Goal: Task Accomplishment & Management: Use online tool/utility

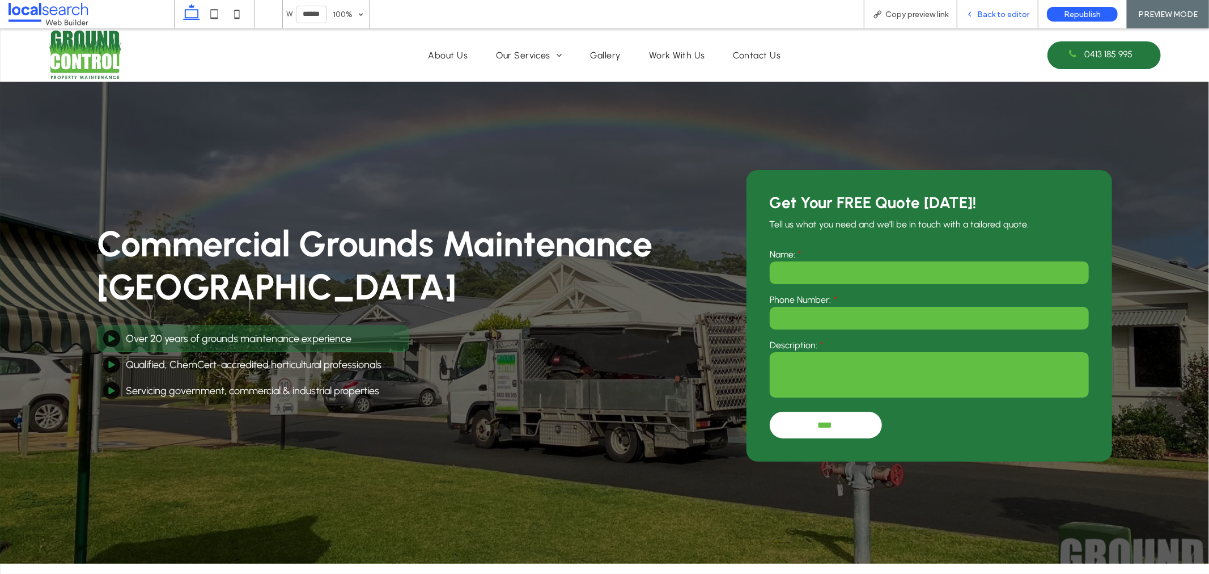
click at [995, 19] on div "Back to editor" at bounding box center [997, 14] width 81 height 28
click at [984, 7] on div "Back to editor" at bounding box center [997, 14] width 81 height 28
click at [983, 13] on span "Back to editor" at bounding box center [1003, 15] width 52 height 10
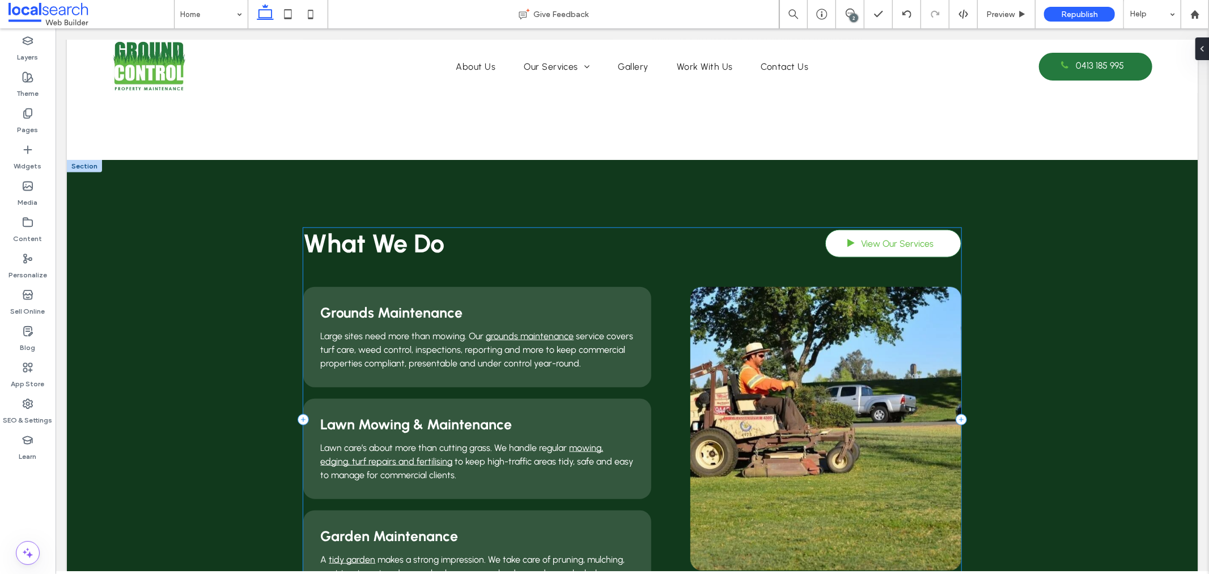
scroll to position [818, 0]
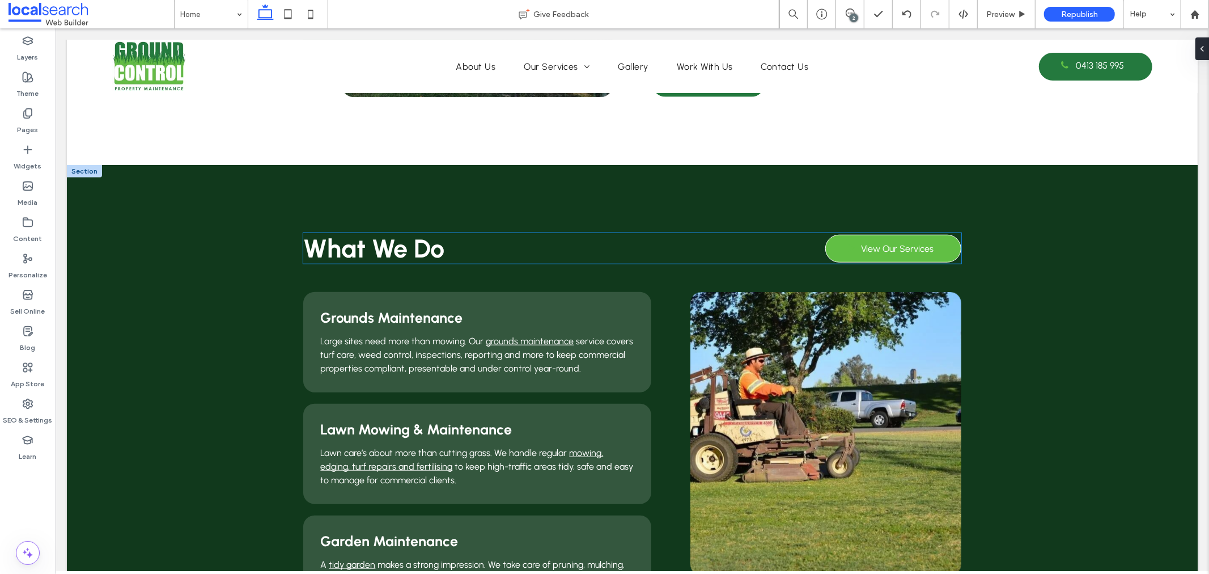
click at [840, 253] on span at bounding box center [850, 247] width 28 height 12
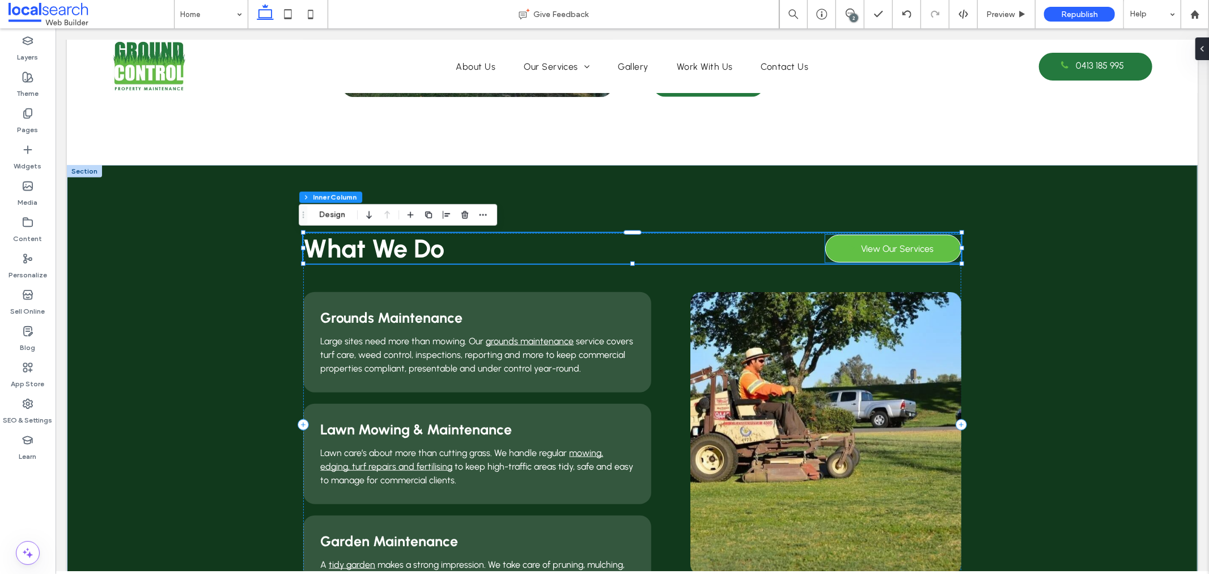
click at [839, 241] on span at bounding box center [850, 247] width 28 height 12
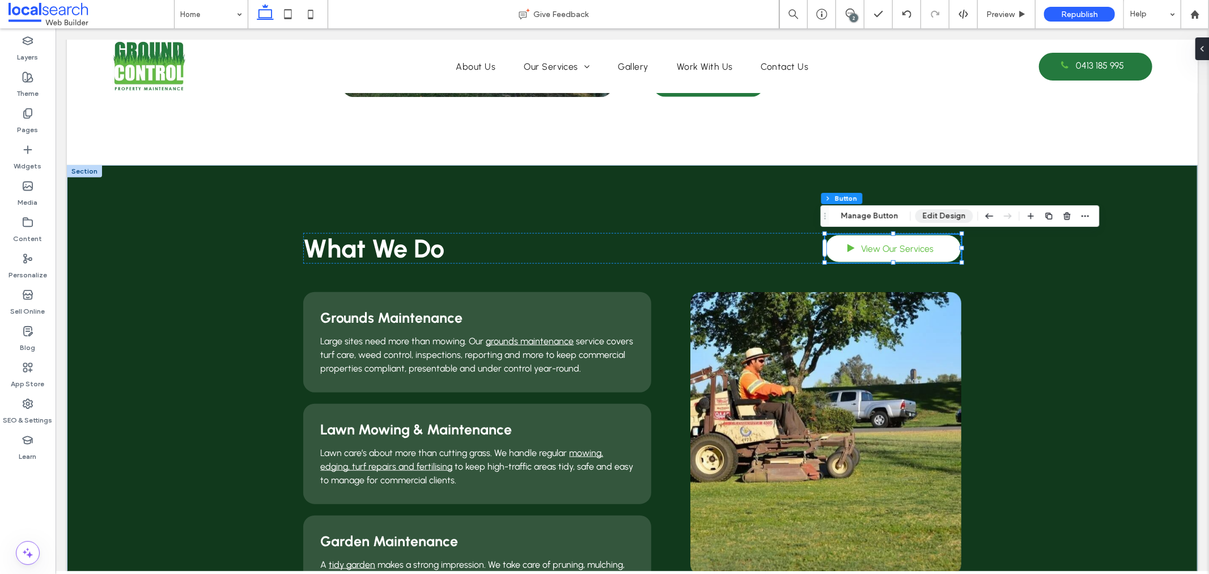
click at [925, 211] on button "Edit Design" at bounding box center [944, 216] width 58 height 14
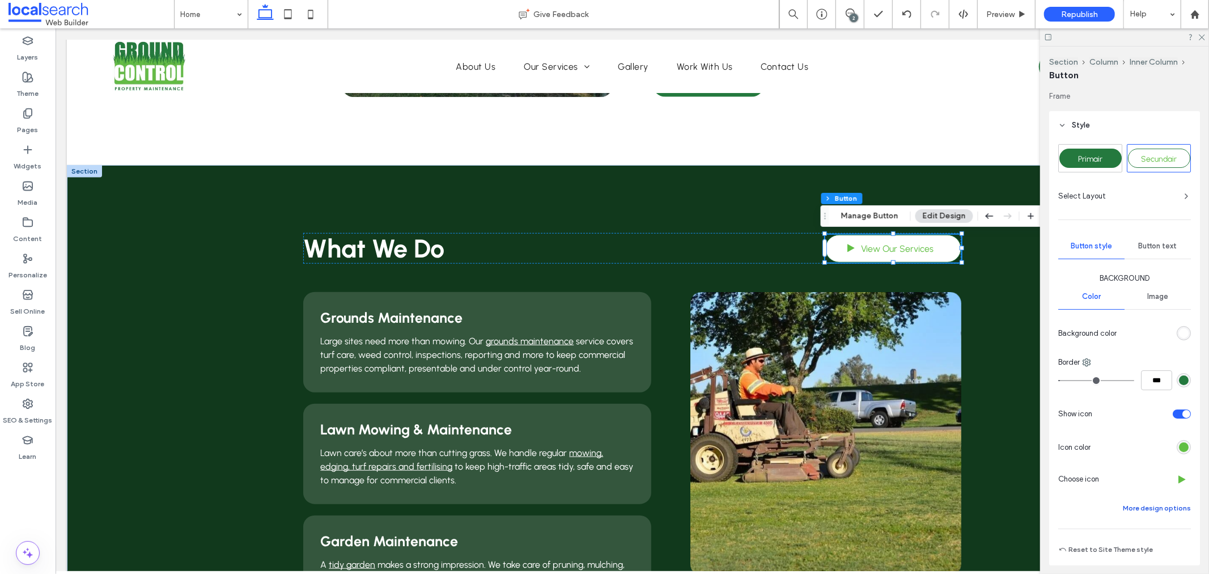
click at [1175, 506] on button "More design options" at bounding box center [1157, 508] width 68 height 14
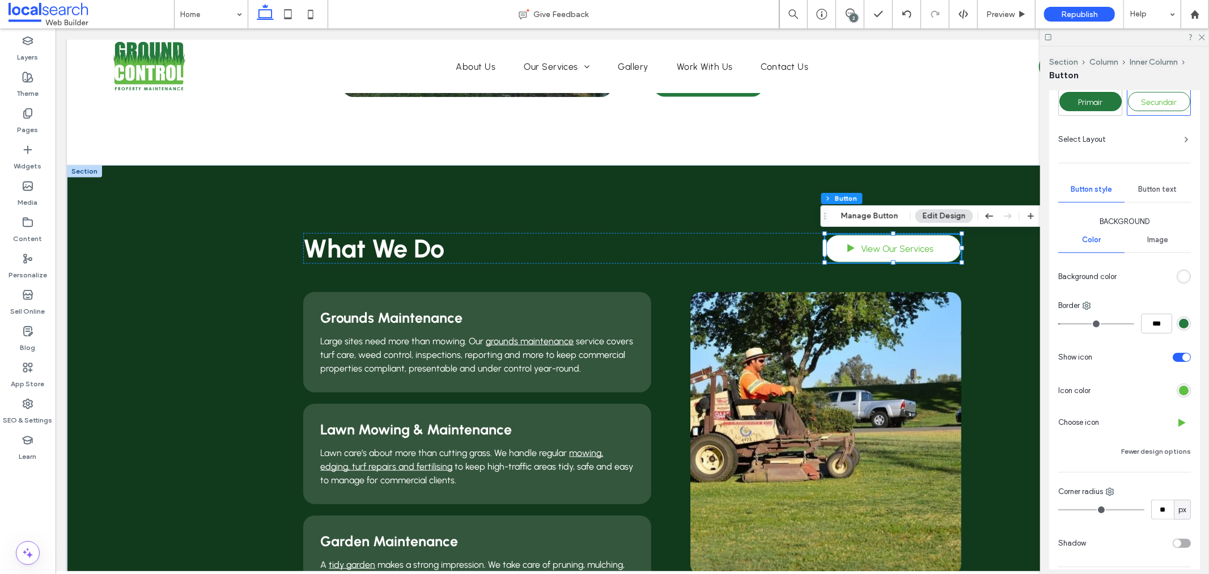
scroll to position [126, 0]
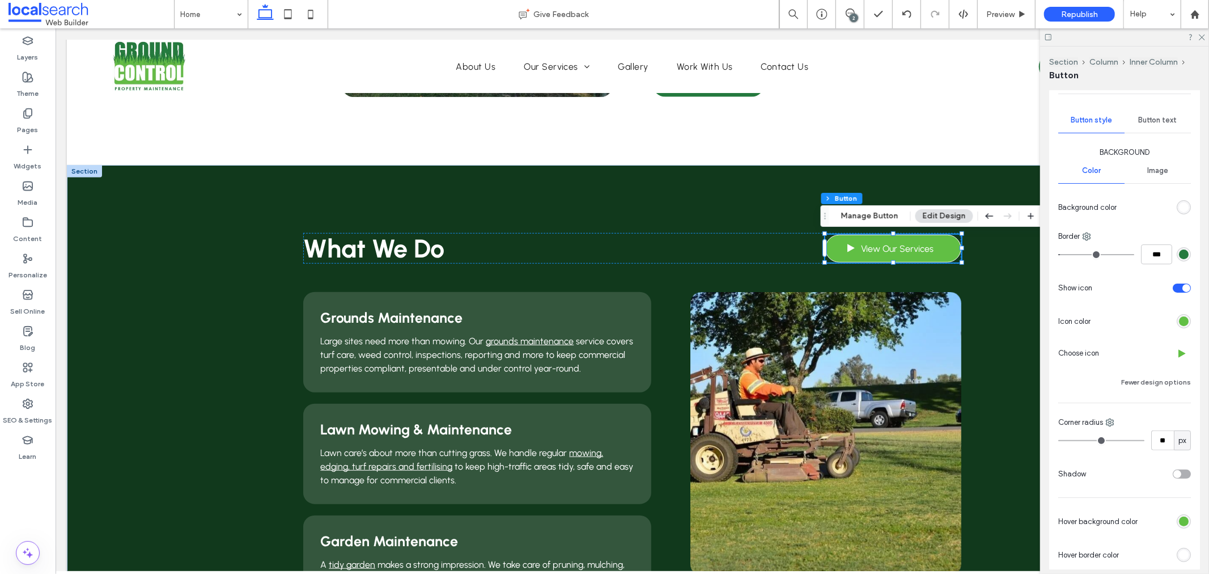
click at [1179, 521] on div "rgb(97, 191, 68)" at bounding box center [1184, 521] width 10 height 10
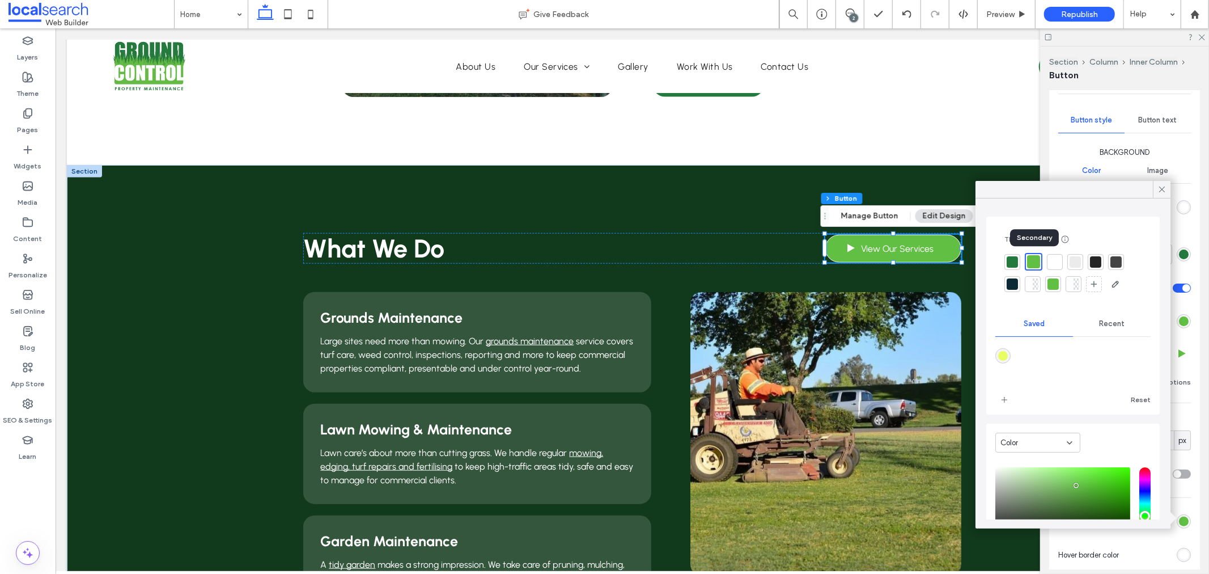
click at [1035, 263] on div at bounding box center [1033, 261] width 13 height 13
type input "*"
click at [1164, 189] on icon at bounding box center [1162, 189] width 10 height 10
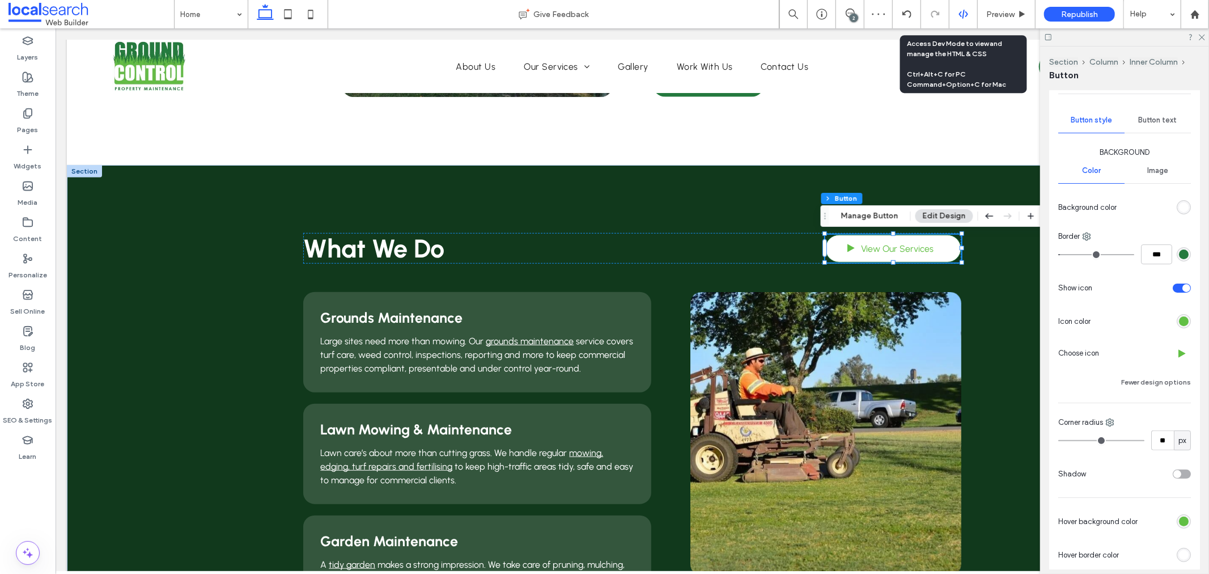
click at [959, 18] on icon at bounding box center [963, 14] width 10 height 10
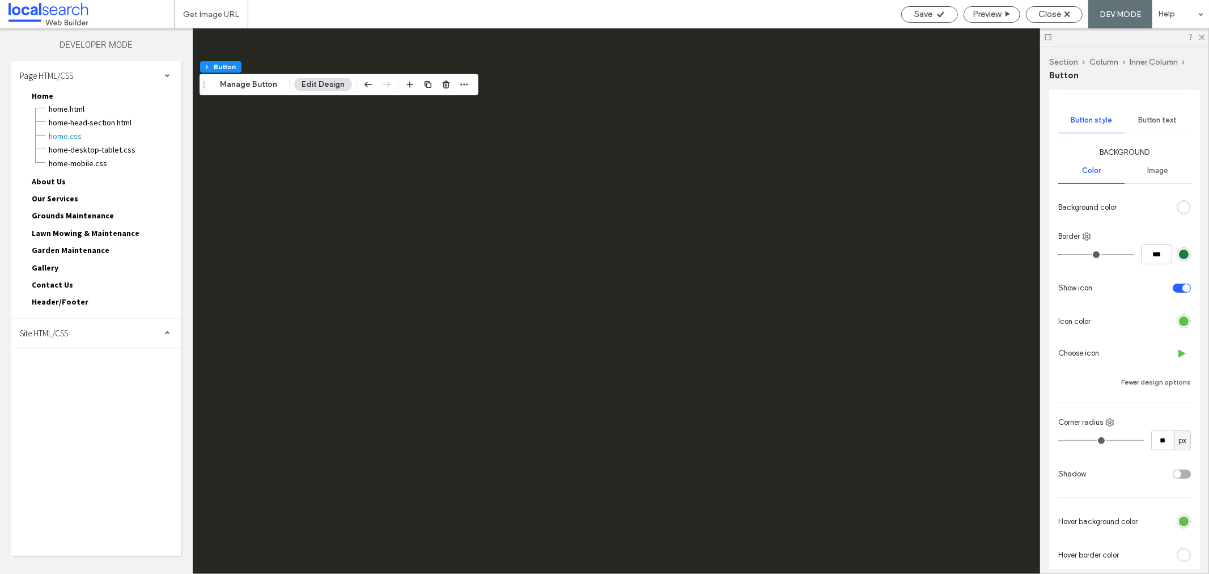
scroll to position [0, 0]
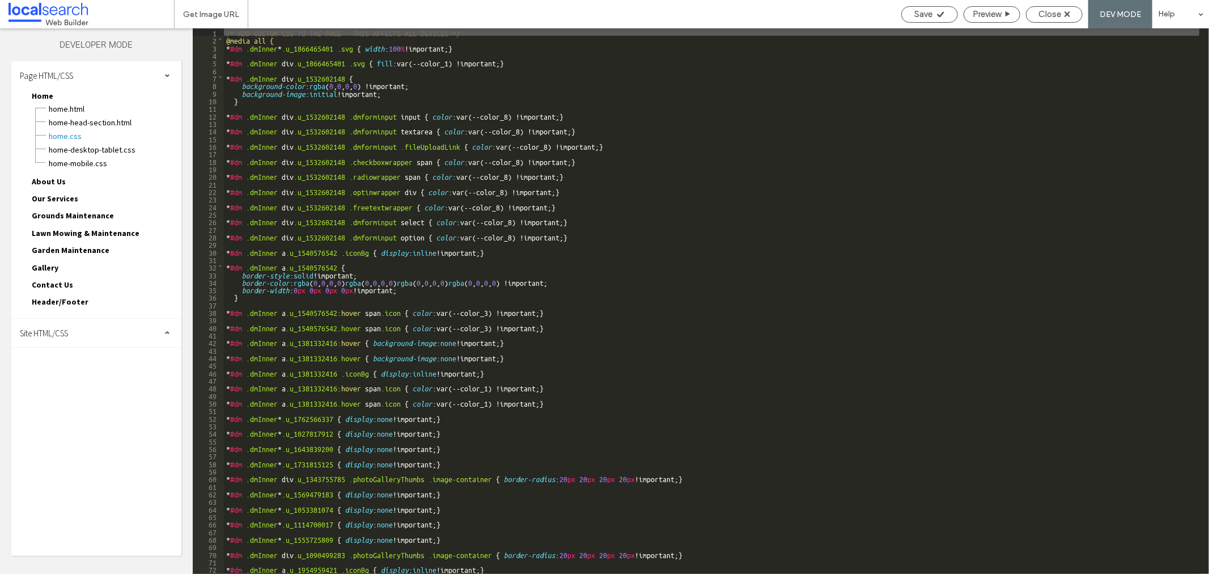
click at [77, 326] on div "Site HTML/CSS" at bounding box center [96, 332] width 170 height 28
click at [81, 376] on span "site.css" at bounding box center [117, 381] width 129 height 11
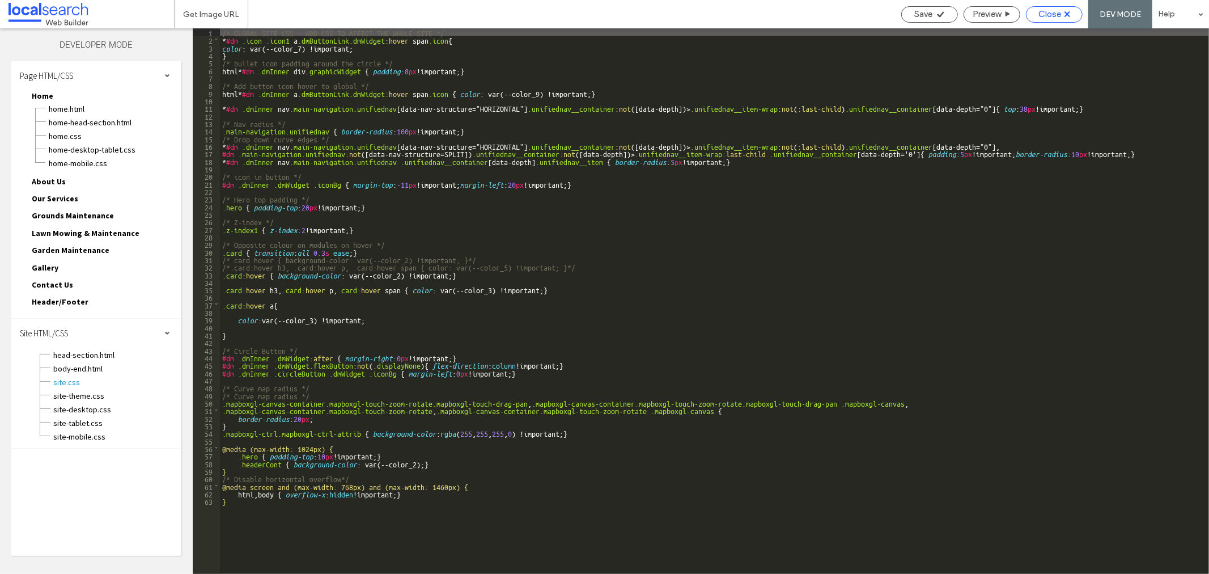
click at [1059, 14] on span "Close" at bounding box center [1049, 14] width 23 height 10
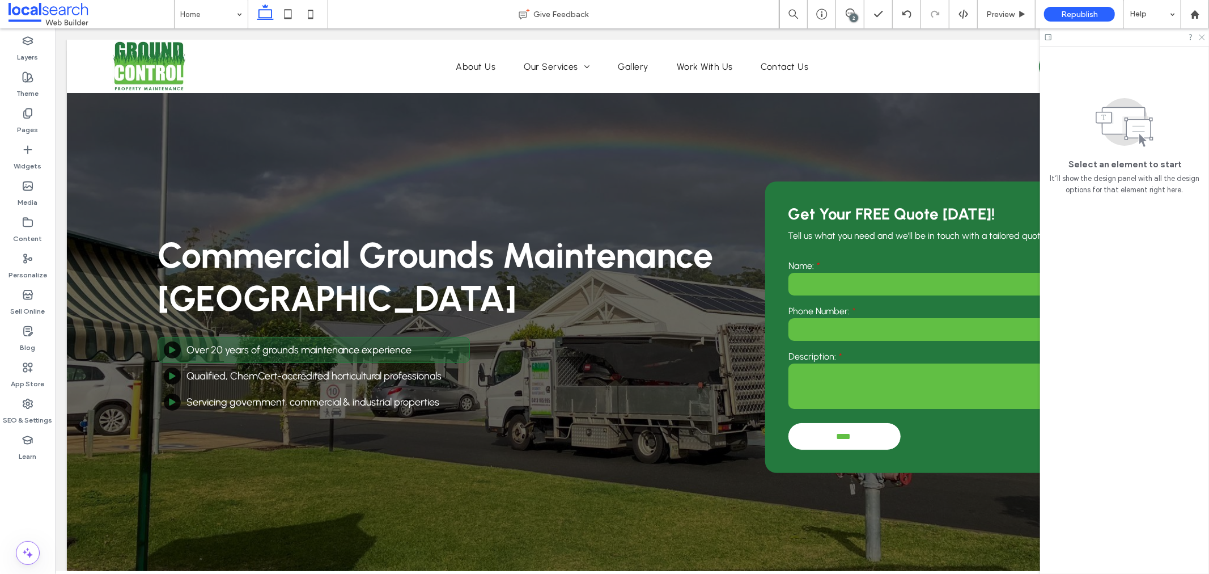
click at [1201, 36] on icon at bounding box center [1200, 36] width 7 height 7
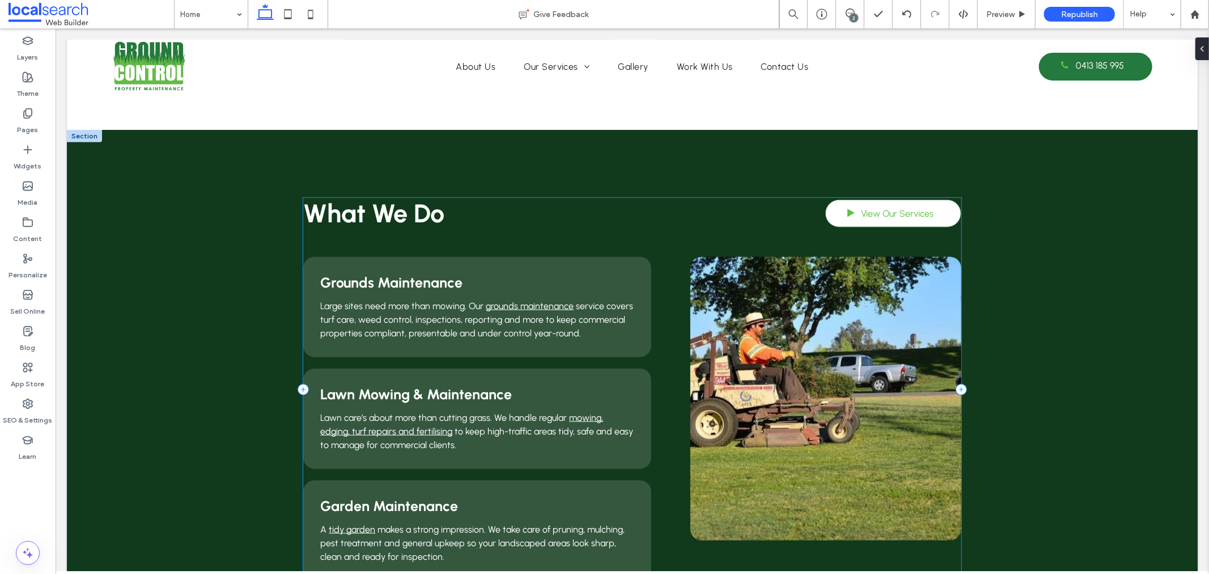
scroll to position [818, 0]
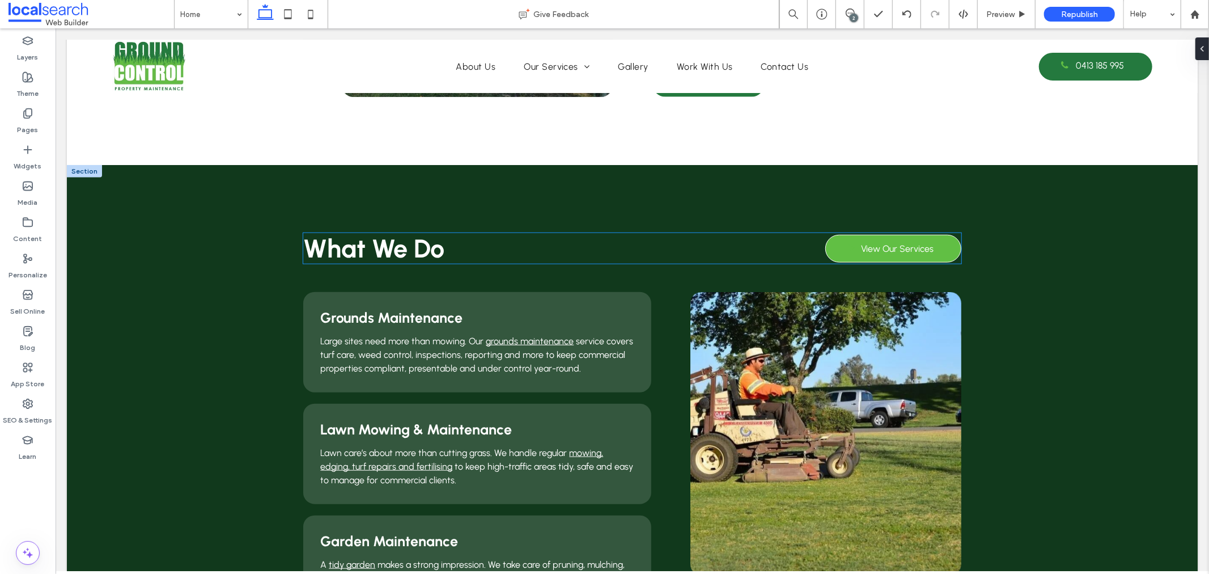
click at [872, 245] on span "View Our Services" at bounding box center [897, 248] width 73 height 22
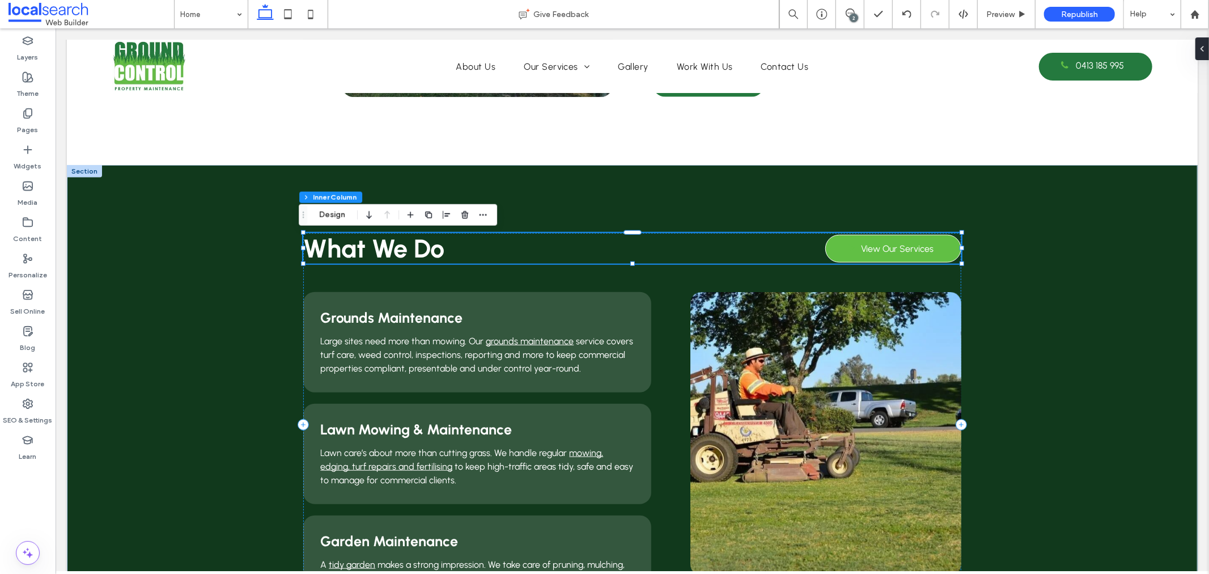
click at [872, 245] on span "View Our Services" at bounding box center [897, 248] width 73 height 22
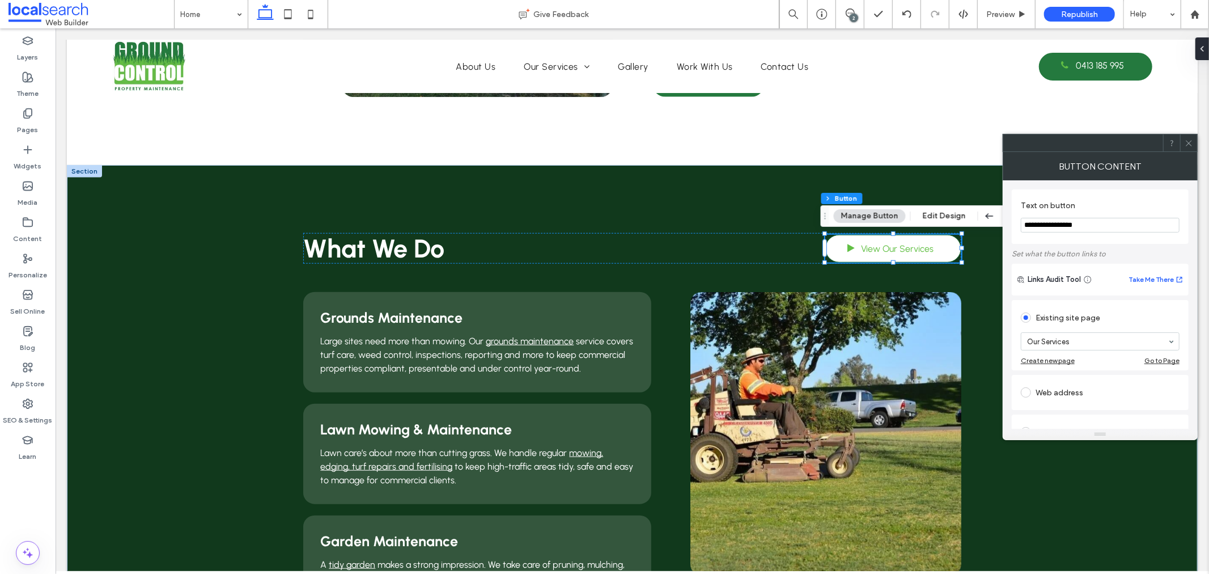
click at [1190, 139] on icon at bounding box center [1188, 143] width 9 height 9
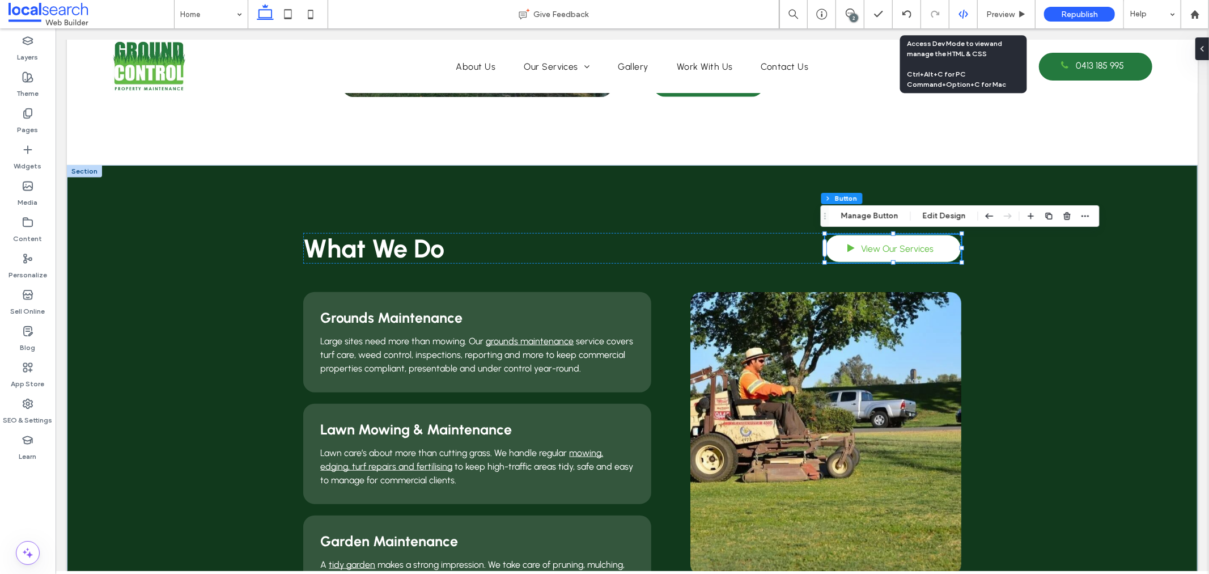
click at [960, 8] on div at bounding box center [963, 14] width 28 height 28
click at [961, 15] on icon at bounding box center [963, 14] width 10 height 10
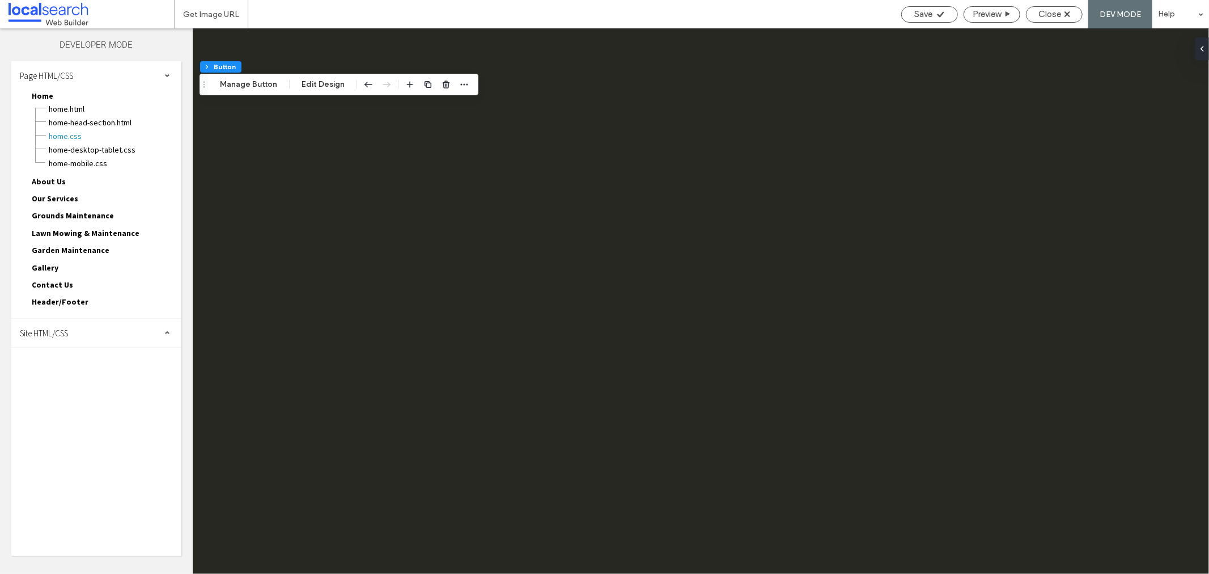
scroll to position [0, 0]
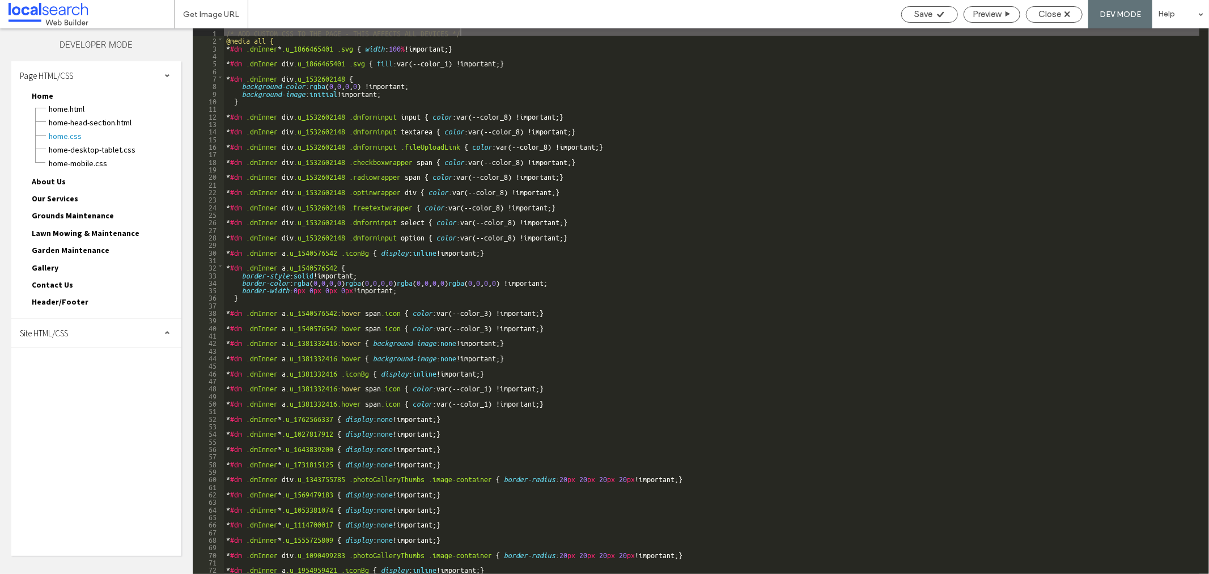
click at [97, 318] on div "Site HTML/CSS" at bounding box center [96, 332] width 170 height 28
click at [66, 376] on span "site.css" at bounding box center [117, 381] width 129 height 11
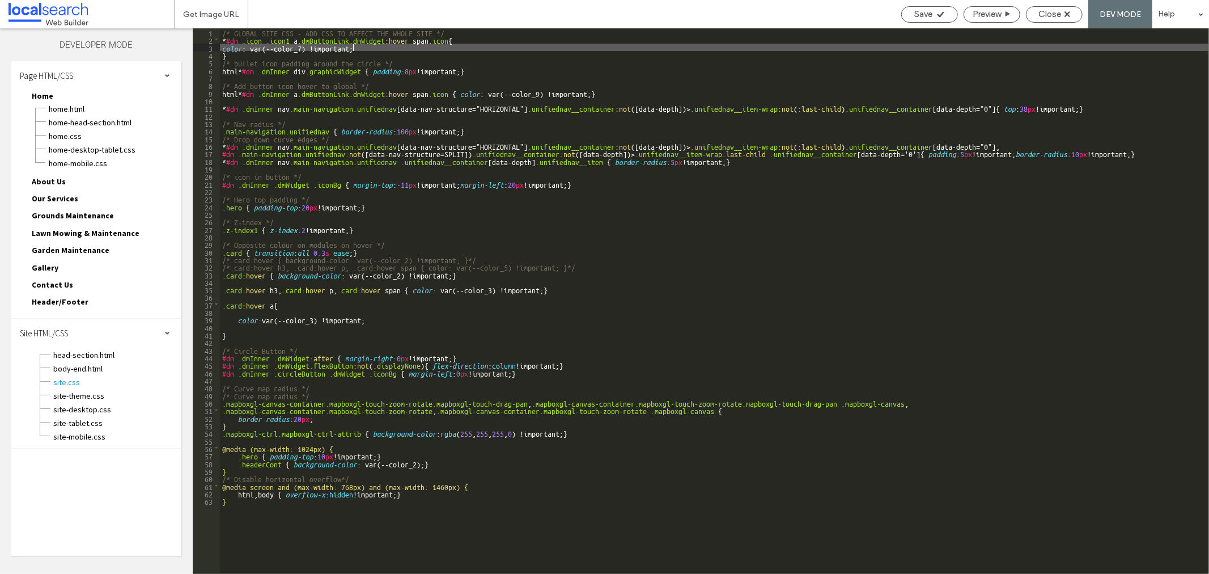
click at [374, 51] on div "/* GLOBAL SITE CSS - ADD CSS TO AFFECT THE WHOLE SITE */ * #dm .icon .icon1 a .…" at bounding box center [714, 308] width 989 height 560
drag, startPoint x: 256, startPoint y: 53, endPoint x: 222, endPoint y: 39, distance: 37.1
click at [222, 39] on div "/* GLOBAL SITE CSS - ADD CSS TO AFFECT THE WHOLE SITE */ * #dm .icon .icon1 a .…" at bounding box center [714, 308] width 989 height 560
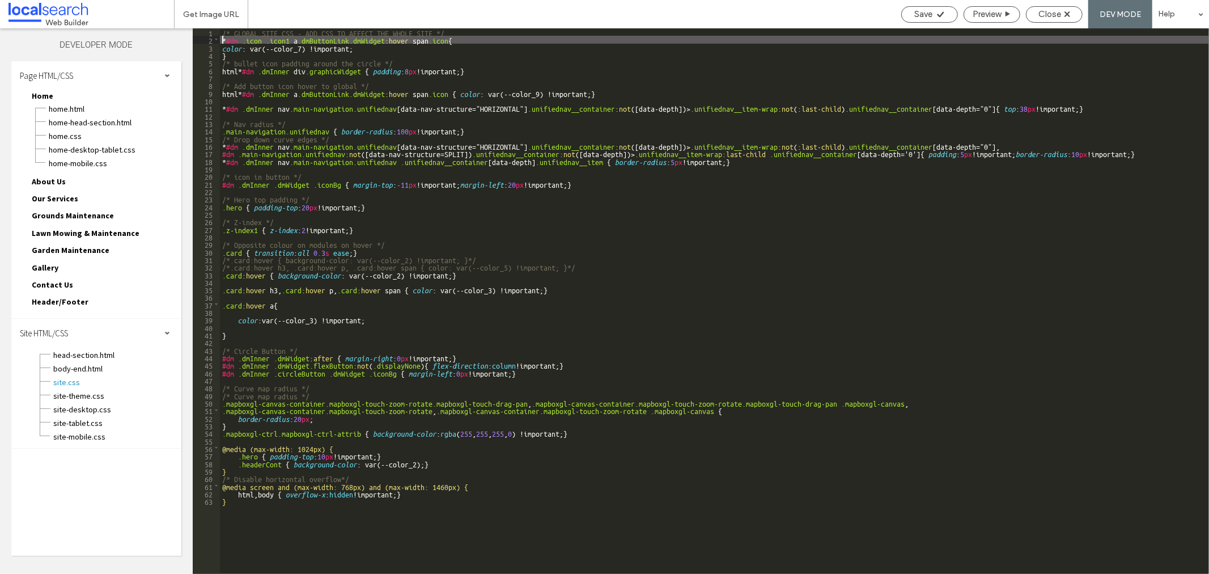
click at [400, 49] on div "/* GLOBAL SITE CSS - ADD CSS TO AFFECT THE WHOLE SITE */ * #dm .icon .icon1 a .…" at bounding box center [714, 308] width 989 height 560
drag, startPoint x: 246, startPoint y: 55, endPoint x: 216, endPoint y: 42, distance: 32.7
click at [216, 42] on div "** 1 2 3 4 5 6 7 8 9 10 11 12 13 14 15 16 17 18 19 20 21 22 23 24 25 26 27 28 2…" at bounding box center [701, 300] width 1016 height 545
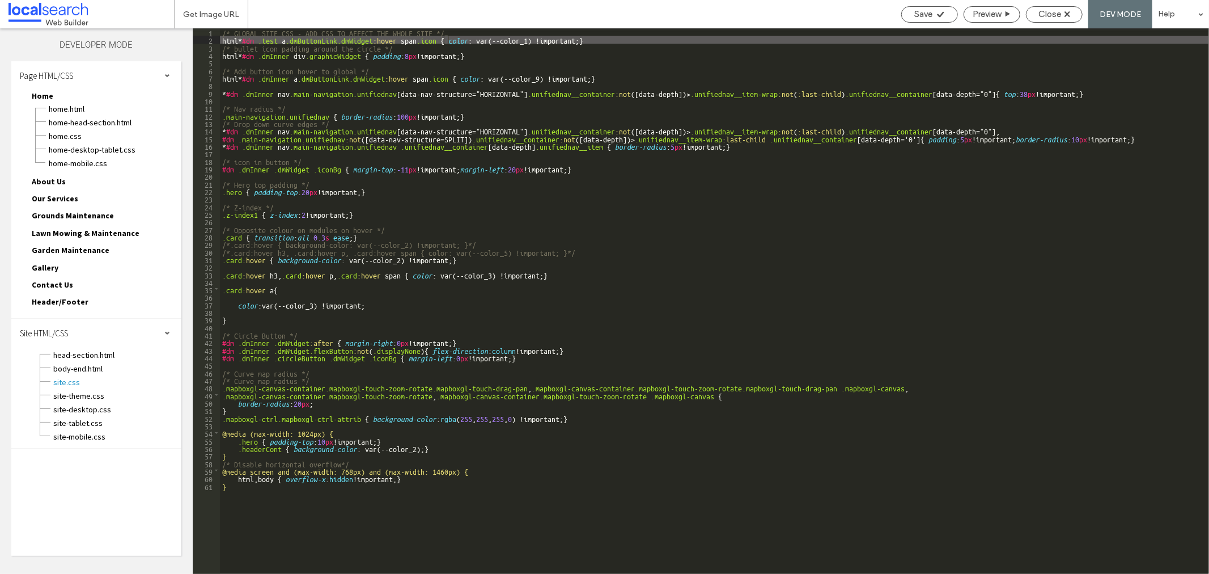
click at [530, 40] on div "/* GLOBAL SITE CSS - ADD CSS TO AFFECT THE WHOLE SITE */ html * #dm .test a .dm…" at bounding box center [714, 308] width 989 height 560
type textarea "**"
click at [936, 10] on icon at bounding box center [940, 14] width 9 height 9
click at [1036, 12] on div "Close" at bounding box center [1054, 14] width 56 height 10
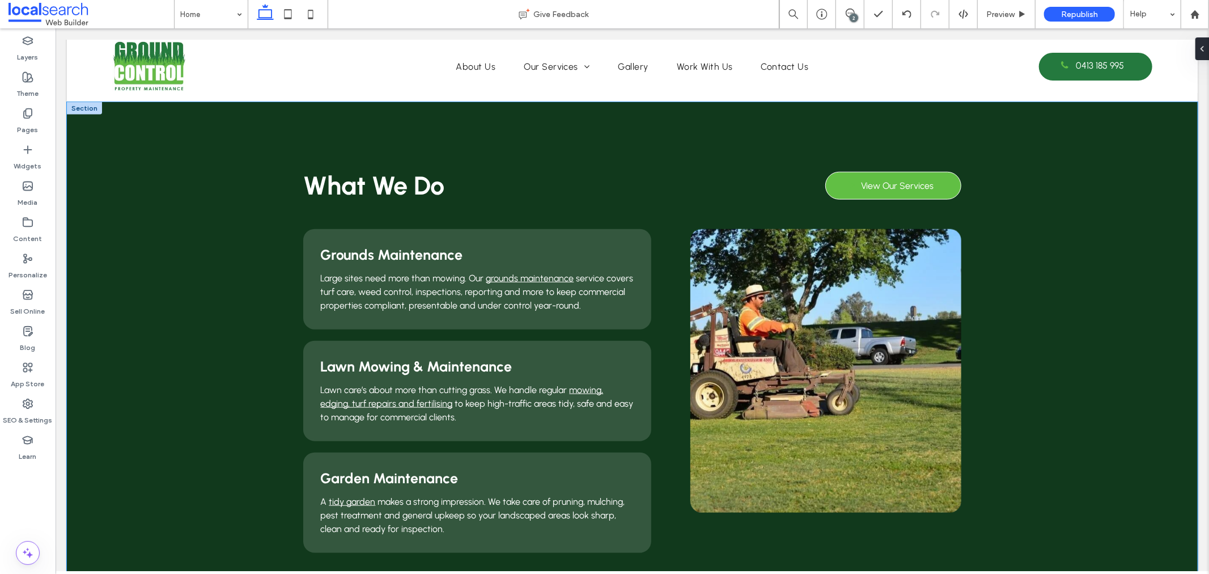
scroll to position [881, 0]
click at [856, 180] on span at bounding box center [850, 185] width 28 height 12
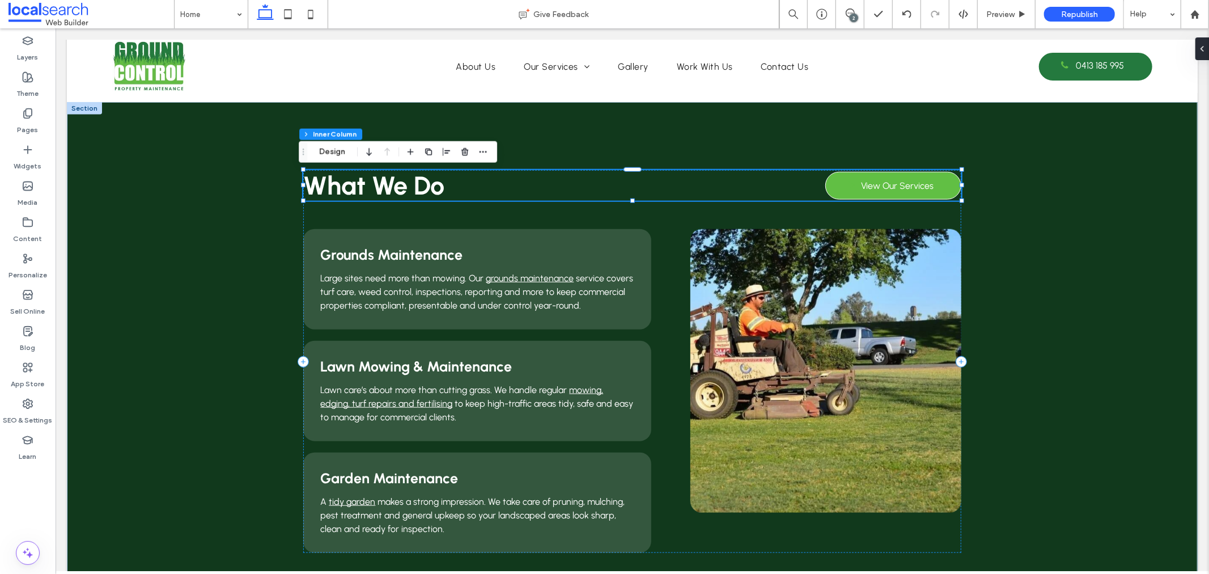
click at [856, 180] on span at bounding box center [850, 185] width 28 height 12
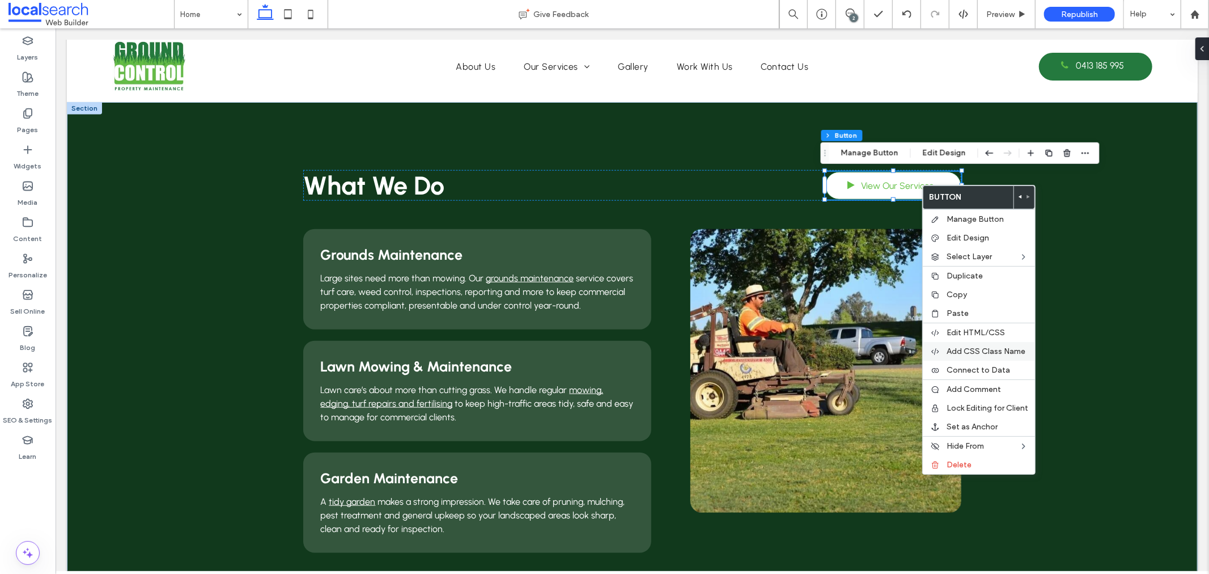
click at [999, 347] on span "Add CSS Class Name" at bounding box center [985, 351] width 79 height 10
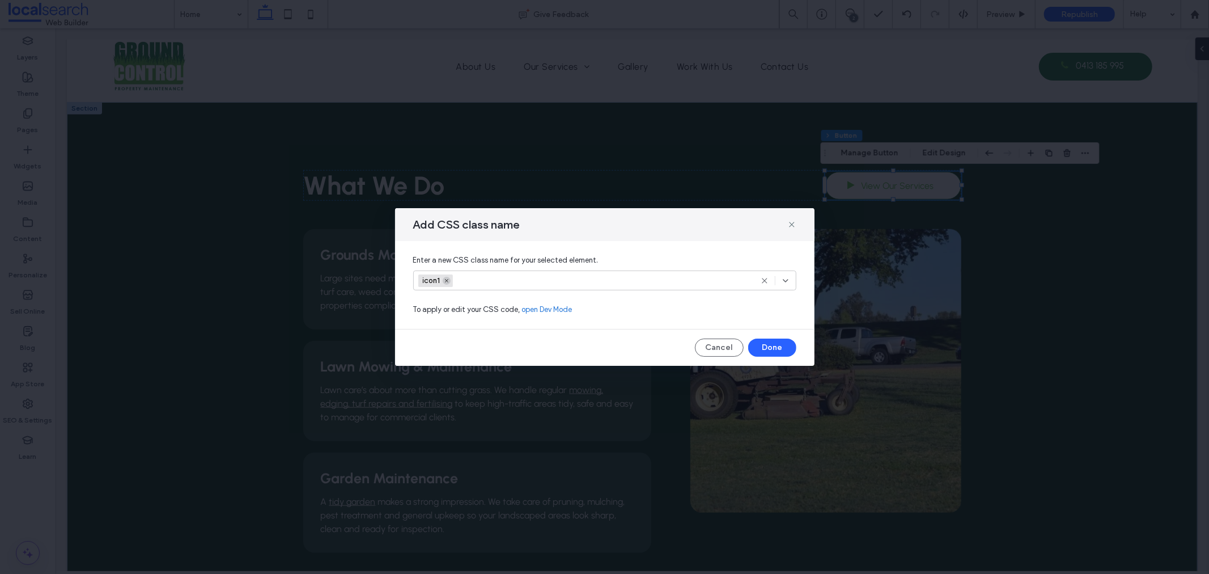
click at [448, 280] on icon at bounding box center [447, 281] width 6 height 6
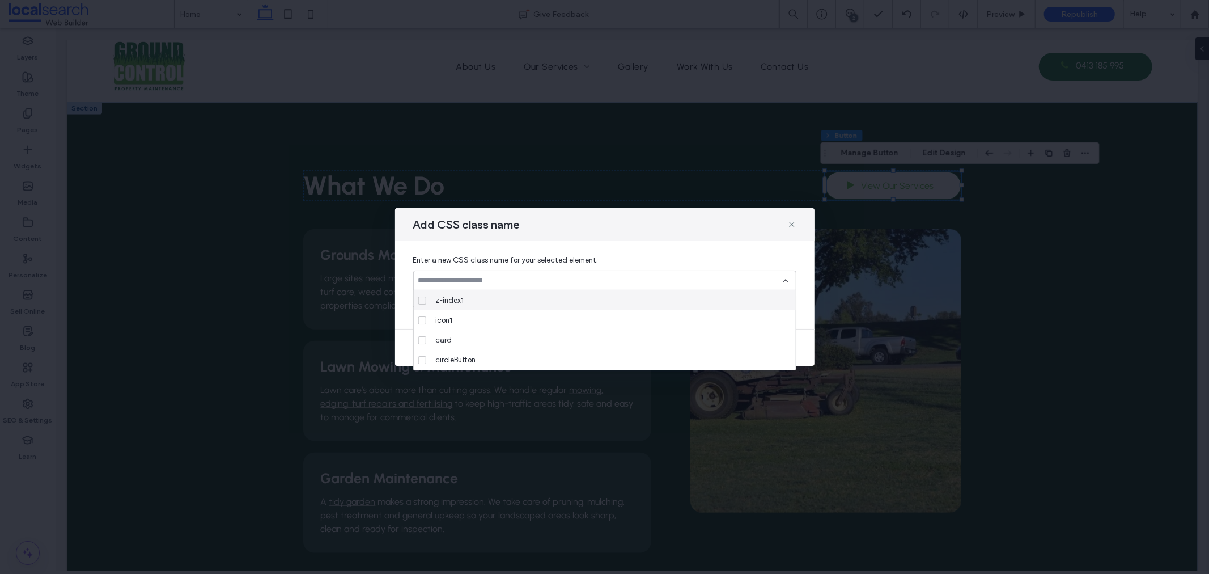
click at [448, 278] on input at bounding box center [600, 280] width 364 height 9
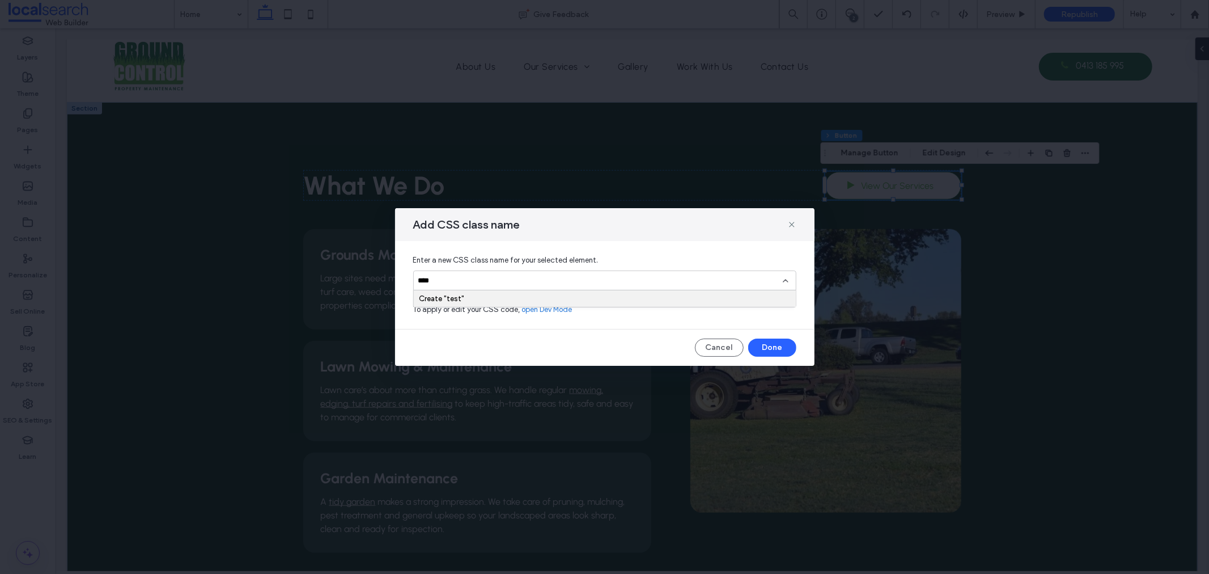
type input "****"
click at [486, 297] on div "Create "test"" at bounding box center [605, 298] width 372 height 9
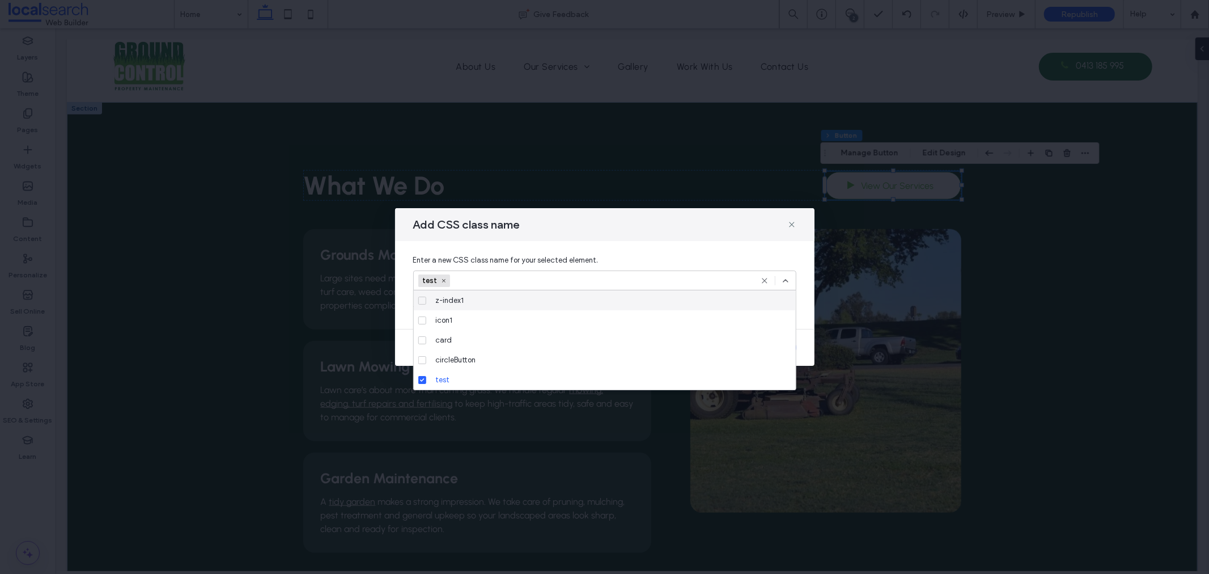
click at [786, 278] on icon at bounding box center [785, 280] width 9 height 9
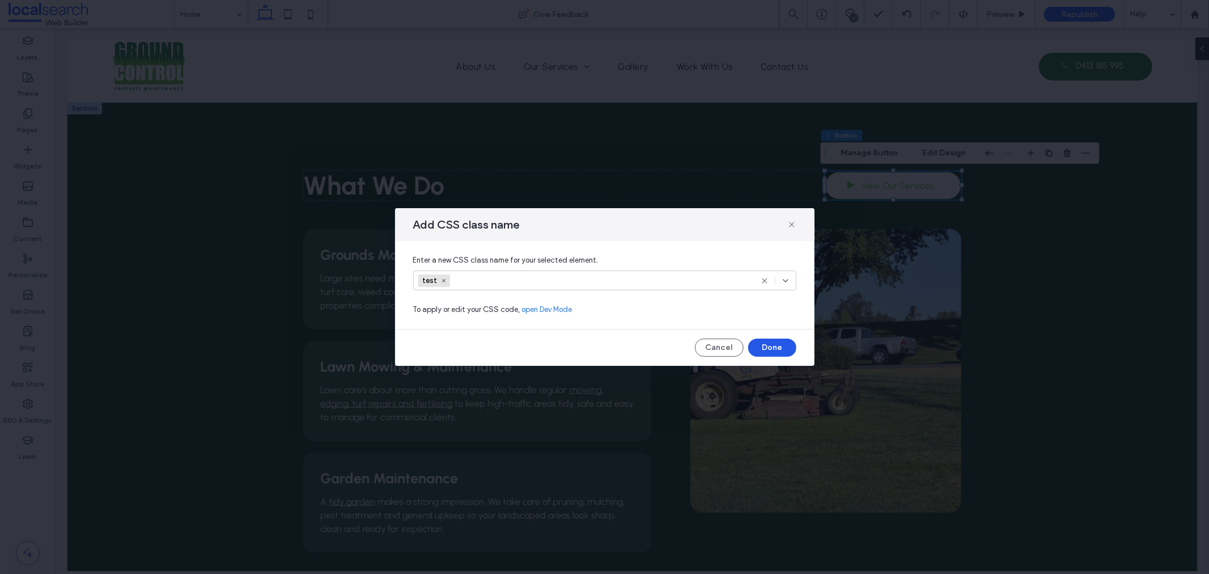
click at [778, 340] on button "Done" at bounding box center [772, 347] width 48 height 18
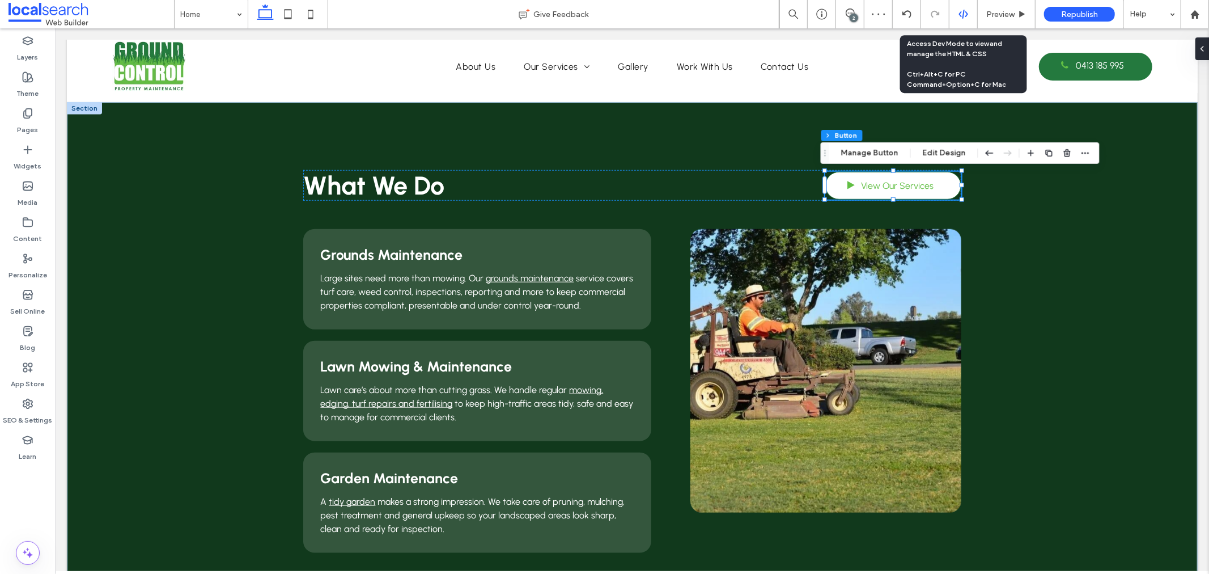
click at [965, 17] on icon at bounding box center [963, 14] width 10 height 10
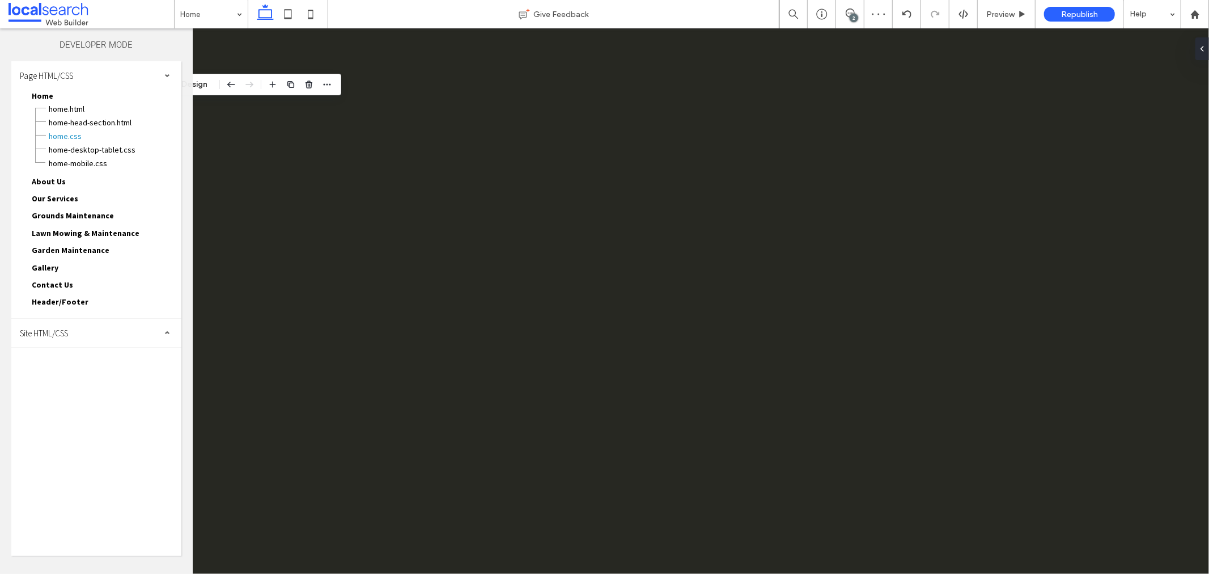
scroll to position [0, 0]
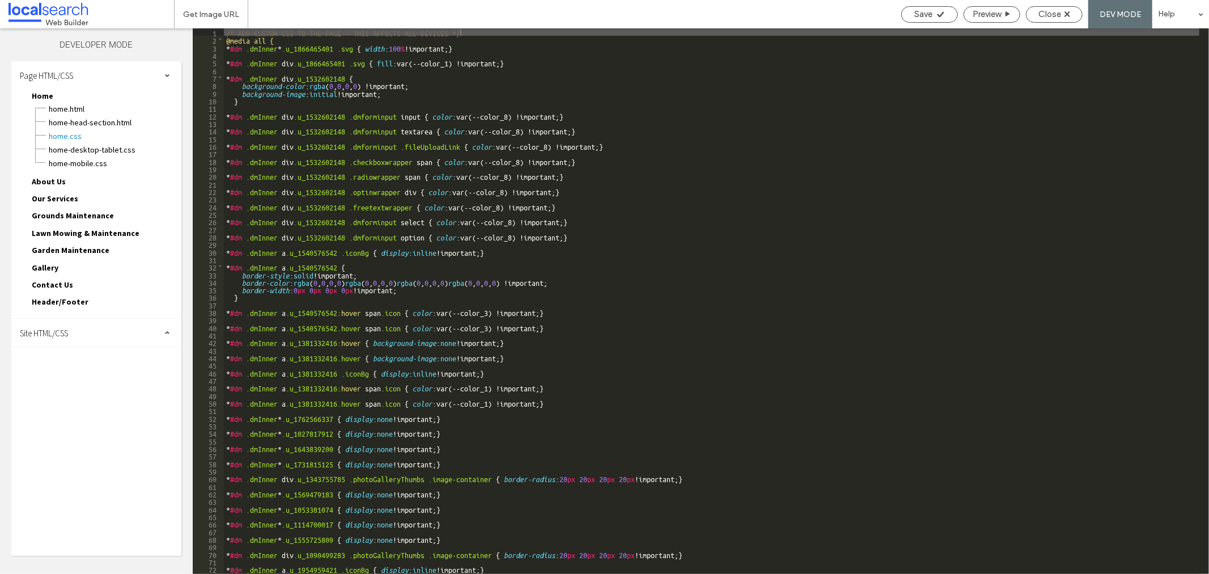
drag, startPoint x: 93, startPoint y: 315, endPoint x: 88, endPoint y: 327, distance: 13.5
click at [93, 318] on div "Site HTML/CSS" at bounding box center [96, 332] width 170 height 28
click at [59, 376] on span "site.css" at bounding box center [117, 381] width 129 height 11
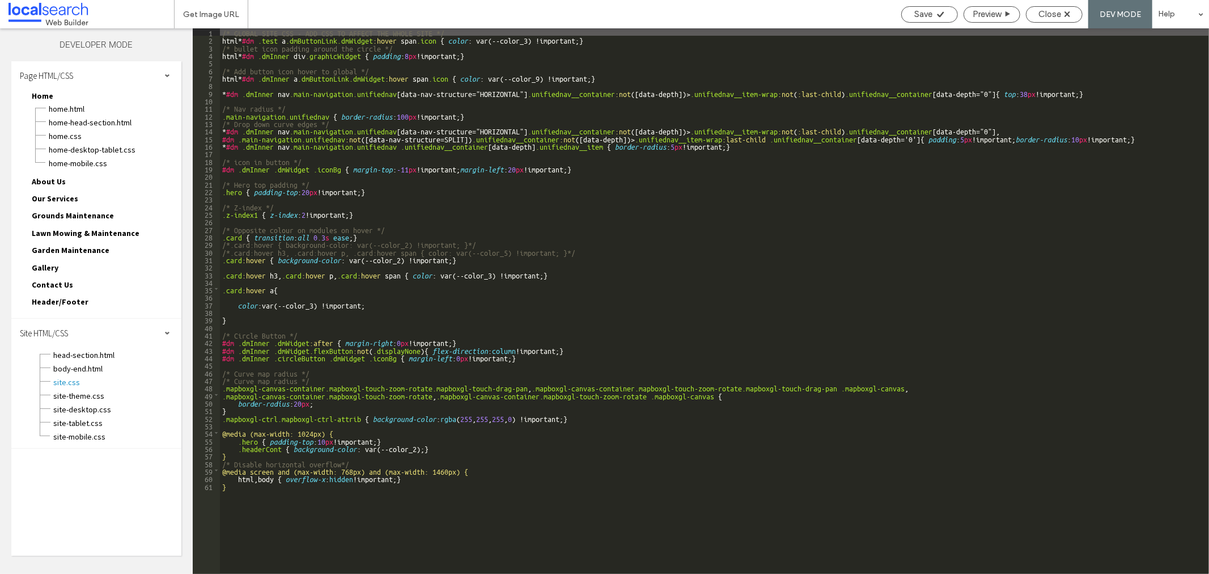
click at [533, 42] on div "/* GLOBAL SITE CSS - ADD CSS TO AFFECT THE WHOLE SITE */ html * #dm .test a .dm…" at bounding box center [714, 308] width 989 height 560
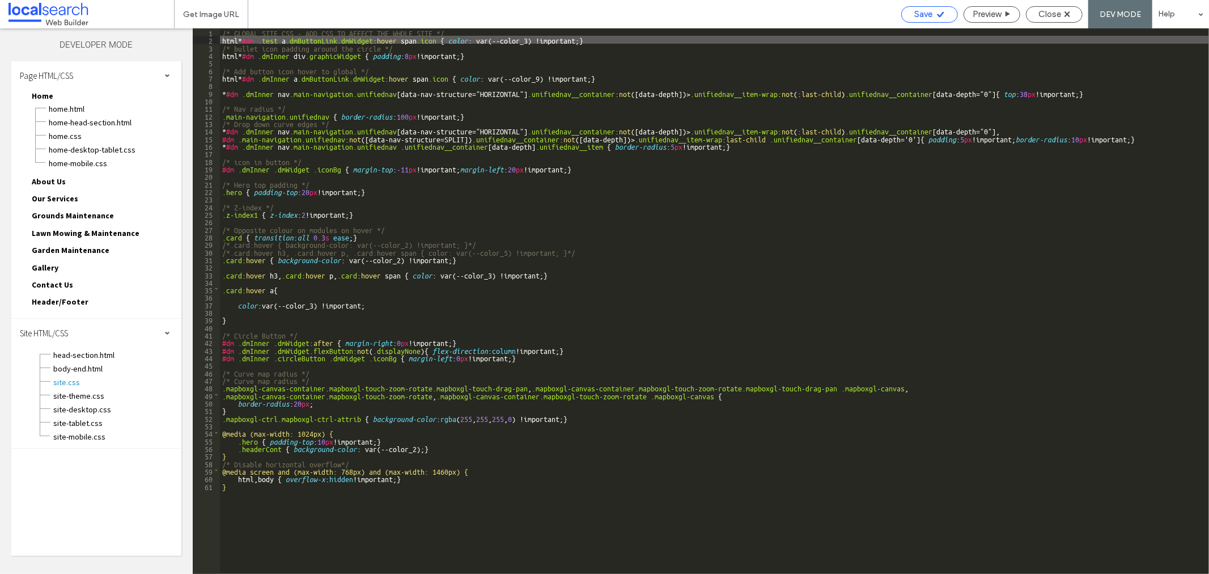
click at [921, 10] on span "Save" at bounding box center [924, 14] width 18 height 10
click at [1052, 8] on div "Close" at bounding box center [1054, 14] width 57 height 16
click at [1063, 19] on div "Close" at bounding box center [1054, 14] width 57 height 16
click at [1068, 13] on use at bounding box center [1067, 14] width 6 height 6
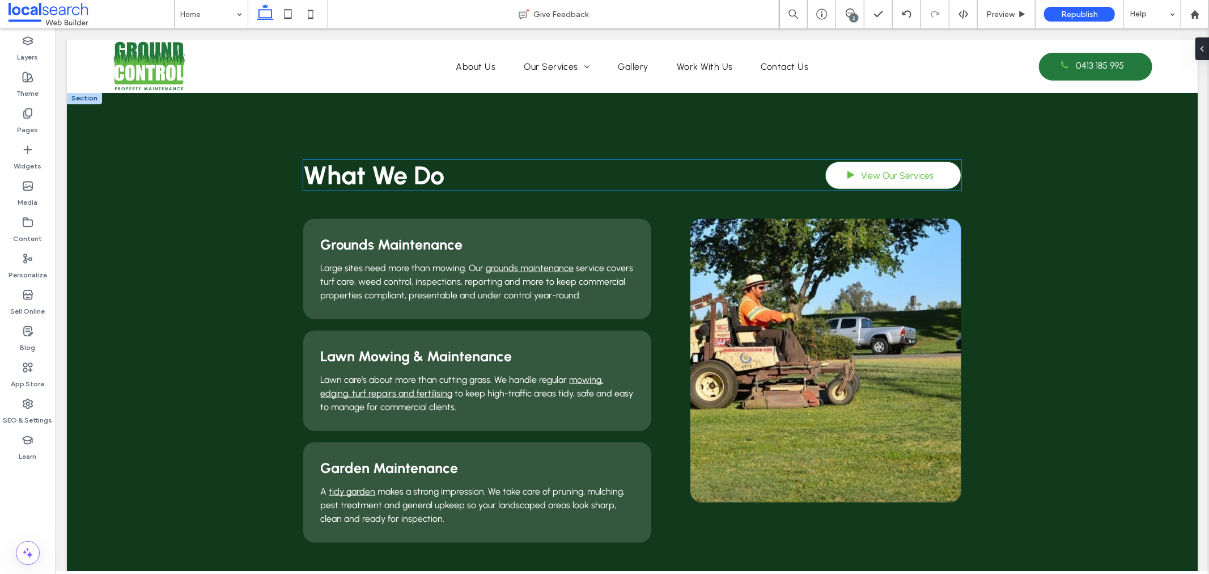
scroll to position [755, 0]
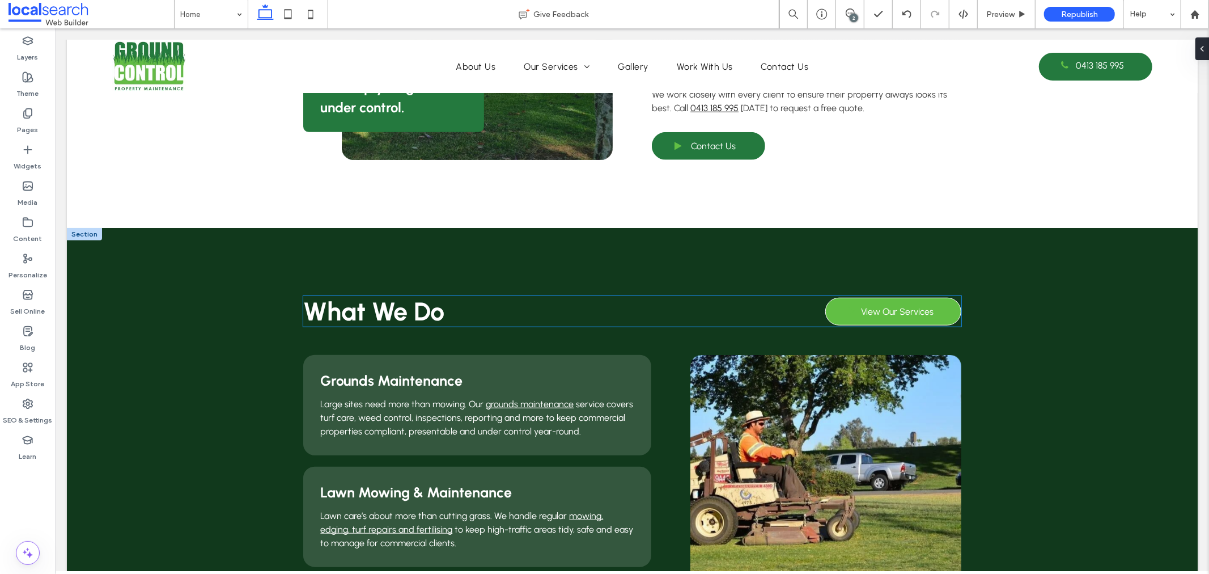
click at [862, 303] on span "View Our Services" at bounding box center [897, 311] width 73 height 22
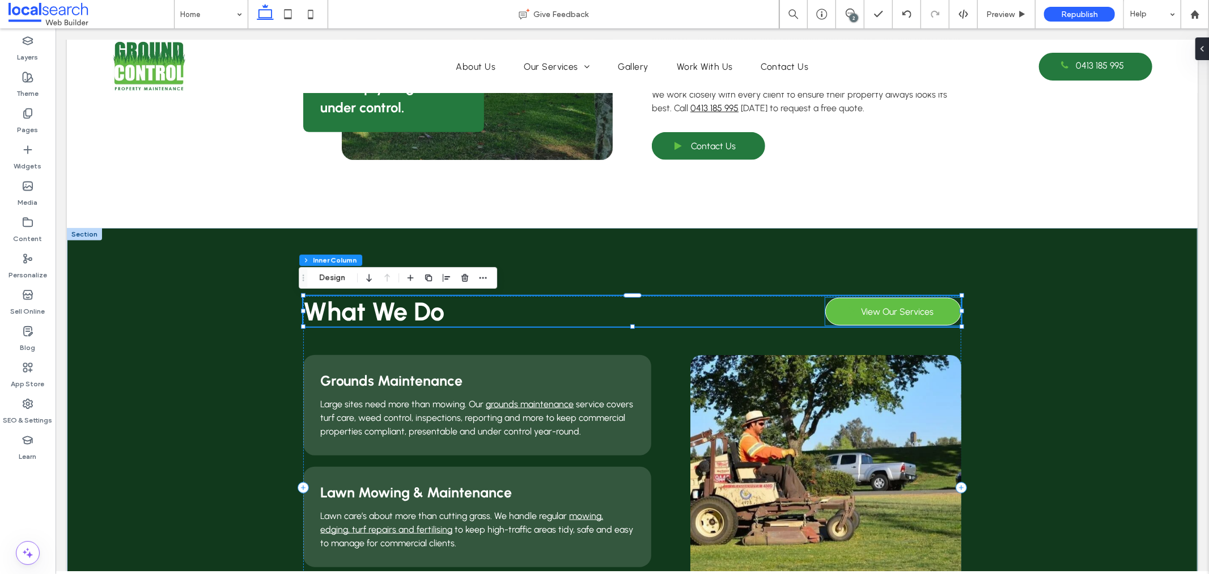
click at [843, 300] on link "View Our Services" at bounding box center [893, 311] width 136 height 28
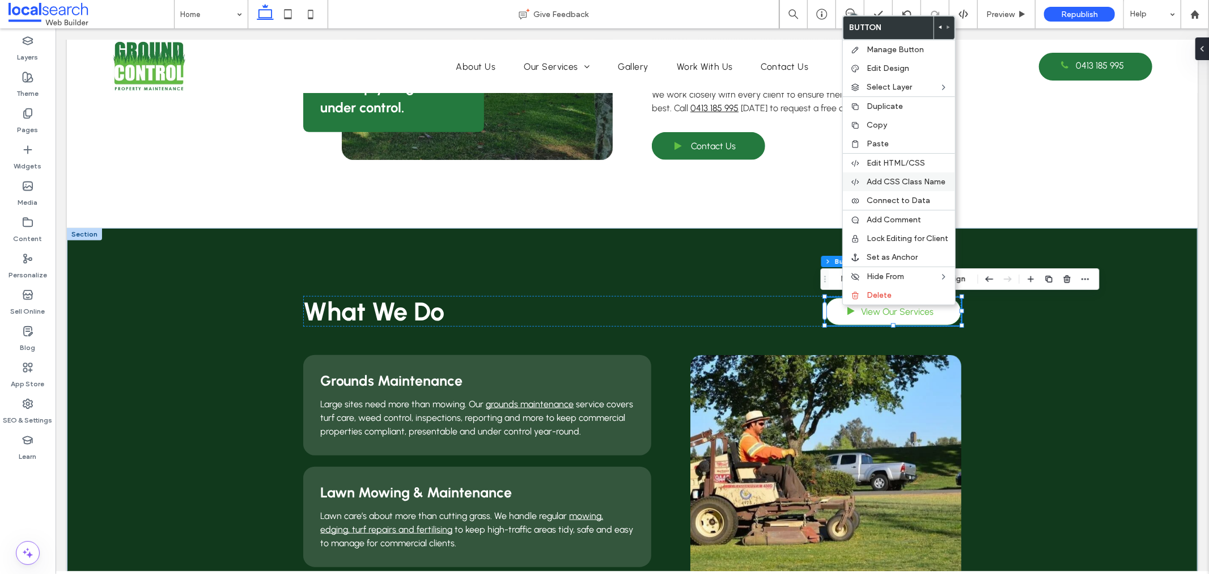
click at [882, 173] on div "Add CSS Class Name" at bounding box center [899, 181] width 112 height 19
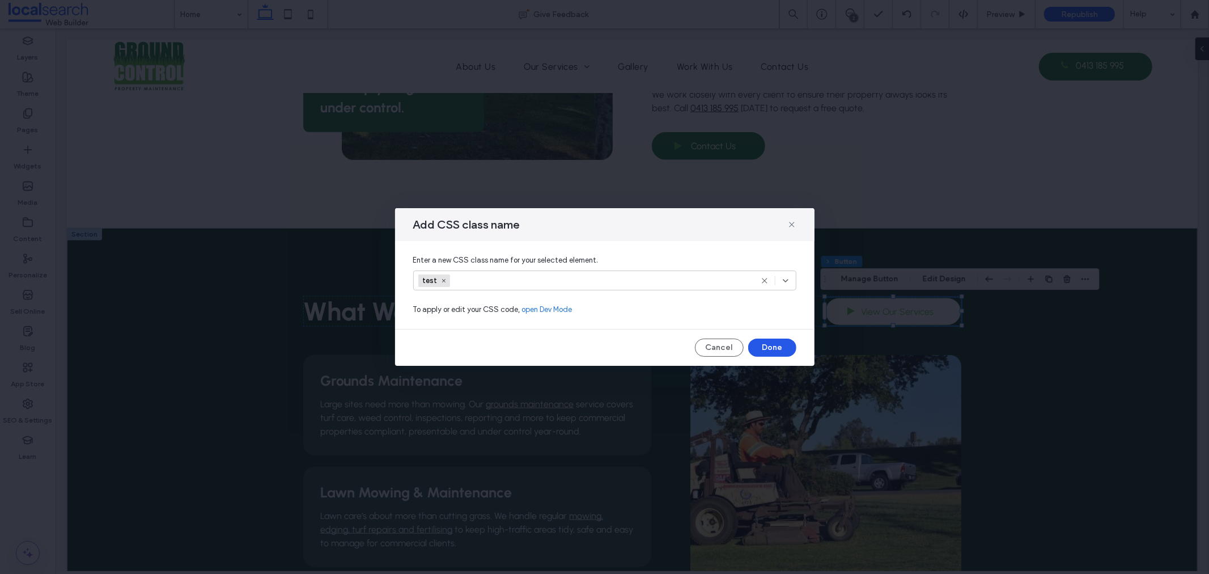
click at [773, 343] on button "Done" at bounding box center [772, 347] width 48 height 18
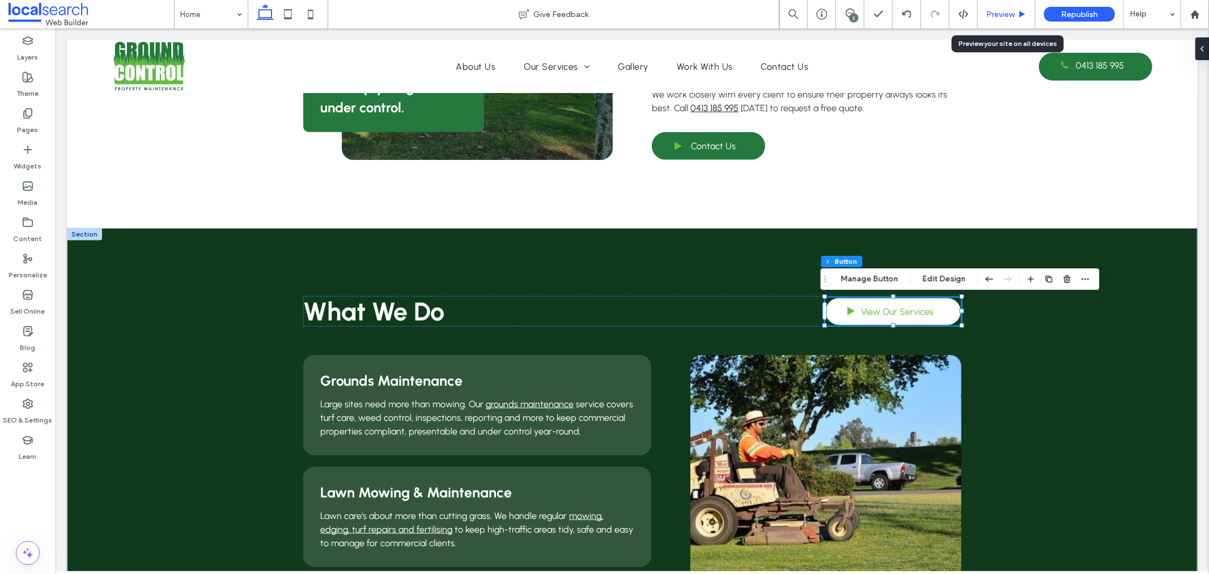
click at [993, 13] on span "Preview" at bounding box center [1000, 15] width 28 height 10
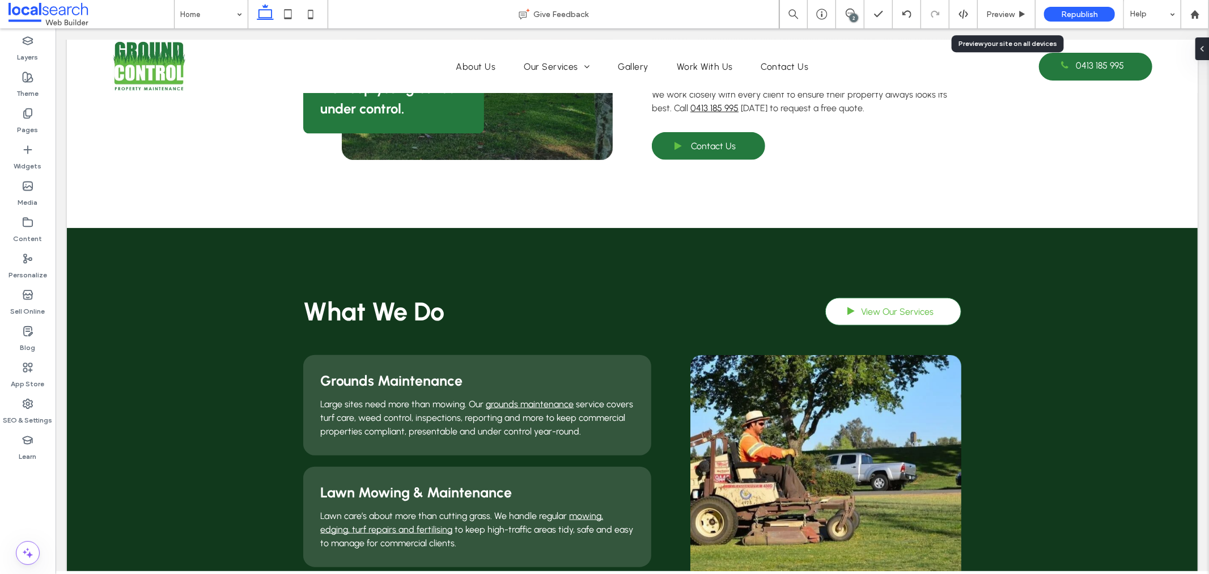
scroll to position [767, 0]
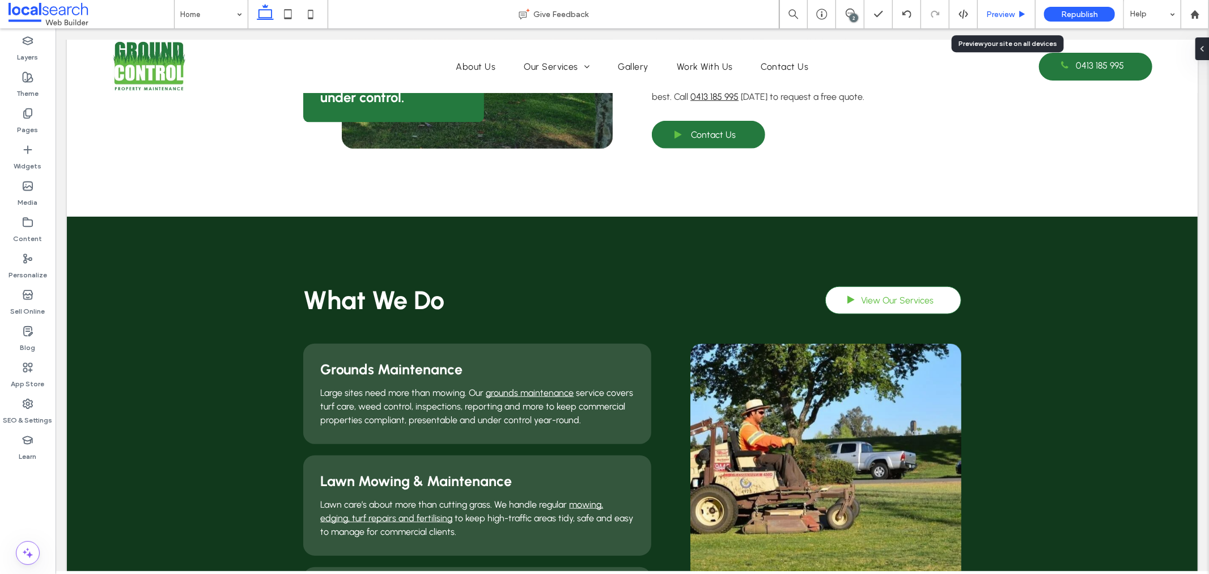
click at [1005, 10] on span "Preview" at bounding box center [1000, 15] width 28 height 10
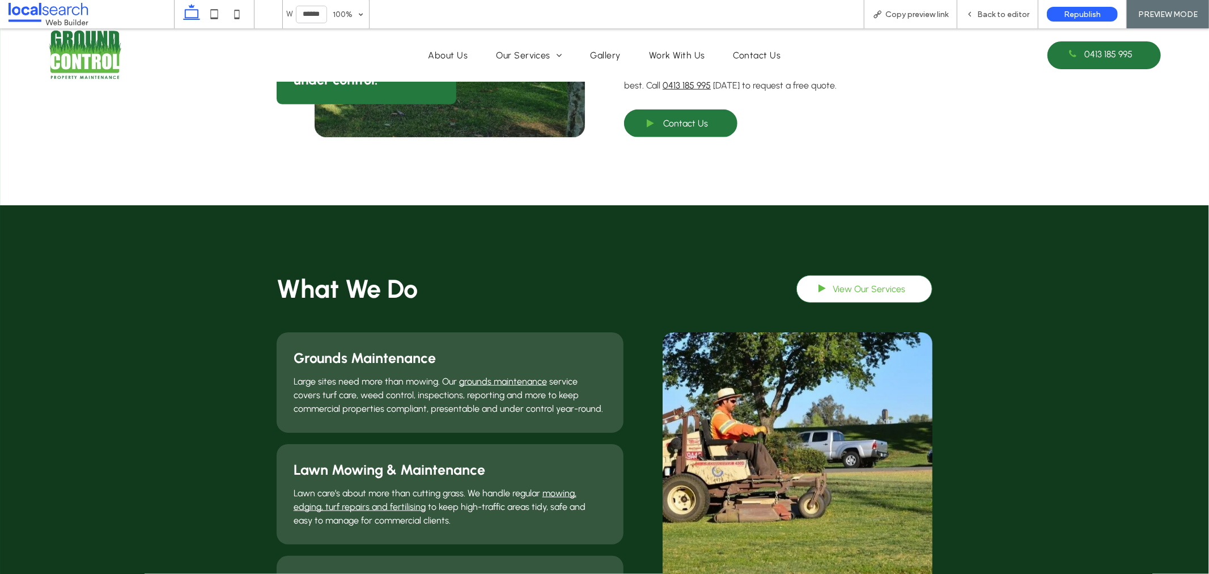
scroll to position [704, 0]
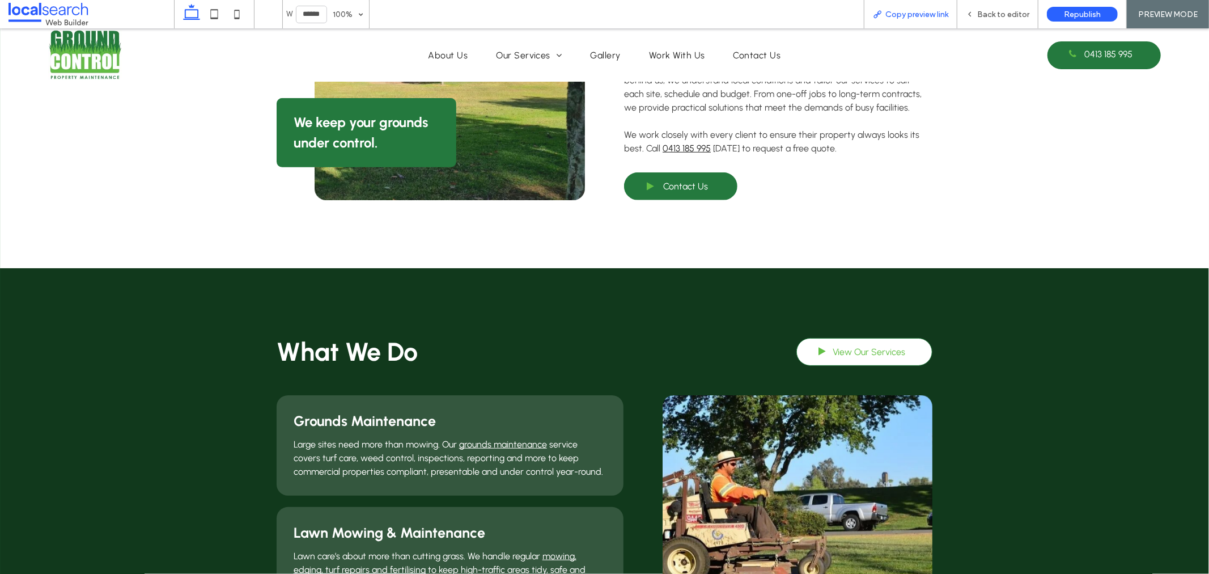
click at [943, 16] on span "Copy preview link" at bounding box center [916, 15] width 63 height 10
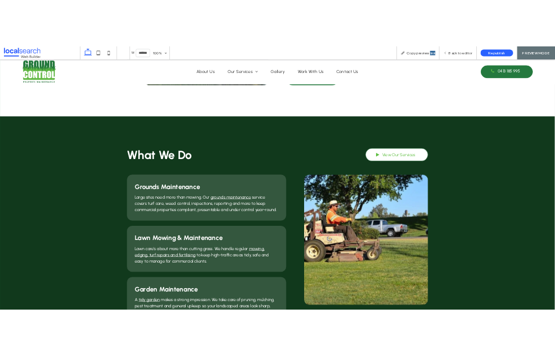
scroll to position [893, 0]
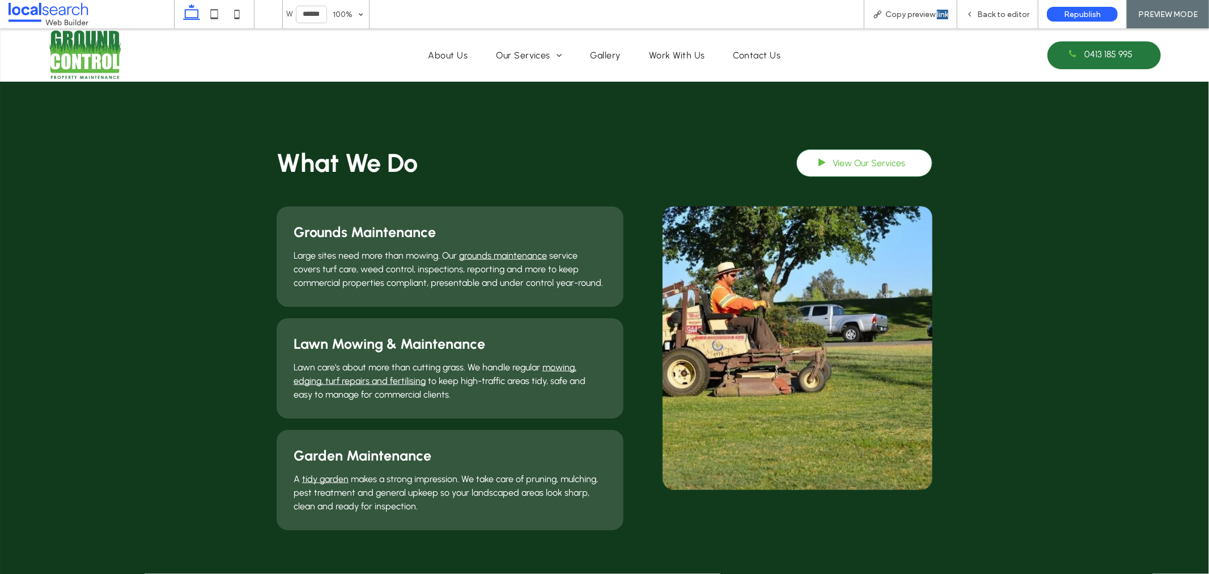
click at [498, 158] on div "What We Do View Our Services" at bounding box center [605, 162] width 656 height 31
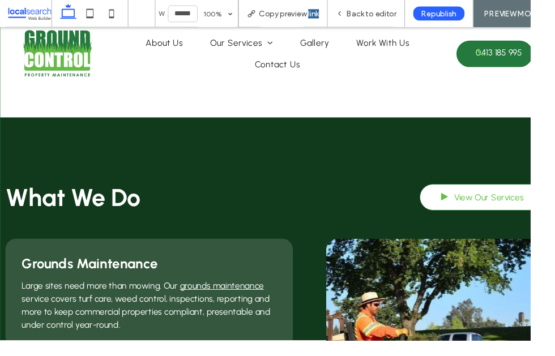
scroll to position [951, 0]
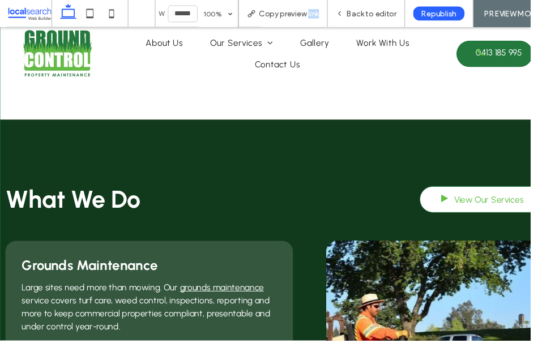
click at [577, 13] on div "W ****** 100% Copy preview link Back to editor Republish PREVIEW MODE" at bounding box center [316, 14] width 524 height 28
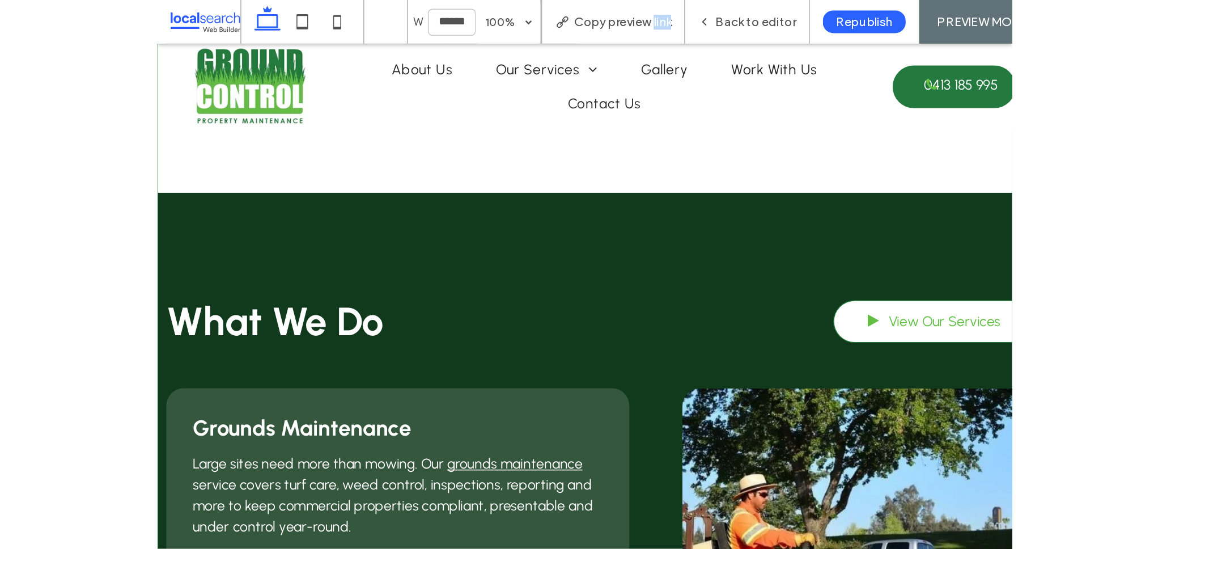
scroll to position [950, 0]
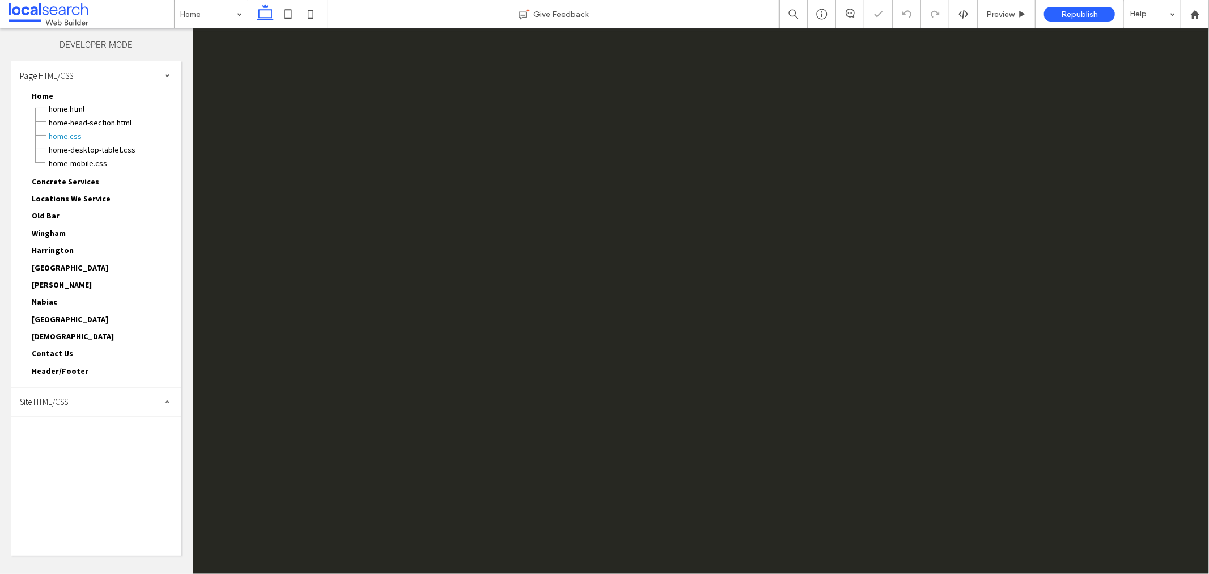
click at [61, 388] on div "Site HTML/CSS" at bounding box center [96, 402] width 170 height 28
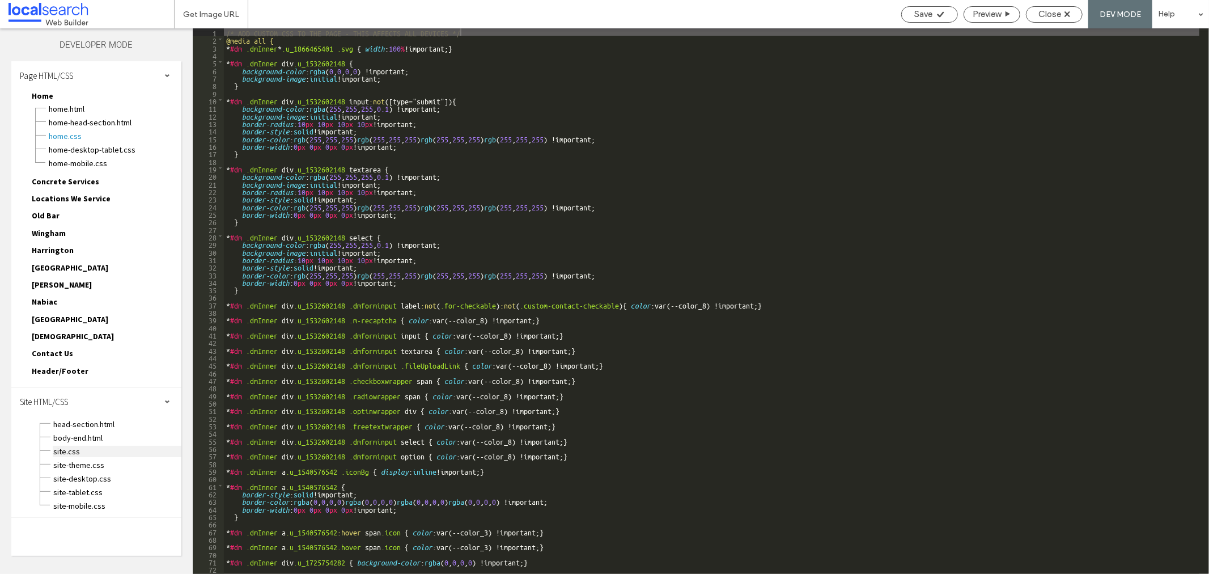
click at [77, 445] on span "site.css" at bounding box center [117, 450] width 129 height 11
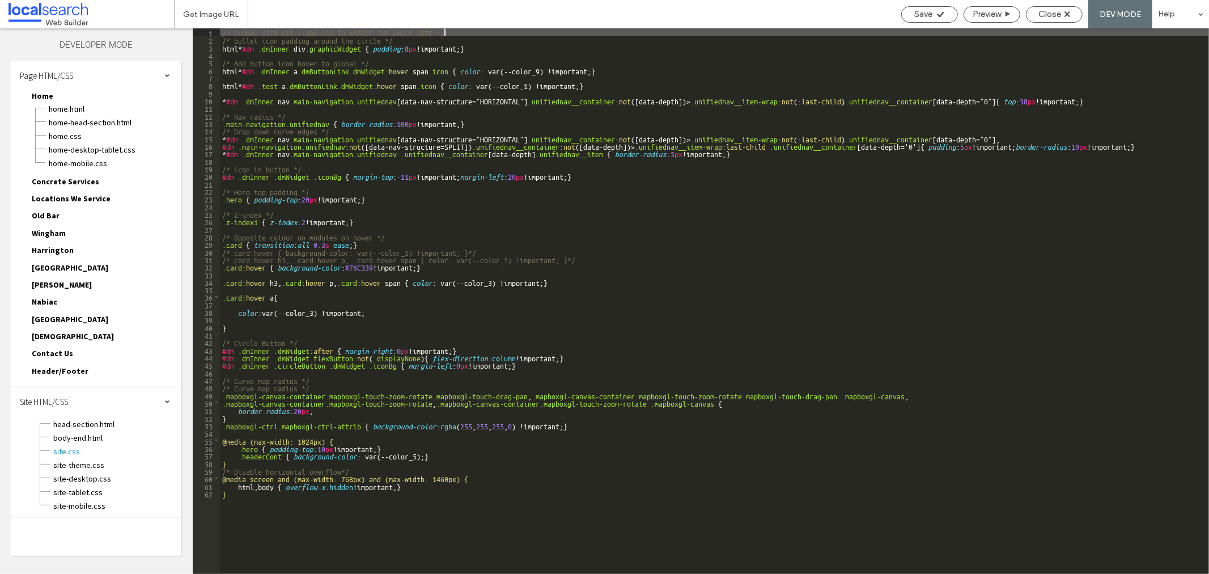
click at [277, 84] on div "/* GLOBAL SITE CSS - ADD CSS TO AFFECT THE WHOLE SITE */ /* bullet icon padding…" at bounding box center [714, 308] width 989 height 560
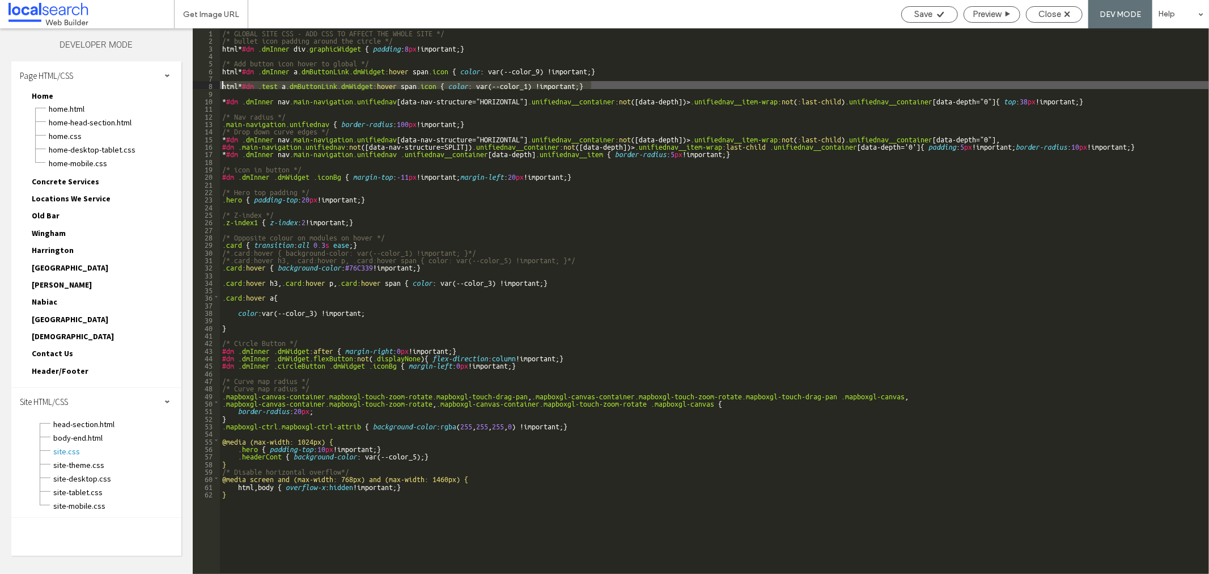
drag, startPoint x: 597, startPoint y: 83, endPoint x: 221, endPoint y: 87, distance: 376.3
click at [221, 87] on div "/* GLOBAL SITE CSS - ADD CSS TO AFFECT THE WHOLE SITE */ /* bullet icon padding…" at bounding box center [714, 308] width 989 height 560
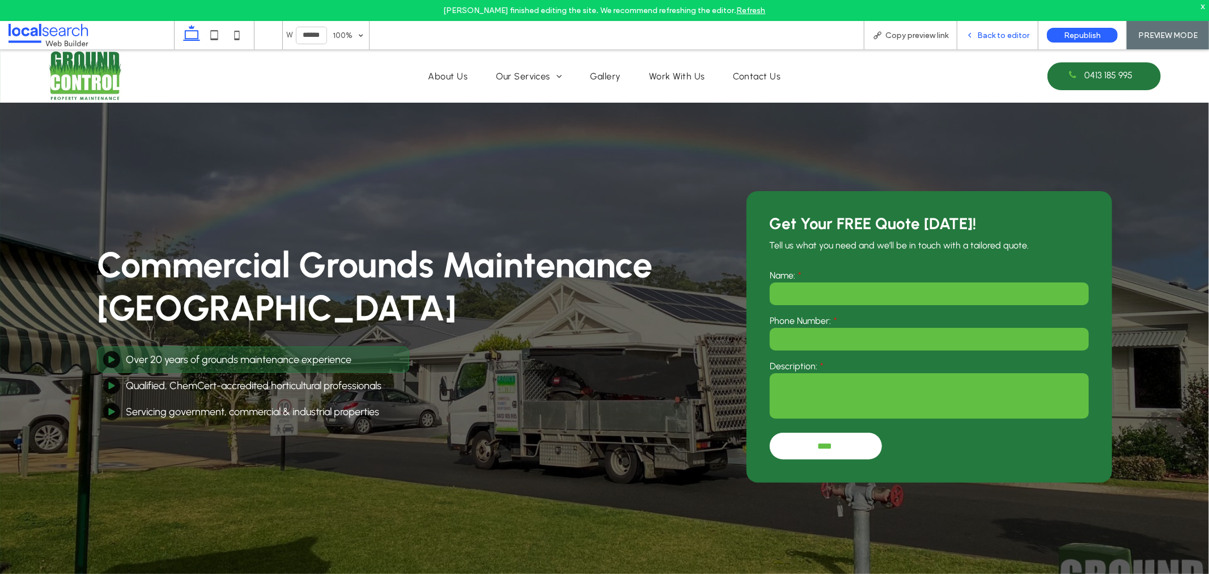
click at [984, 35] on span "Back to editor" at bounding box center [1003, 36] width 52 height 10
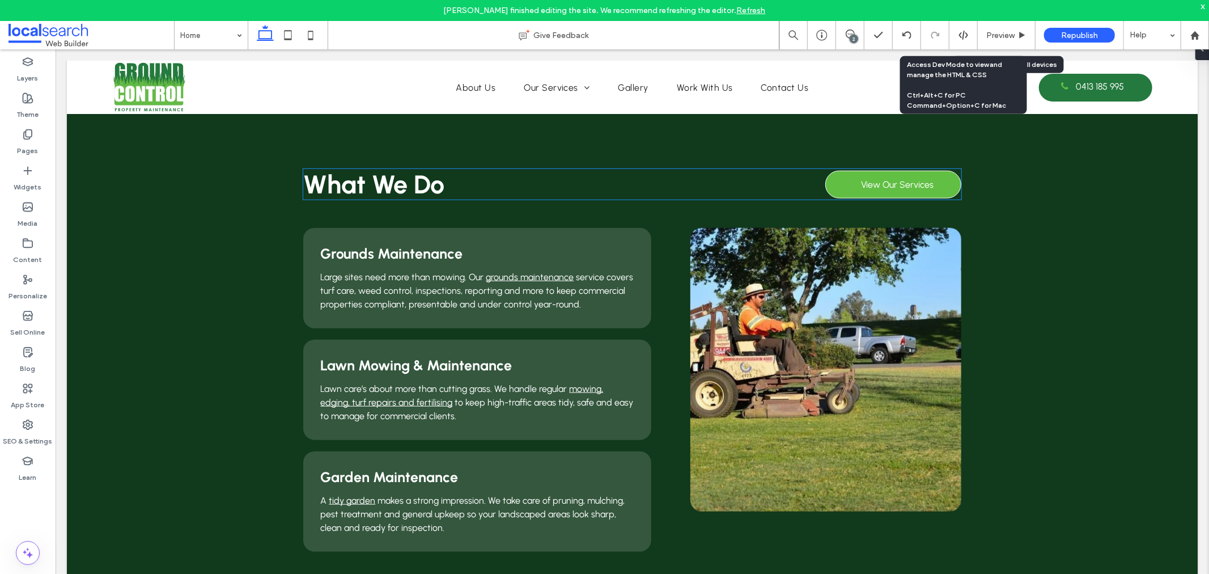
scroll to position [881, 0]
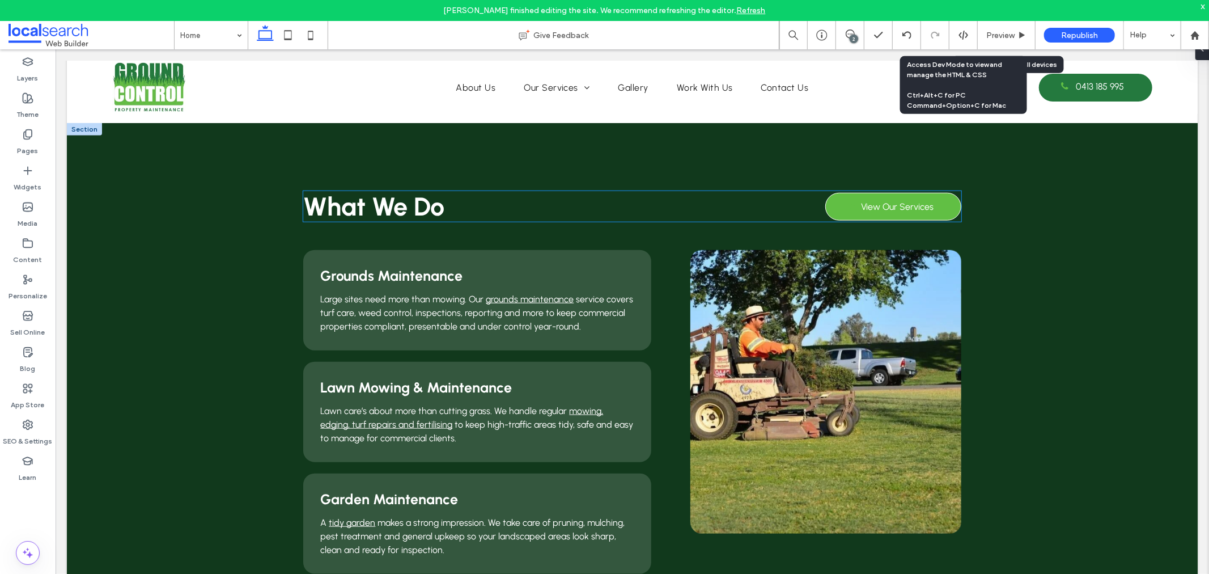
click at [878, 195] on span "View Our Services" at bounding box center [897, 206] width 73 height 22
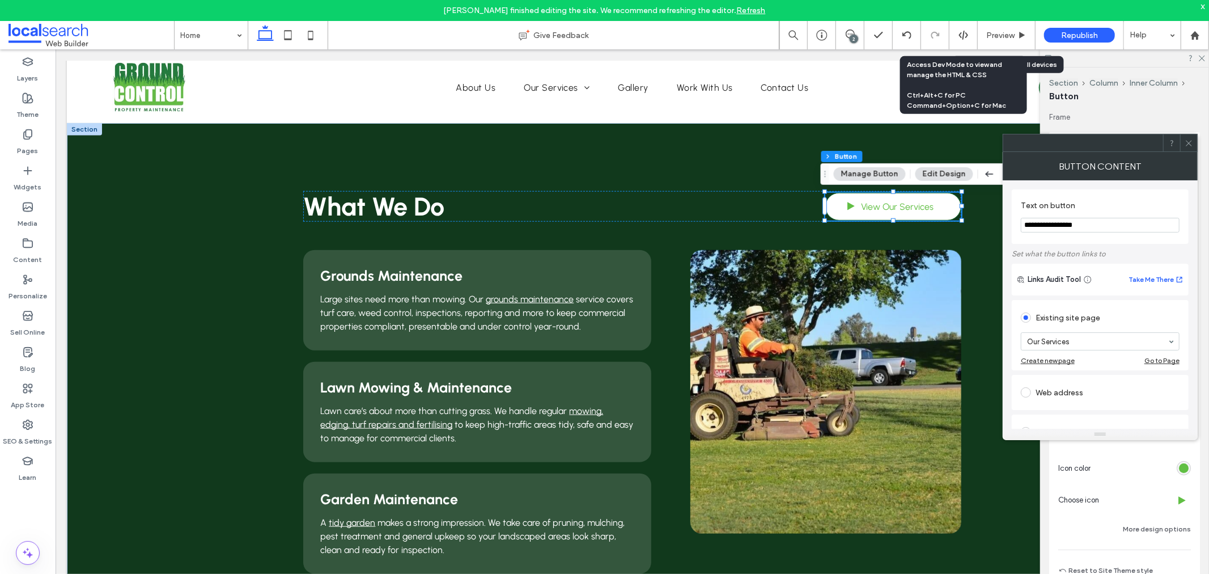
click at [1184, 141] on icon at bounding box center [1188, 143] width 9 height 9
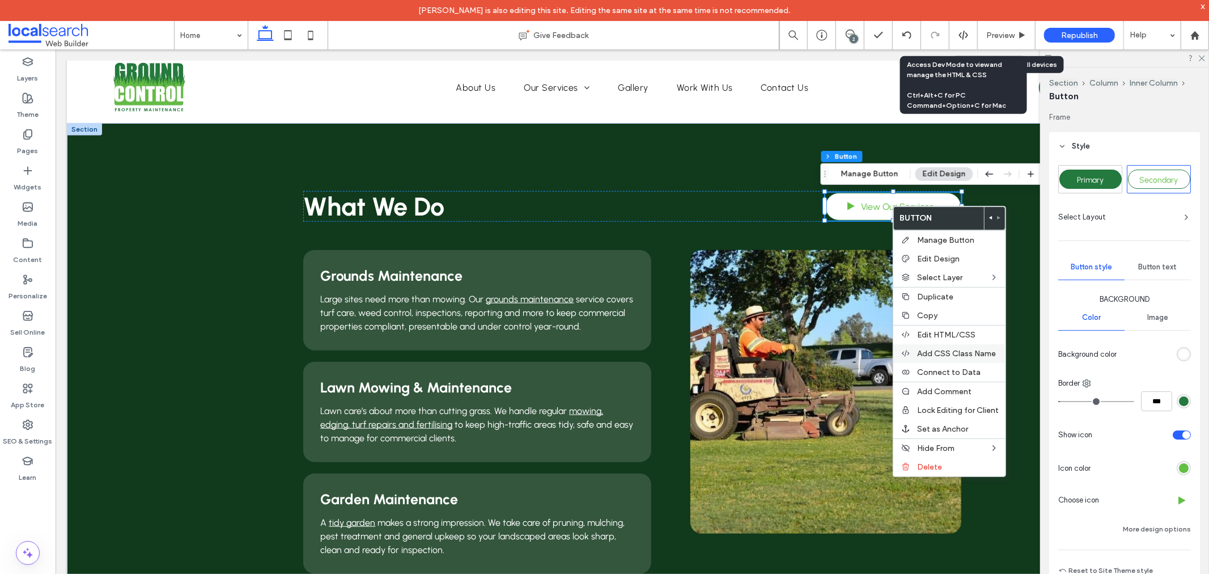
click at [949, 354] on span "Add CSS Class Name" at bounding box center [956, 354] width 79 height 10
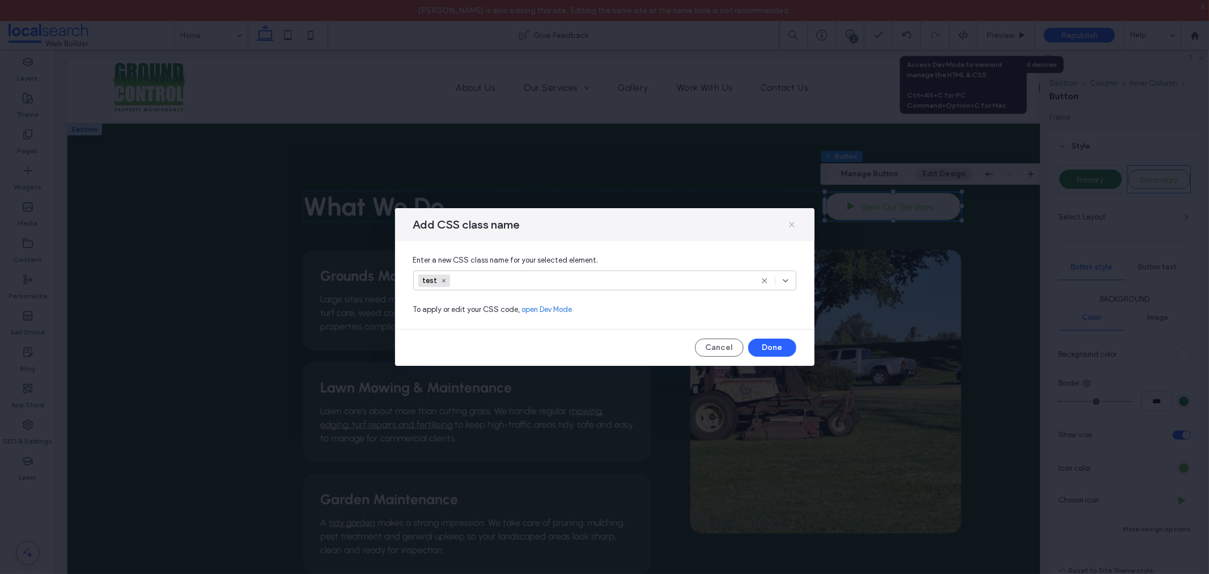
drag, startPoint x: 793, startPoint y: 226, endPoint x: 753, endPoint y: 133, distance: 101.3
click at [793, 226] on use at bounding box center [791, 224] width 5 height 5
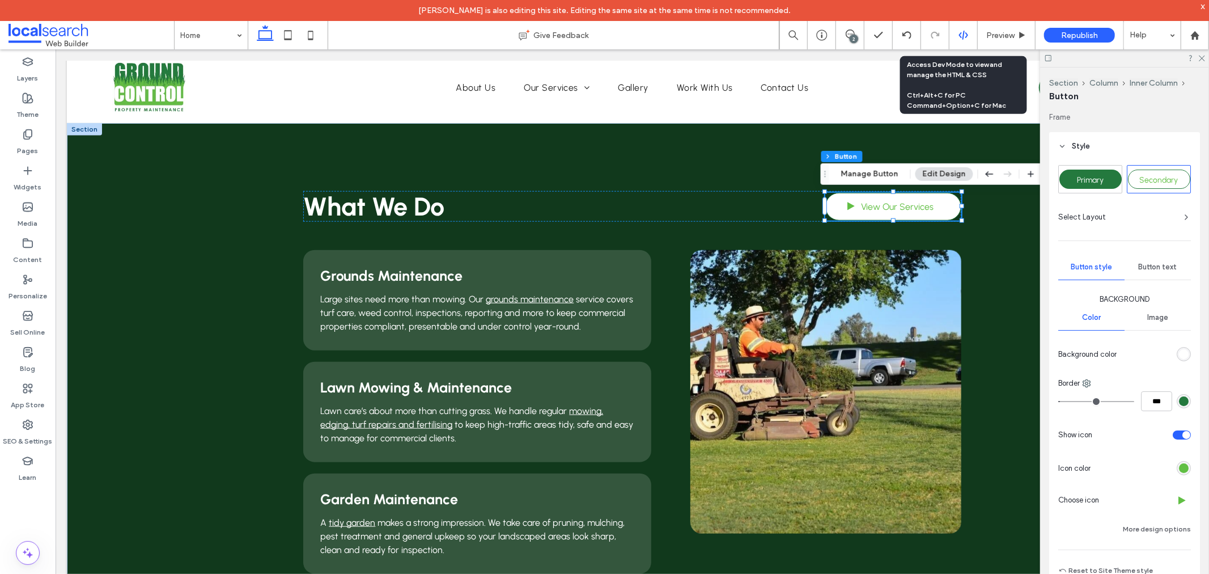
click at [962, 35] on use at bounding box center [962, 35] width 9 height 9
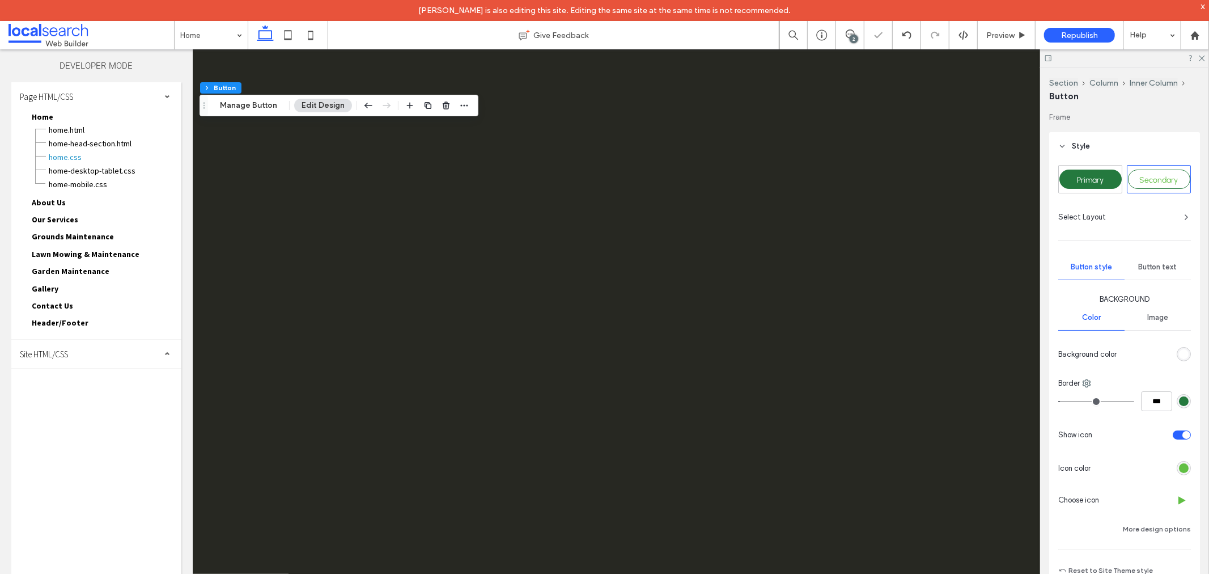
scroll to position [0, 0]
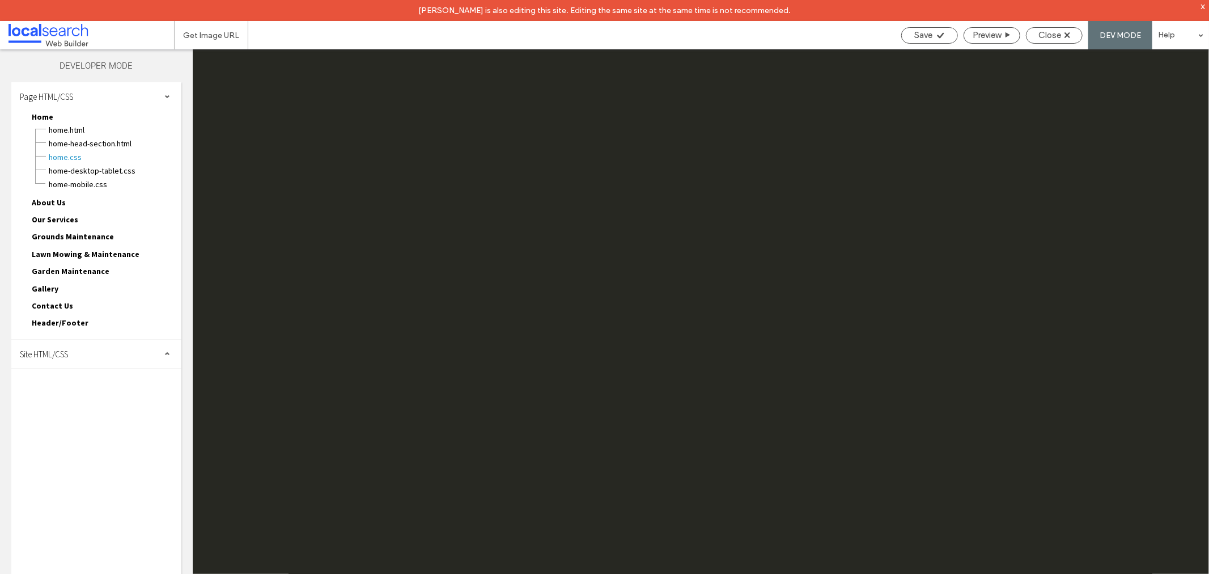
click at [89, 344] on div "Site HTML/CSS" at bounding box center [96, 353] width 170 height 28
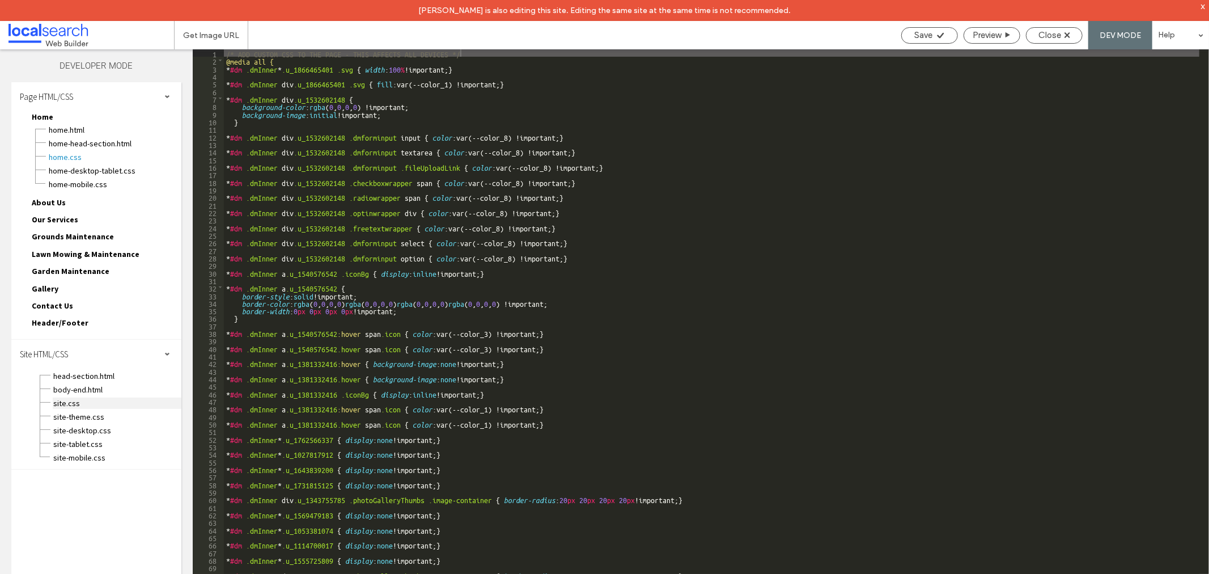
click at [64, 397] on span "site.css" at bounding box center [117, 402] width 129 height 11
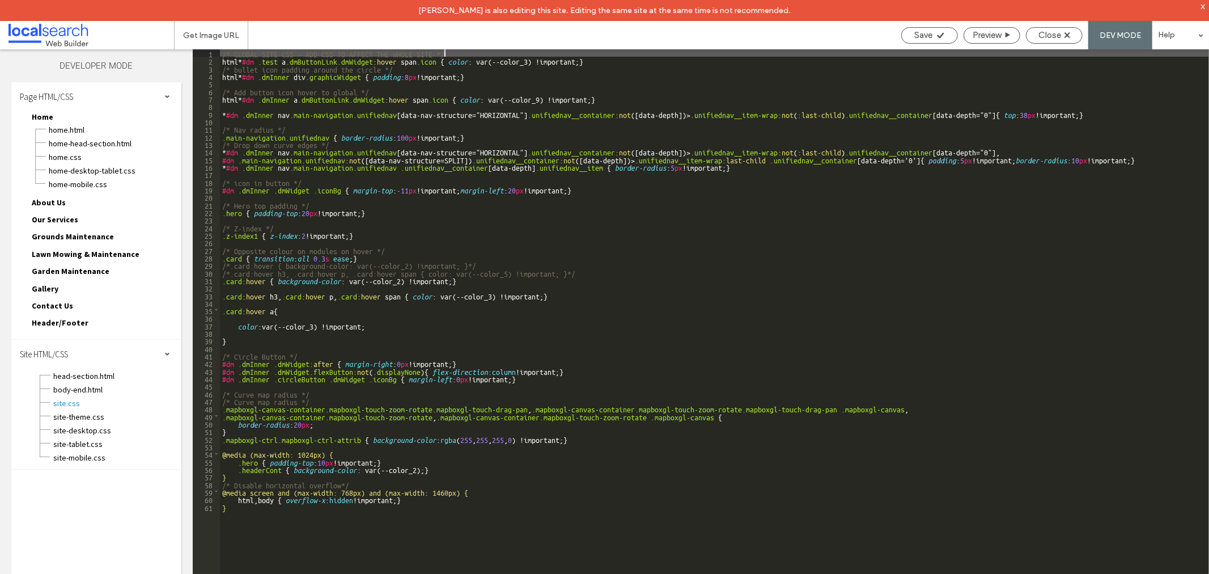
click at [545, 96] on div "/* GLOBAL SITE CSS - ADD CSS TO AFFECT THE WHOLE SITE */ html * #dm .test a .dm…" at bounding box center [714, 329] width 989 height 560
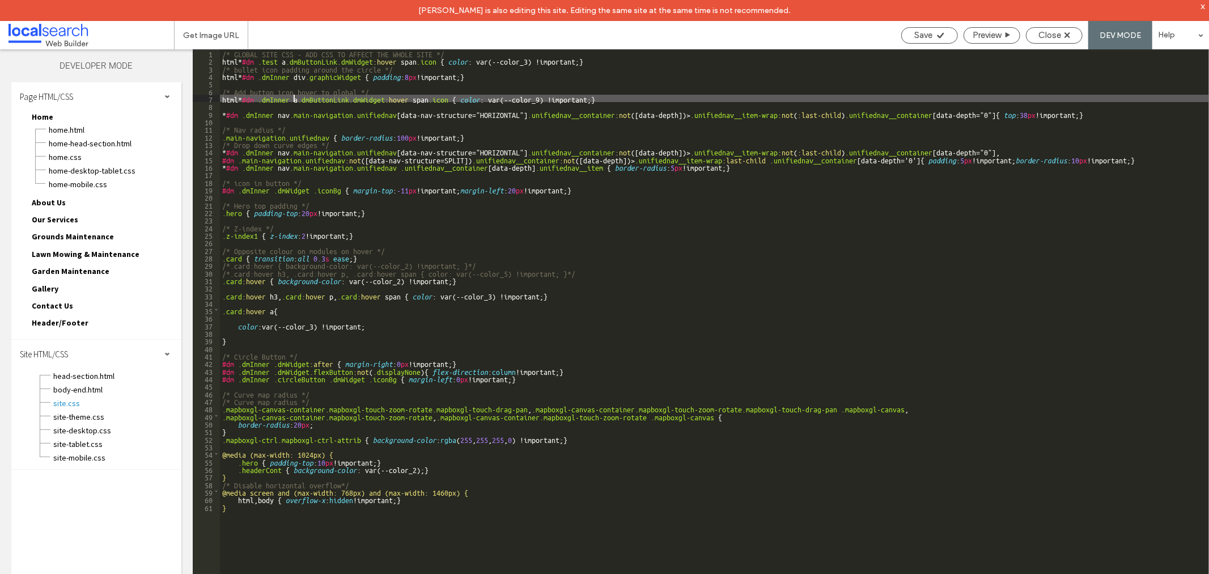
click at [290, 97] on div "/* GLOBAL SITE CSS - ADD CSS TO AFFECT THE WHOLE SITE */ html * #dm .test a .dm…" at bounding box center [714, 329] width 989 height 560
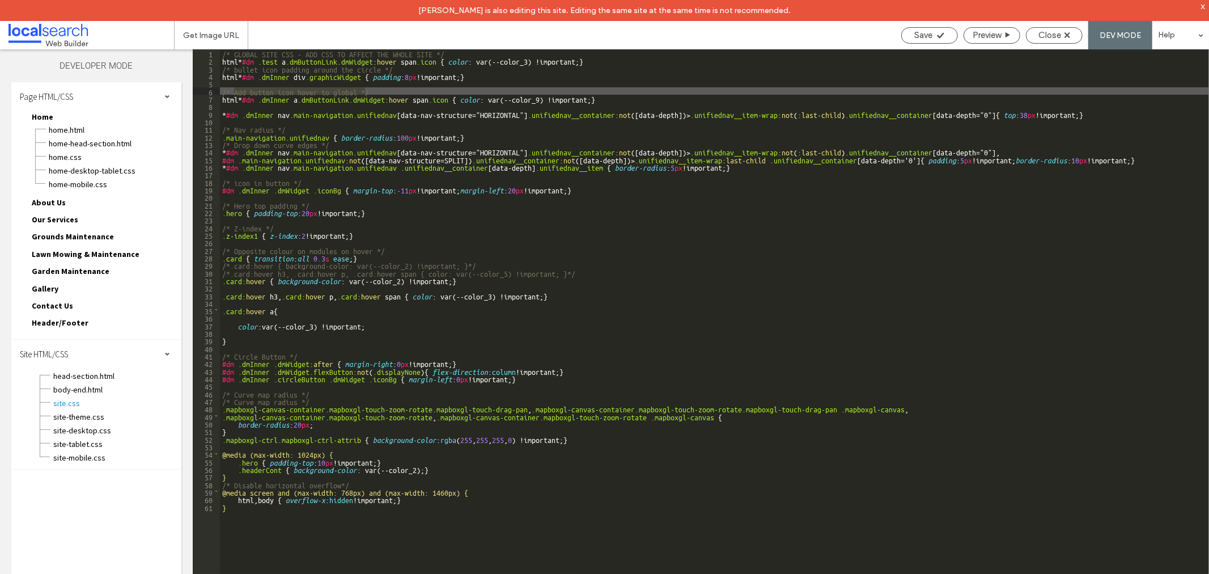
drag, startPoint x: 236, startPoint y: 89, endPoint x: 364, endPoint y: 87, distance: 128.1
click at [364, 87] on div "/* GLOBAL SITE CSS - ADD CSS TO AFFECT THE WHOLE SITE */ html * #dm .test a .dm…" at bounding box center [714, 329] width 989 height 560
click at [1031, 37] on div "Close" at bounding box center [1054, 35] width 56 height 10
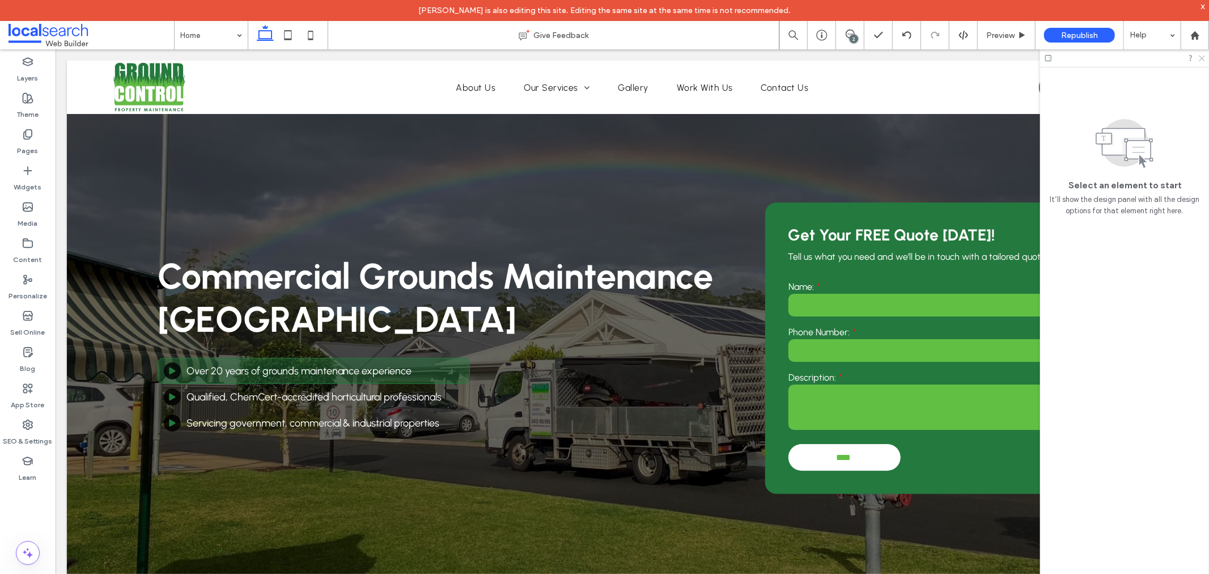
click at [1200, 60] on use at bounding box center [1202, 59] width 6 height 6
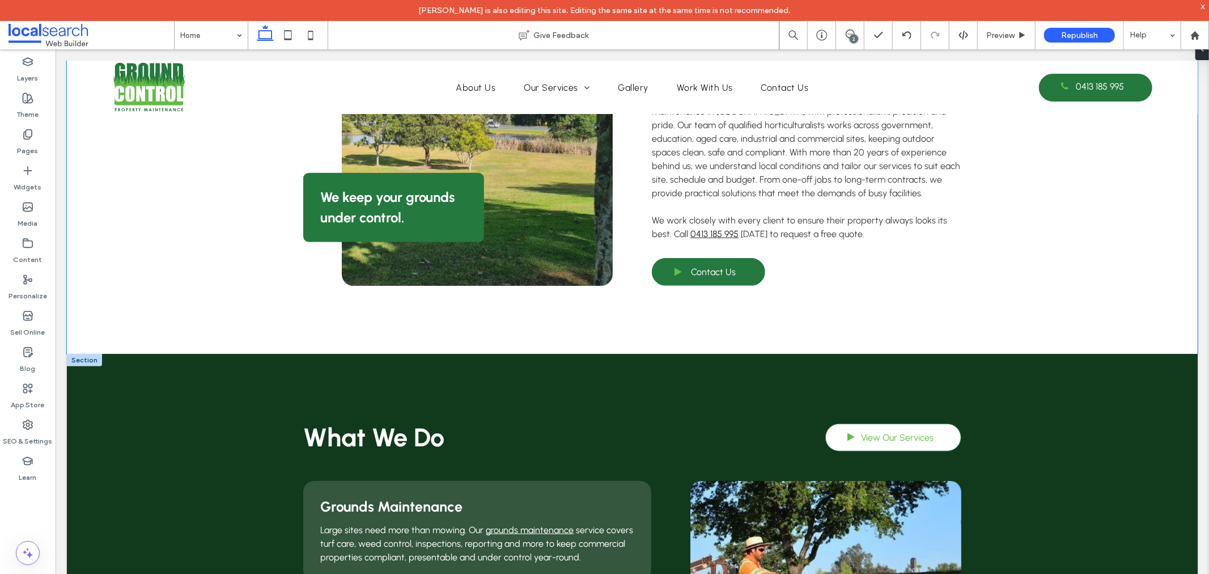
scroll to position [818, 0]
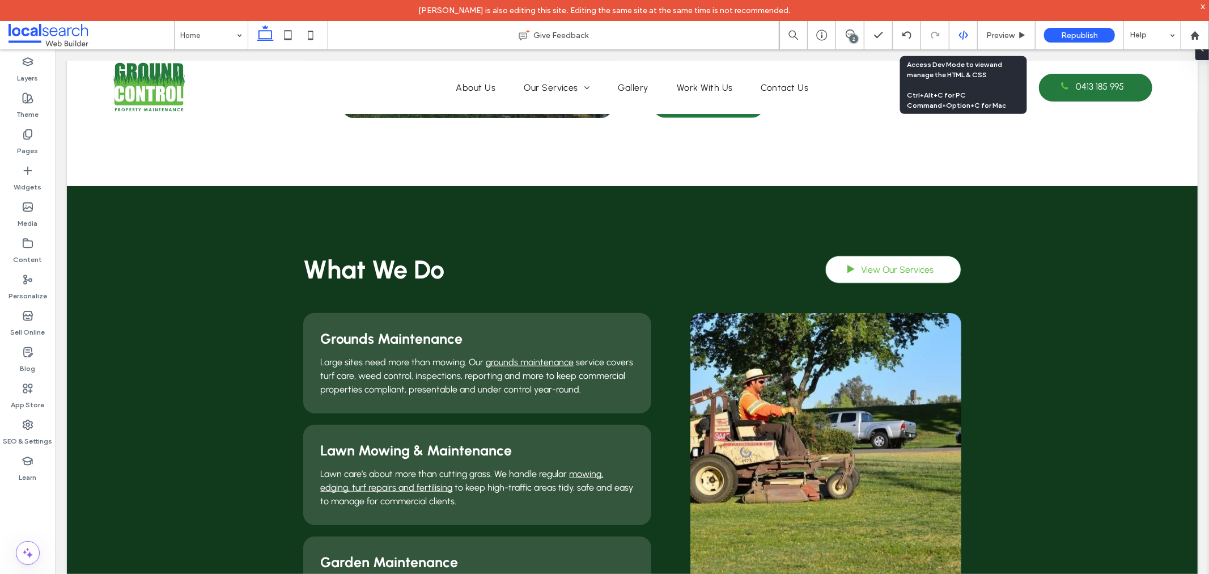
click at [960, 37] on icon at bounding box center [963, 35] width 10 height 10
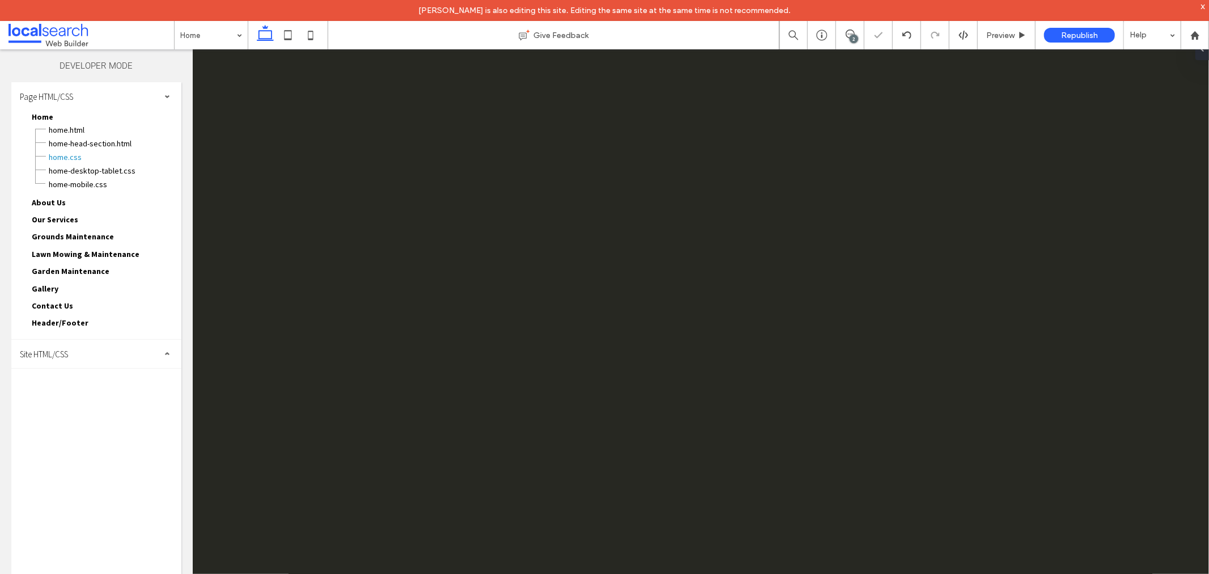
scroll to position [0, 0]
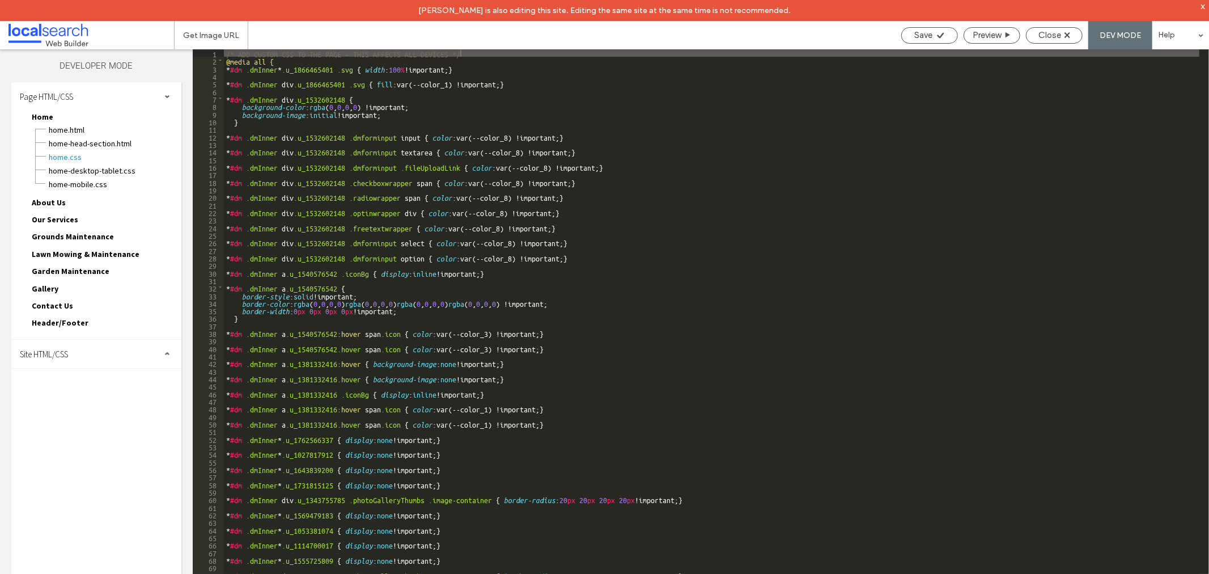
click at [109, 339] on div "Site HTML/CSS" at bounding box center [96, 353] width 170 height 28
click at [86, 397] on span "site.css" at bounding box center [117, 402] width 129 height 11
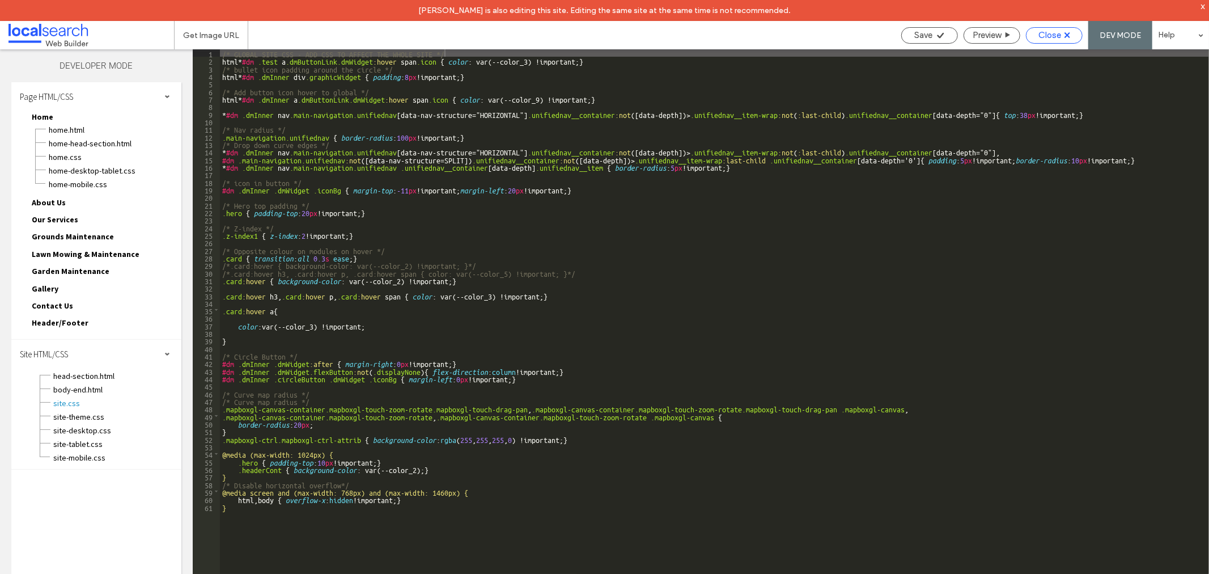
click at [1027, 32] on div "Close" at bounding box center [1054, 35] width 56 height 10
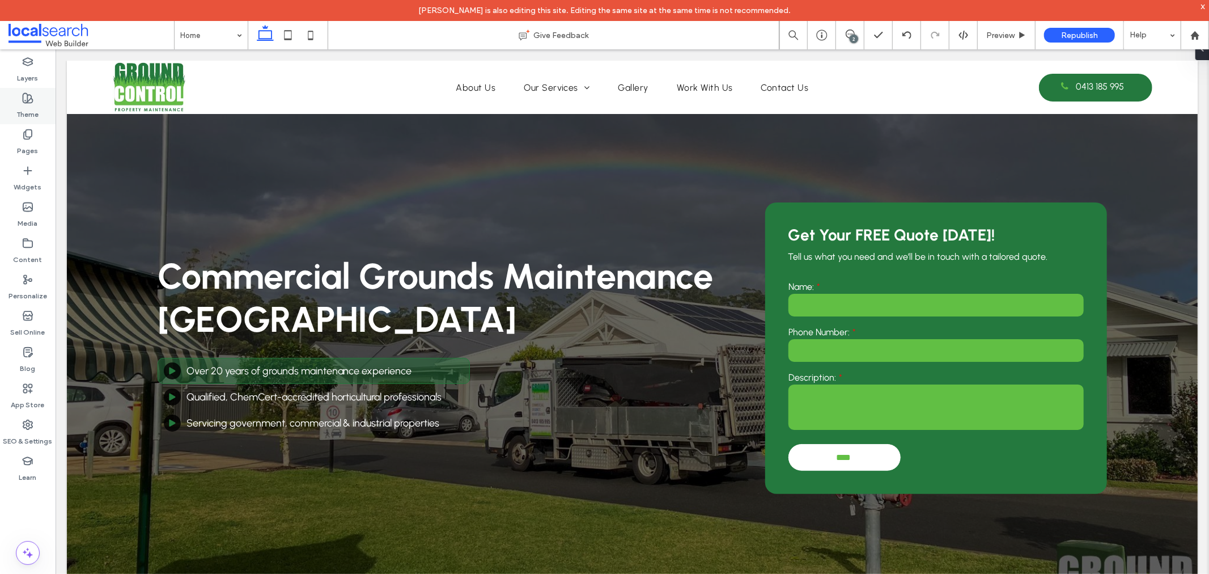
click at [31, 111] on label "Theme" at bounding box center [28, 112] width 22 height 16
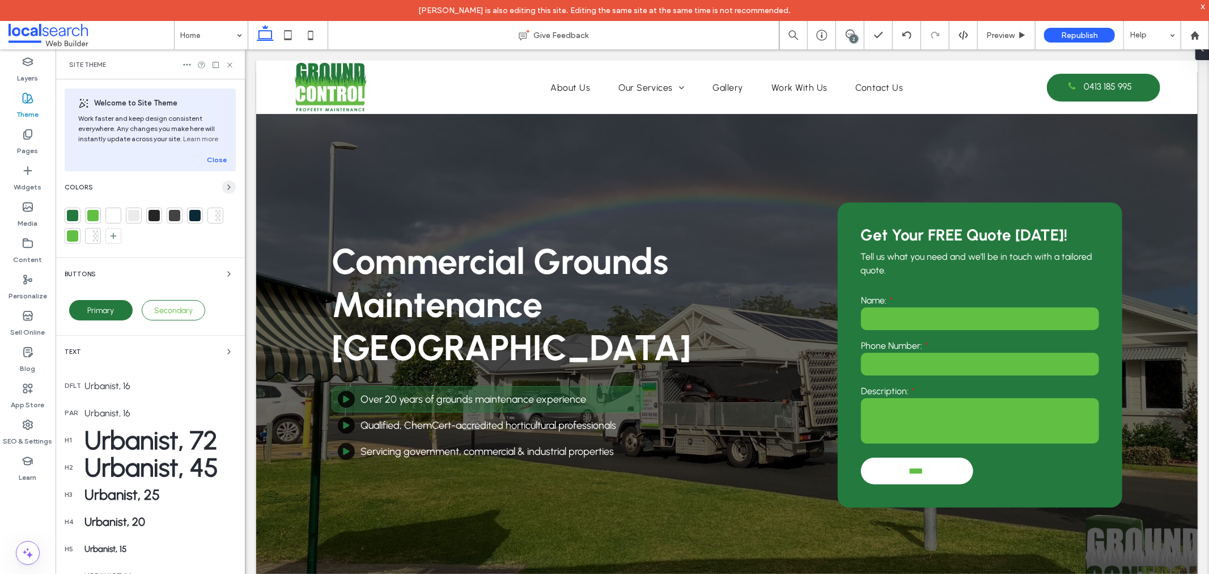
click at [224, 189] on icon "button" at bounding box center [228, 186] width 9 height 9
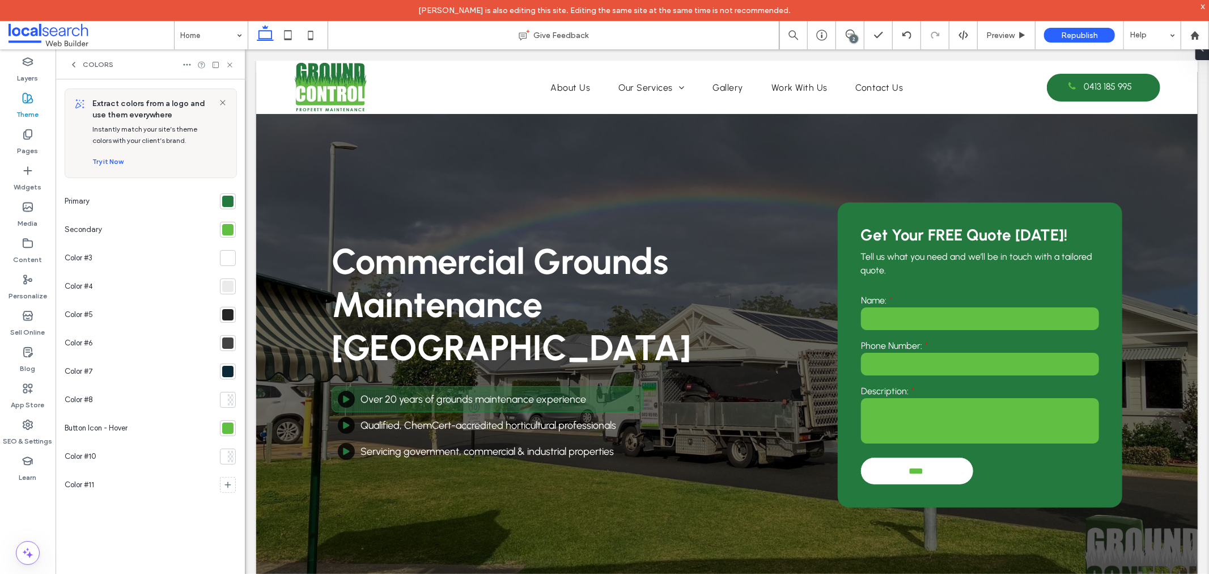
click at [228, 433] on div at bounding box center [227, 427] width 11 height 11
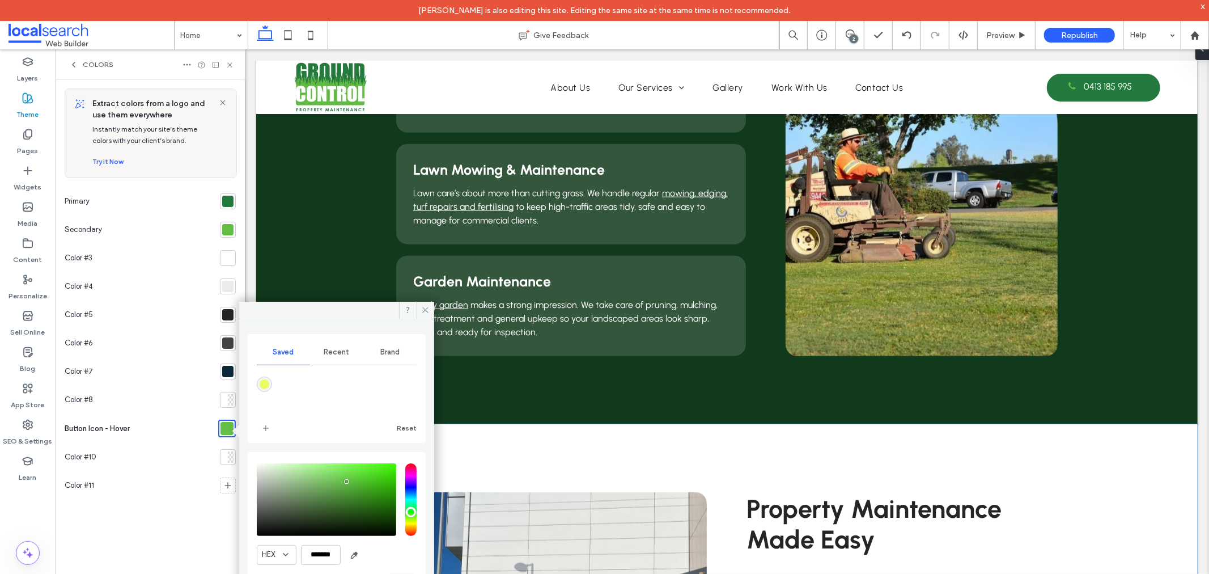
scroll to position [1196, 0]
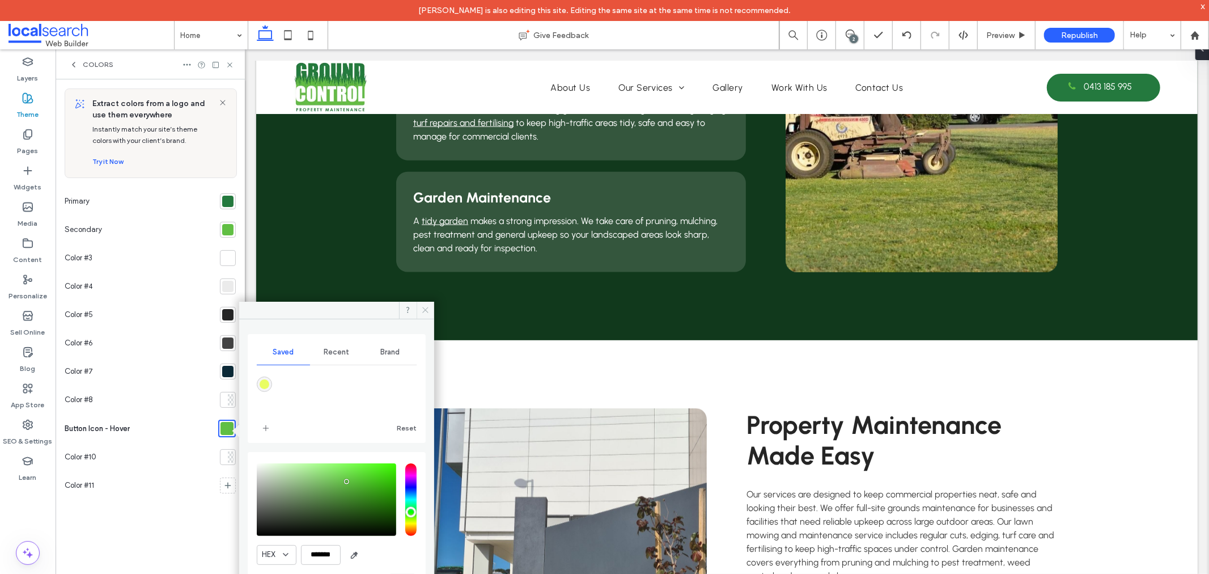
click at [427, 311] on icon at bounding box center [425, 309] width 9 height 9
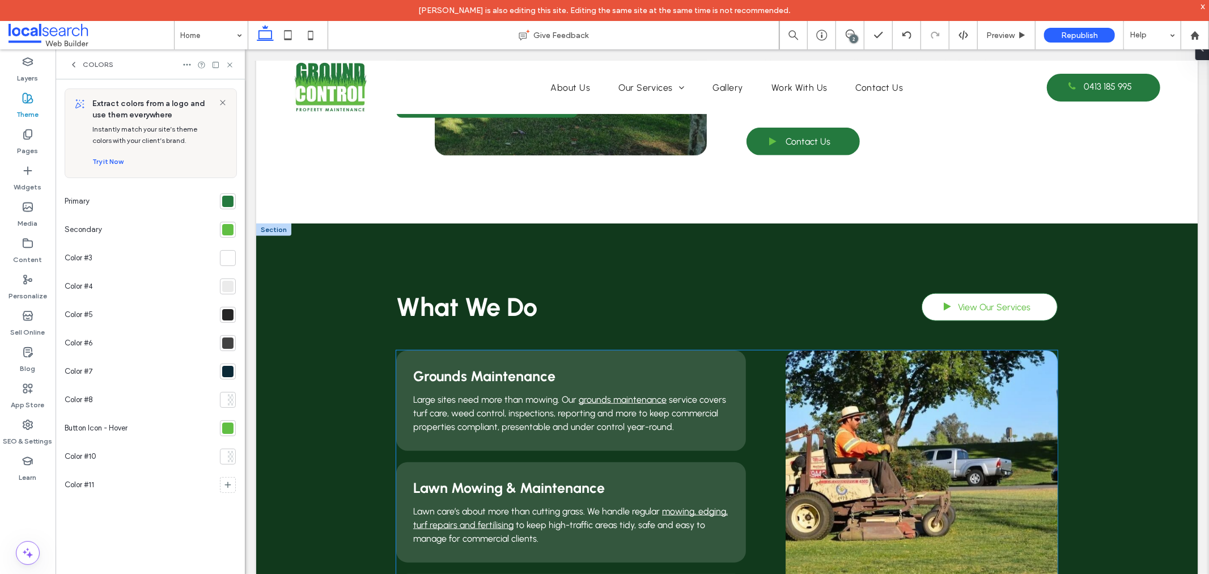
scroll to position [693, 0]
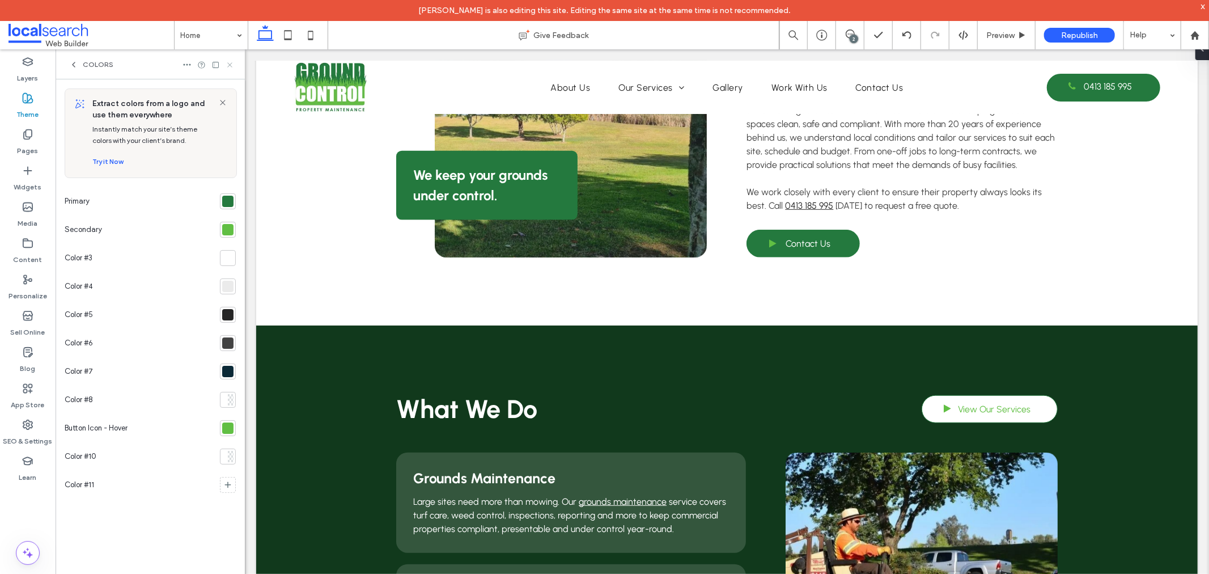
click at [227, 62] on icon at bounding box center [230, 65] width 9 height 9
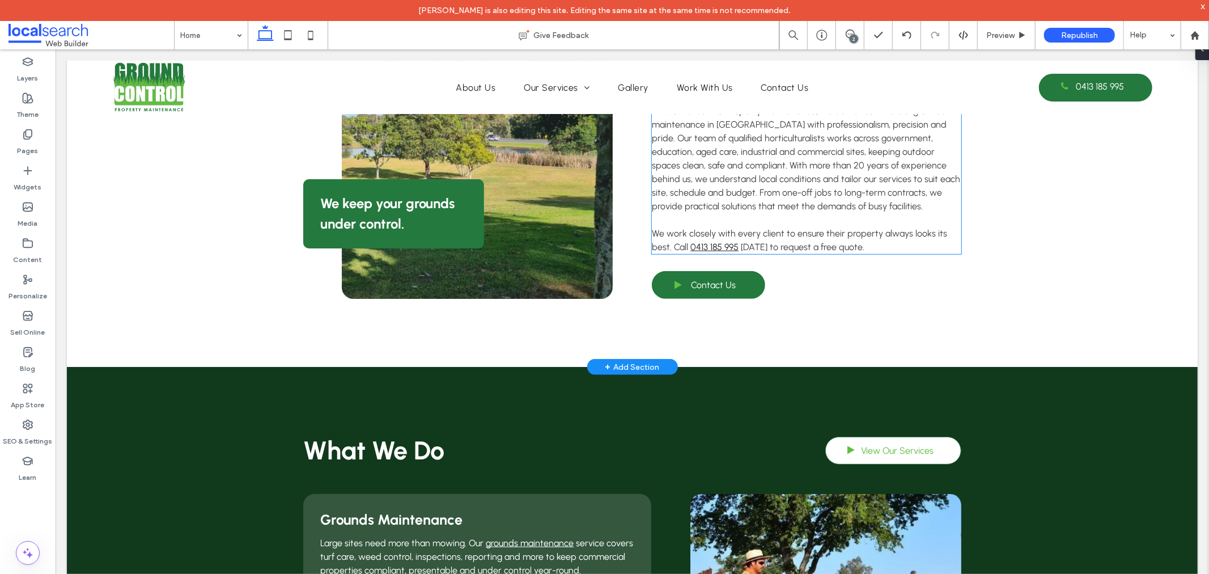
scroll to position [567, 0]
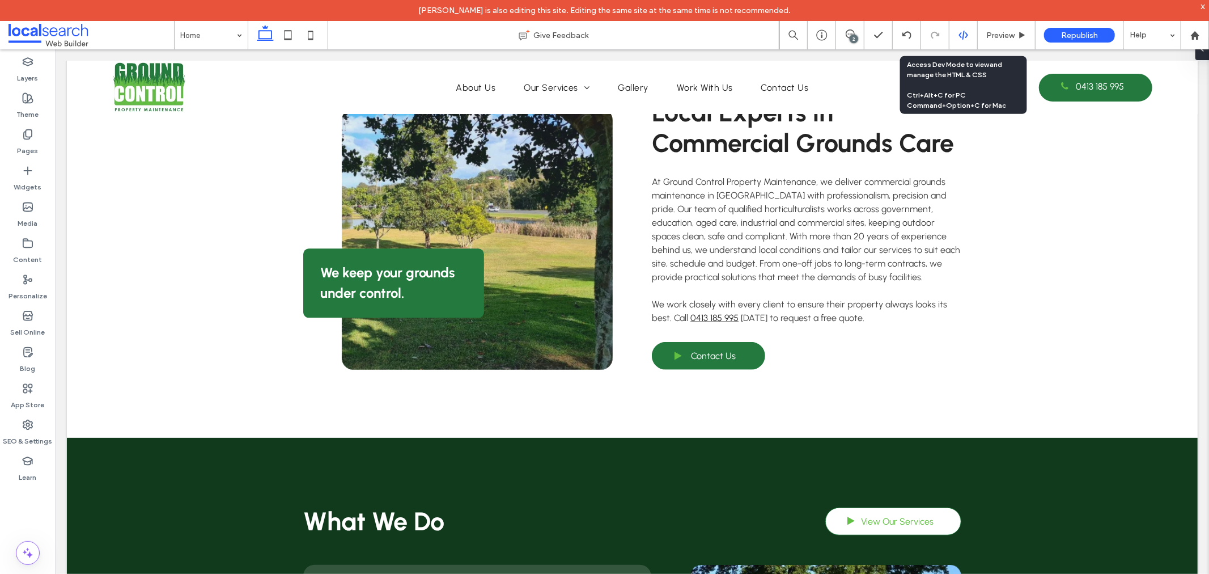
click at [958, 41] on div at bounding box center [963, 35] width 28 height 28
click at [962, 33] on use at bounding box center [962, 35] width 9 height 9
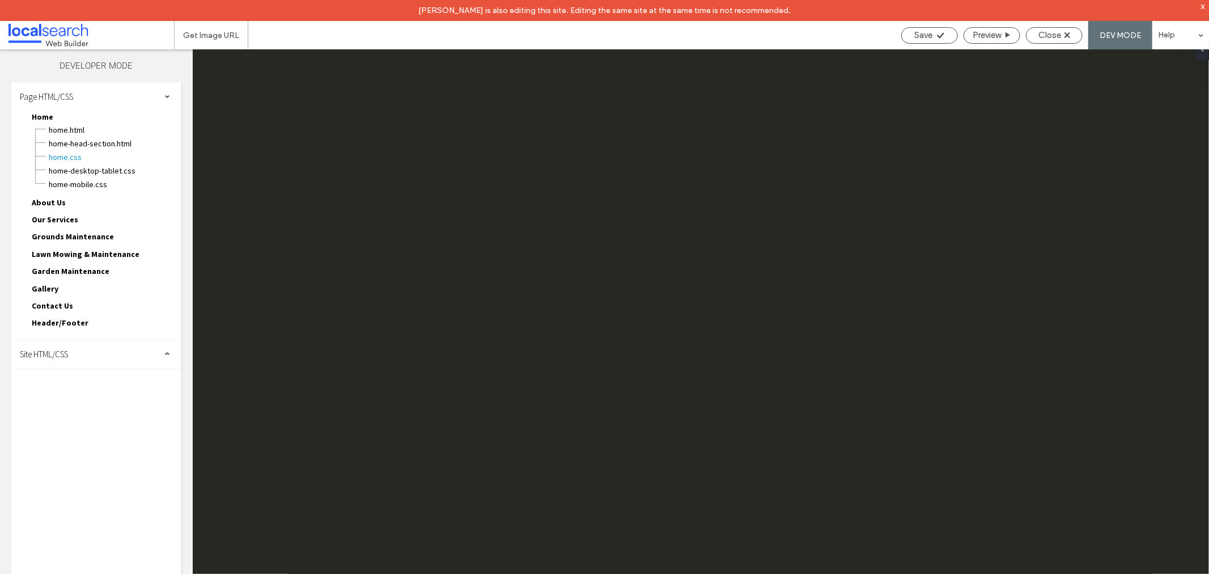
scroll to position [0, 0]
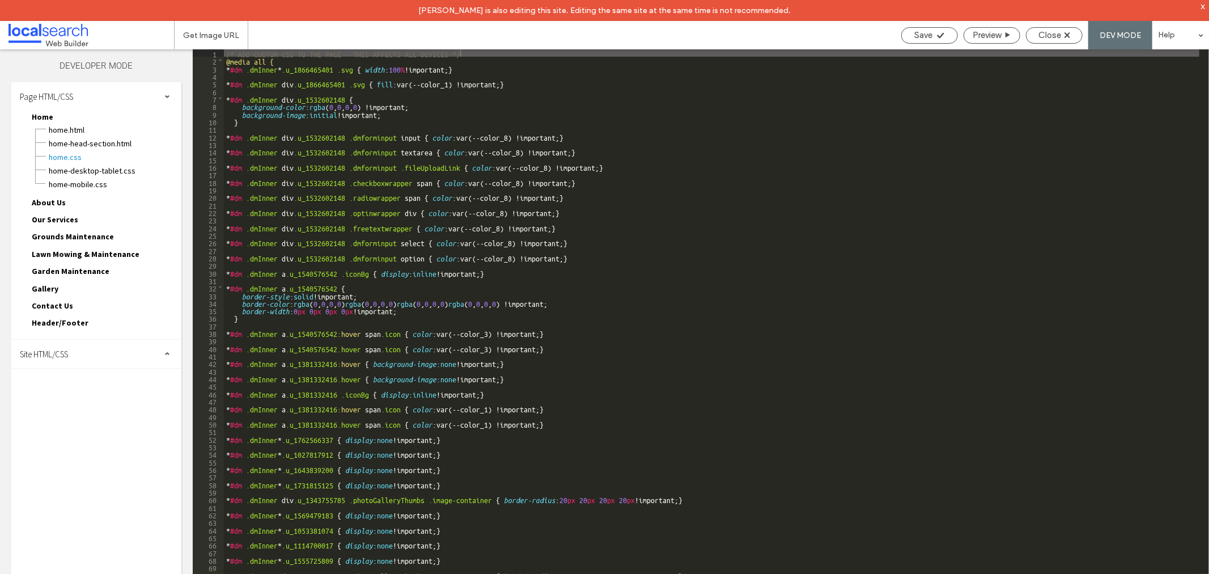
click at [93, 343] on div "Site HTML/CSS" at bounding box center [96, 353] width 170 height 28
click at [75, 397] on span "site.css" at bounding box center [117, 402] width 129 height 11
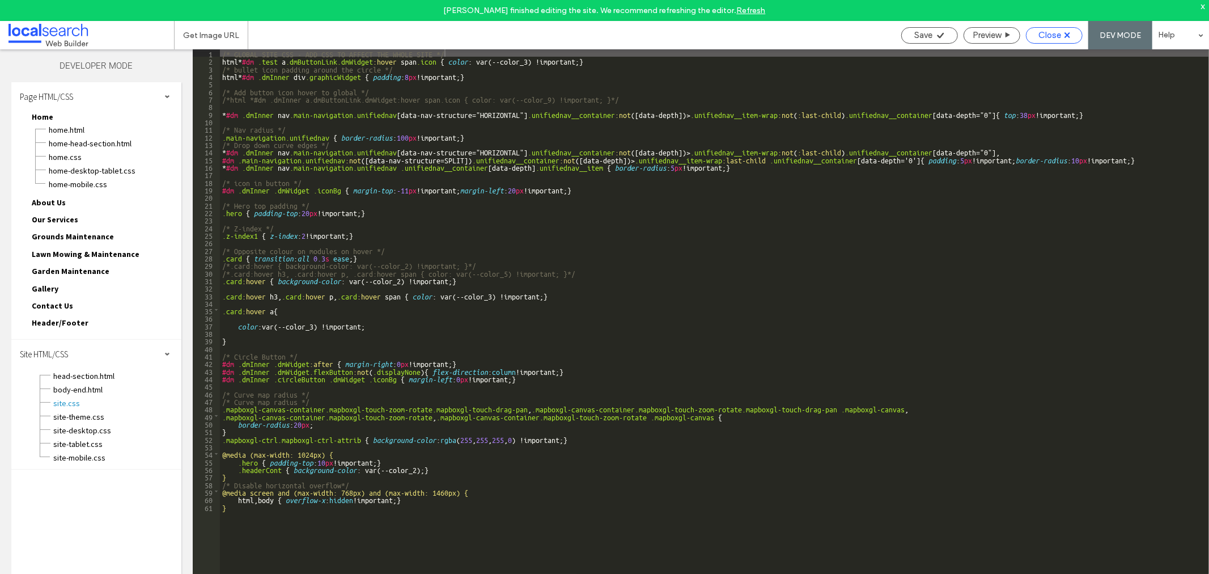
click at [1051, 36] on span "Close" at bounding box center [1049, 35] width 23 height 10
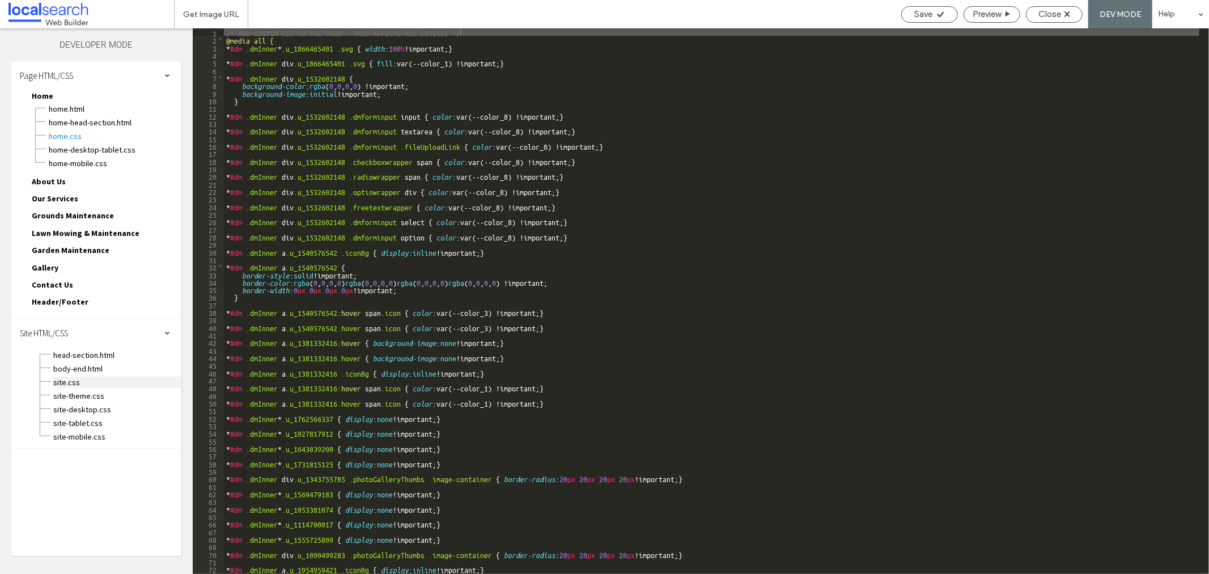
click at [77, 376] on span "site.css" at bounding box center [117, 381] width 129 height 11
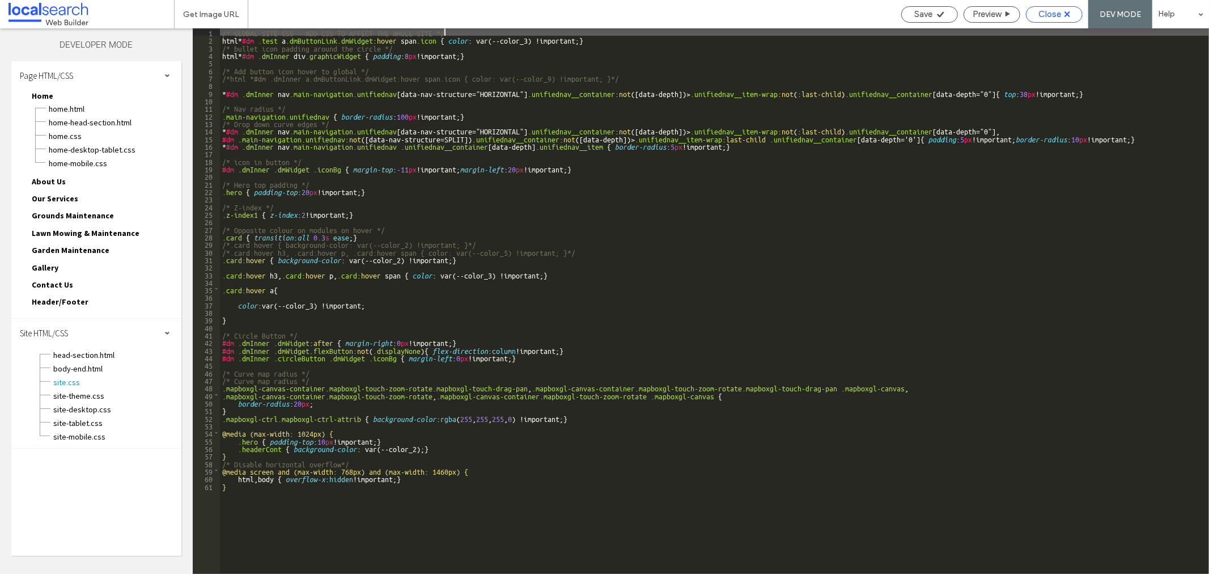
click at [1071, 12] on div "Close" at bounding box center [1054, 14] width 56 height 10
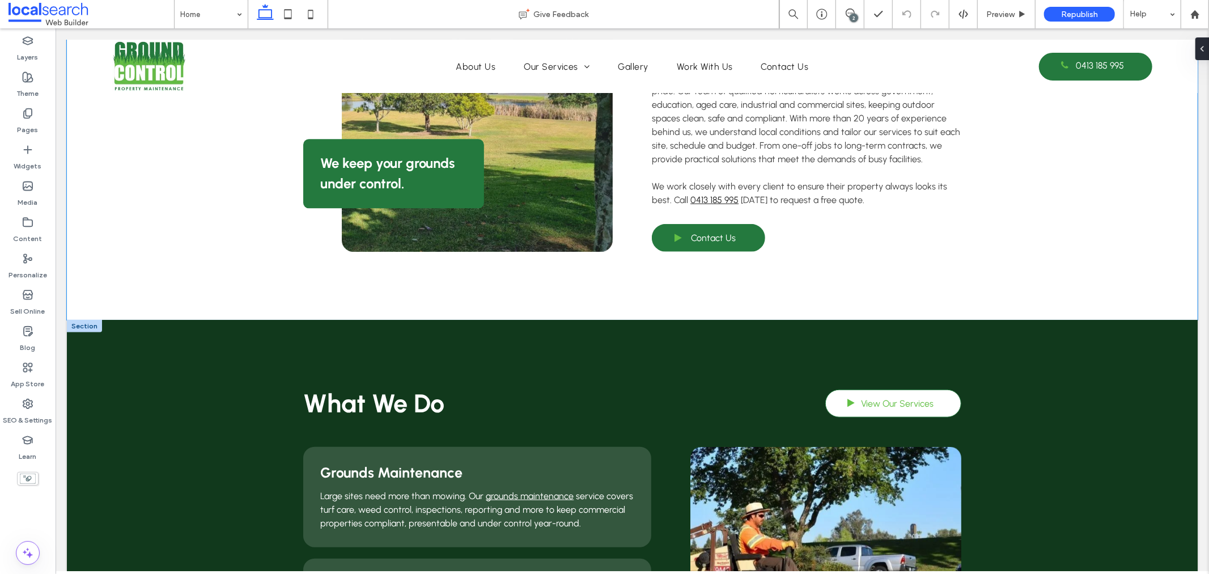
scroll to position [818, 0]
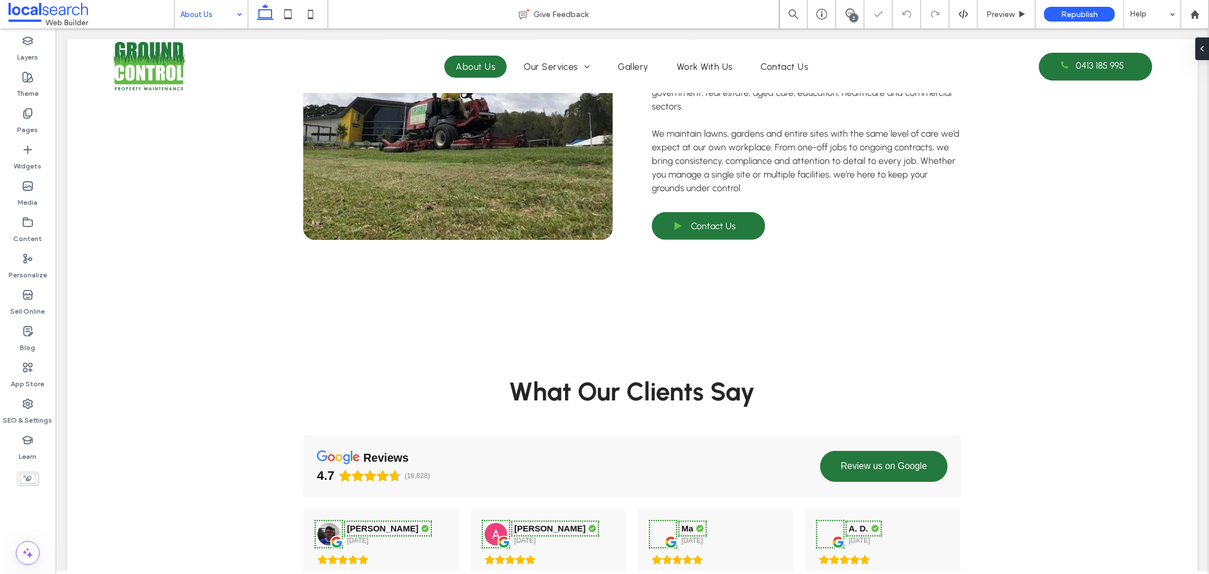
scroll to position [755, 0]
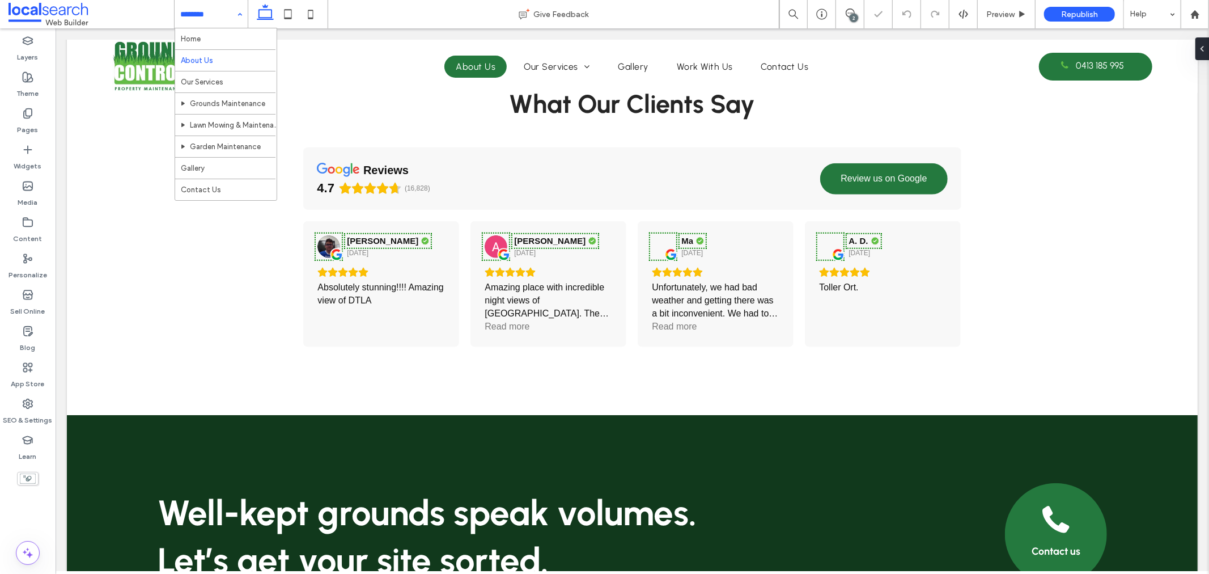
click at [227, 18] on input at bounding box center [208, 14] width 56 height 28
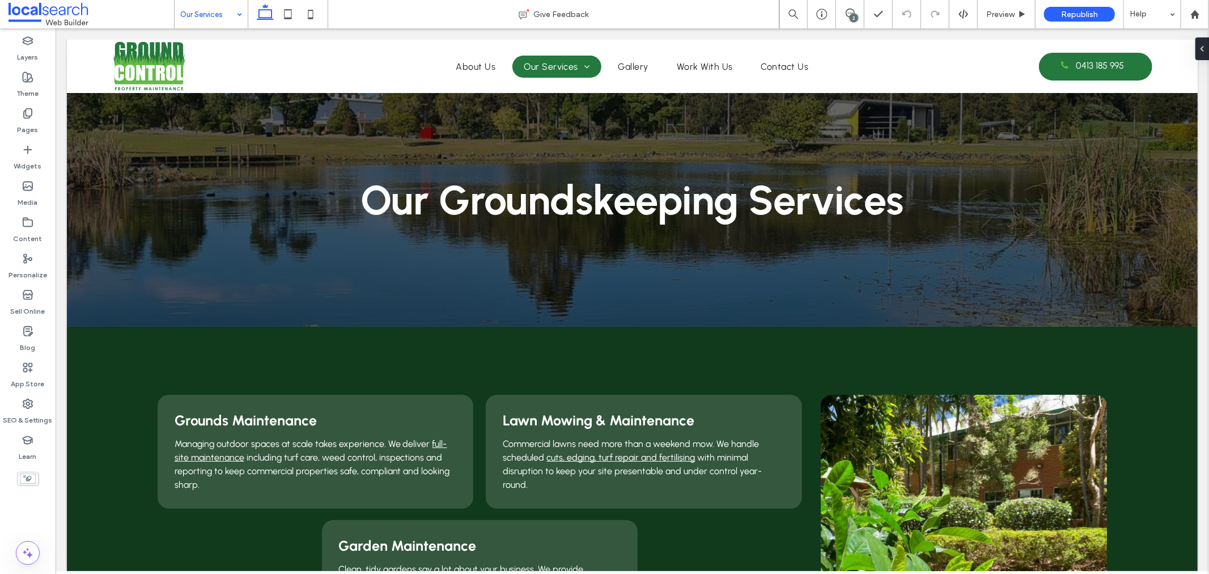
click at [199, 24] on input at bounding box center [208, 14] width 56 height 28
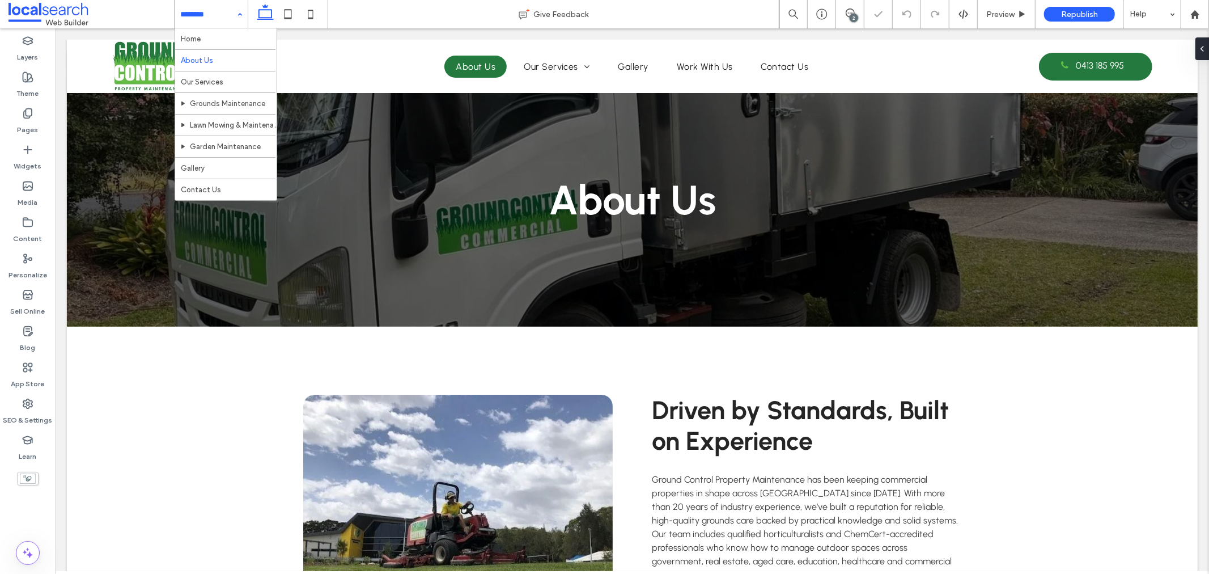
click at [227, 25] on input at bounding box center [208, 14] width 56 height 28
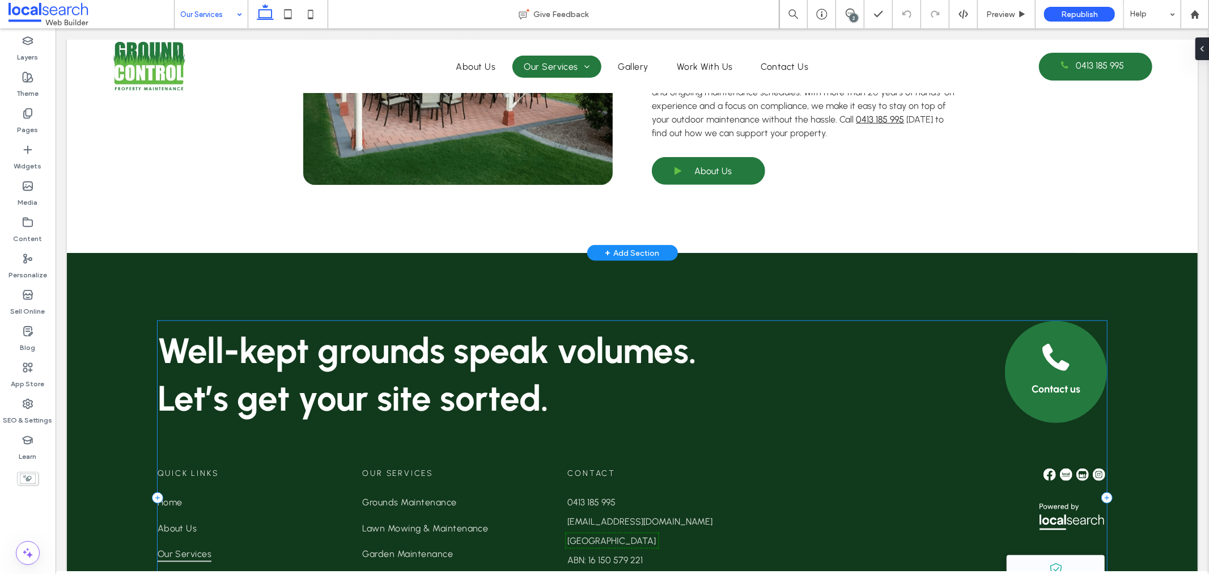
scroll to position [755, 0]
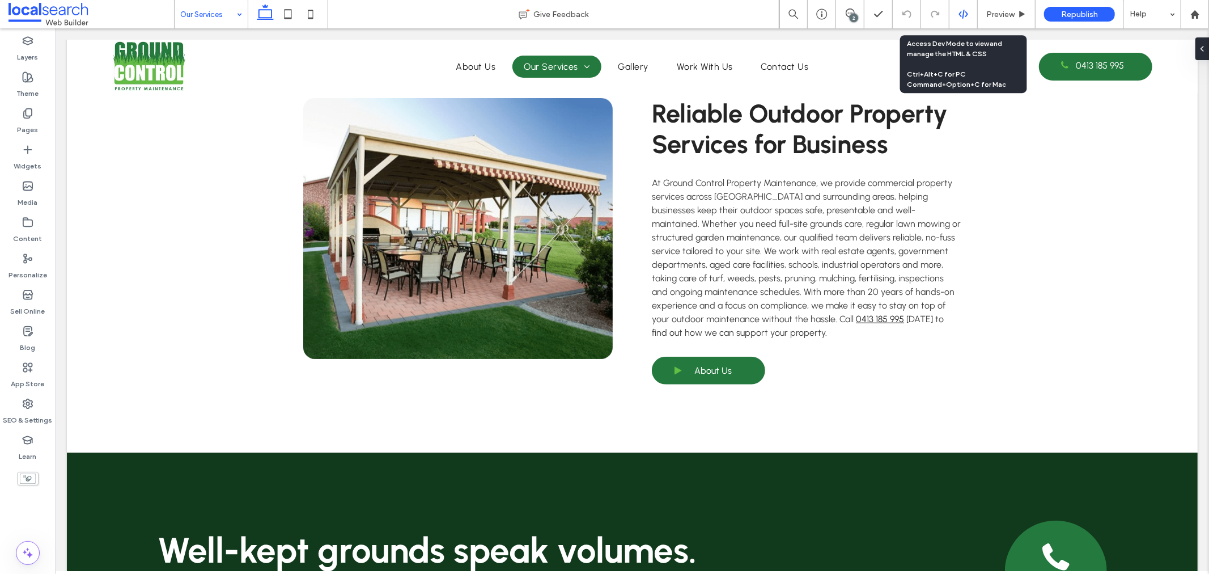
click at [962, 11] on icon at bounding box center [963, 14] width 10 height 10
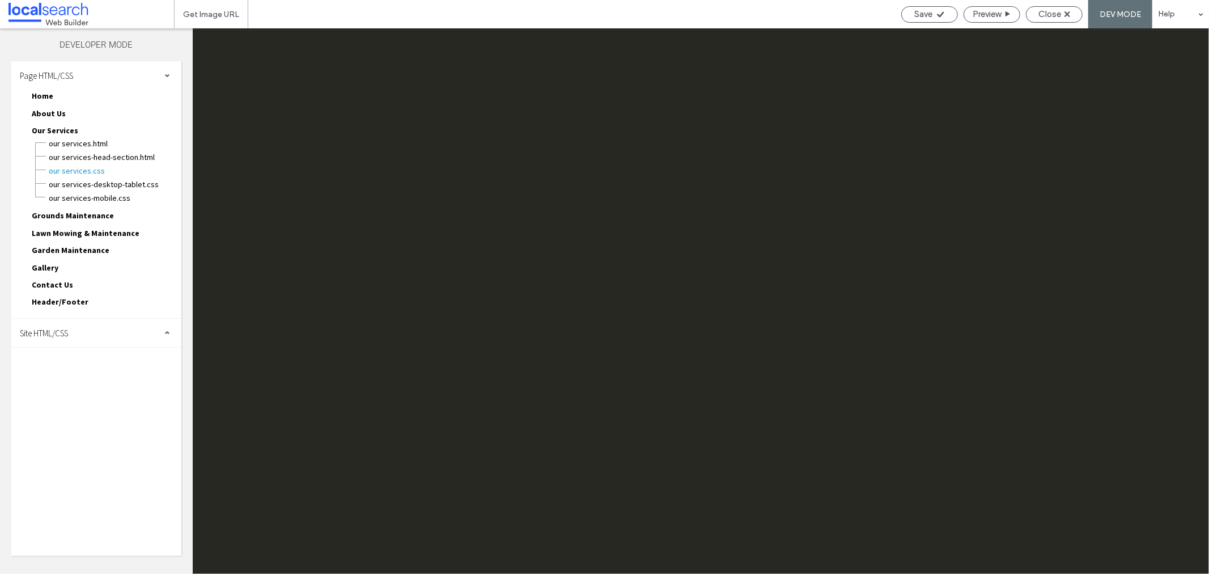
scroll to position [0, 0]
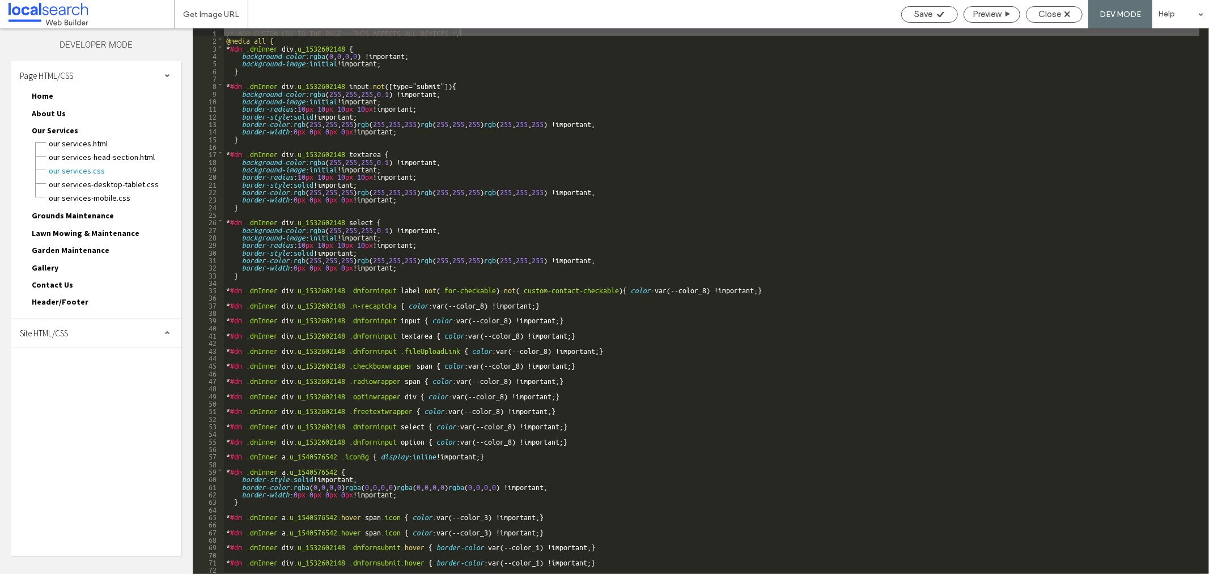
click at [107, 322] on div "Site HTML/CSS" at bounding box center [96, 332] width 170 height 28
click at [101, 374] on div "site.css" at bounding box center [117, 381] width 129 height 14
click at [89, 376] on span "site.css" at bounding box center [117, 381] width 129 height 11
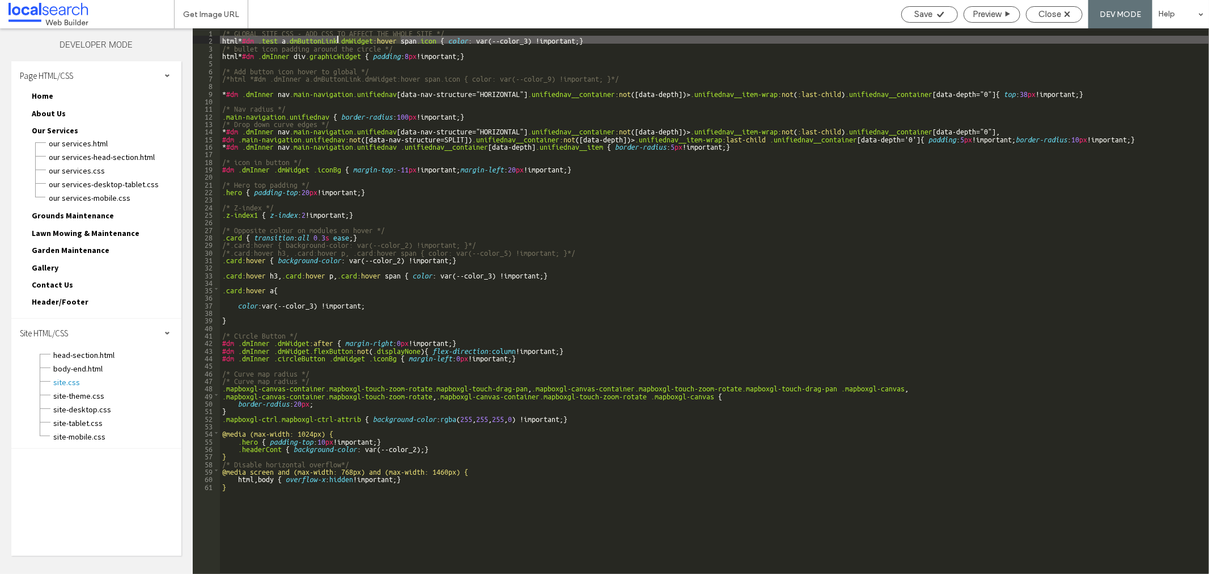
drag, startPoint x: 367, startPoint y: 36, endPoint x: 336, endPoint y: 36, distance: 31.2
click at [336, 36] on div "/* GLOBAL SITE CSS - ADD CSS TO AFFECT THE WHOLE SITE */ html * #dm .test a .dm…" at bounding box center [714, 308] width 989 height 560
click at [1038, 12] on span "Close" at bounding box center [1049, 14] width 23 height 10
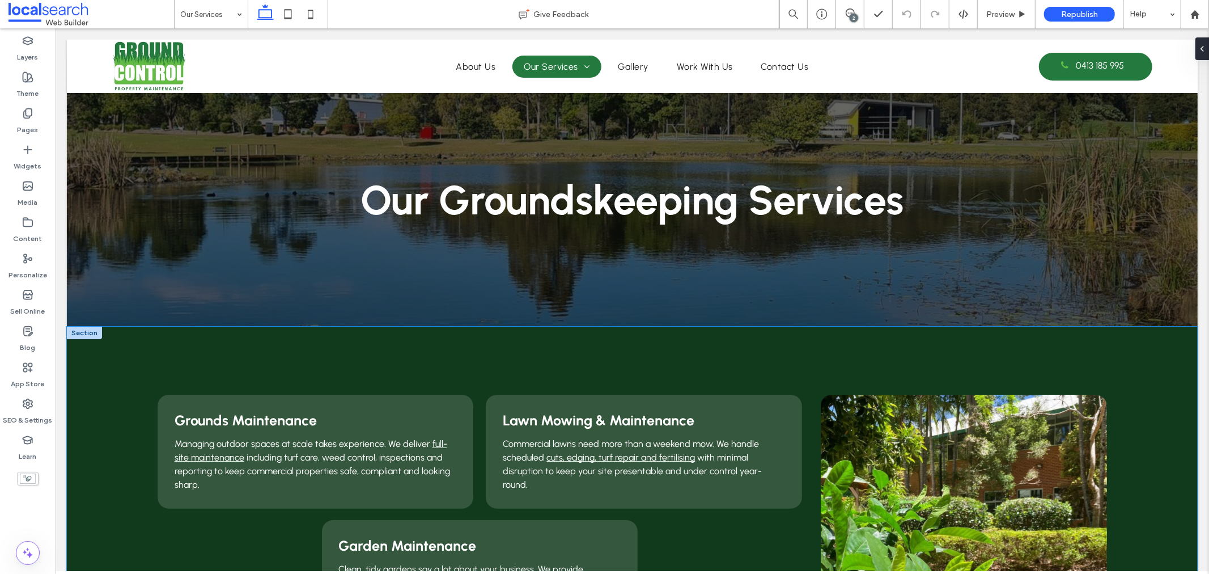
scroll to position [440, 0]
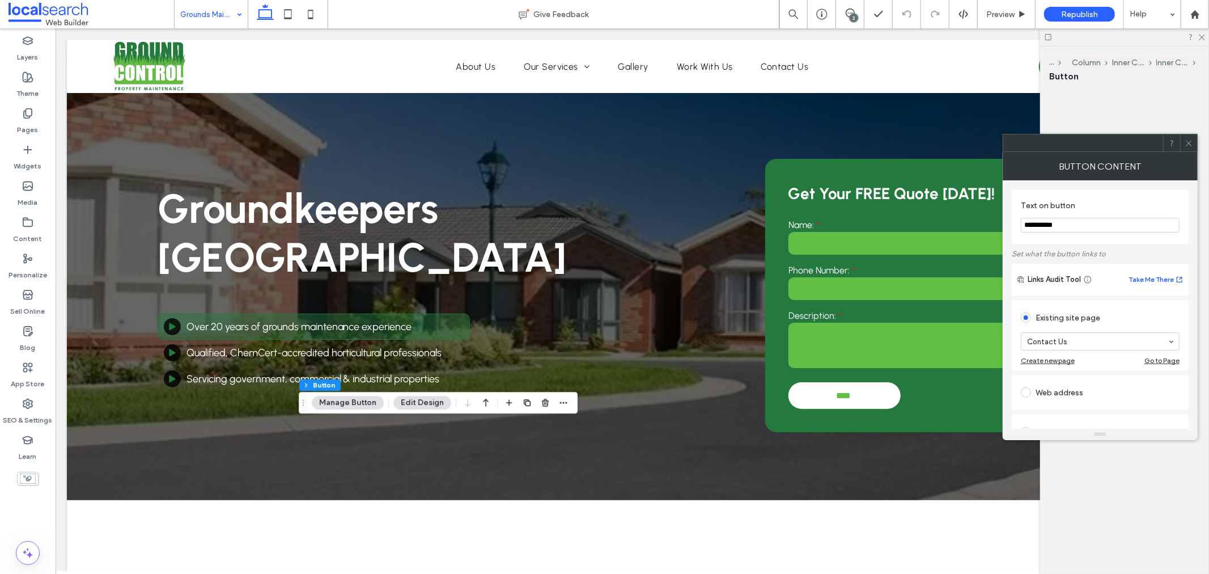
scroll to position [818, 0]
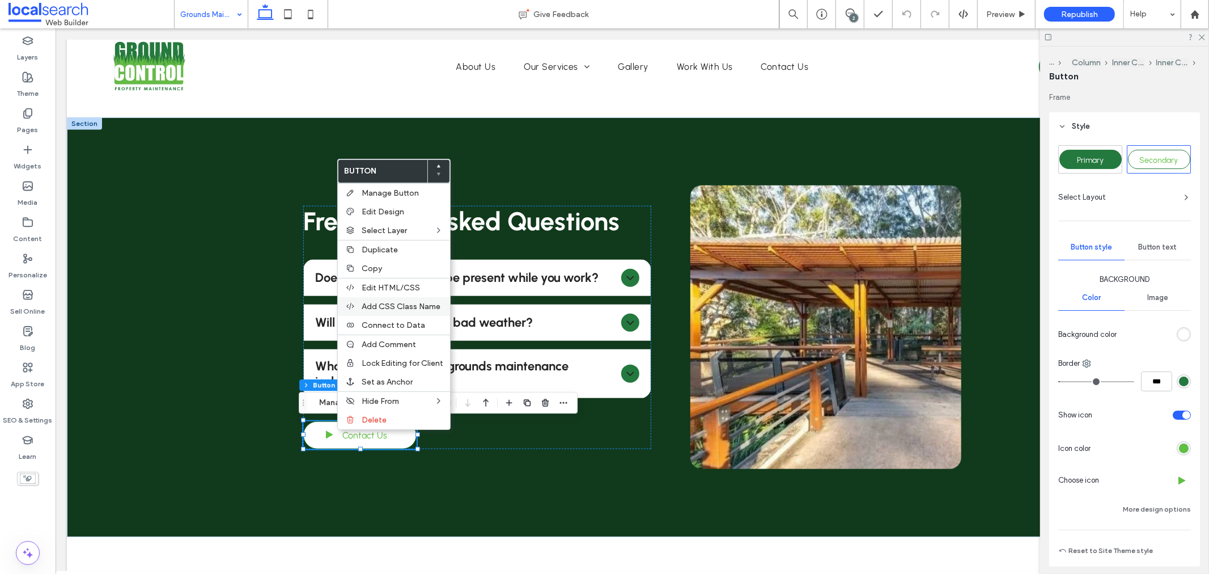
click at [391, 298] on div "Add CSS Class Name" at bounding box center [394, 306] width 112 height 19
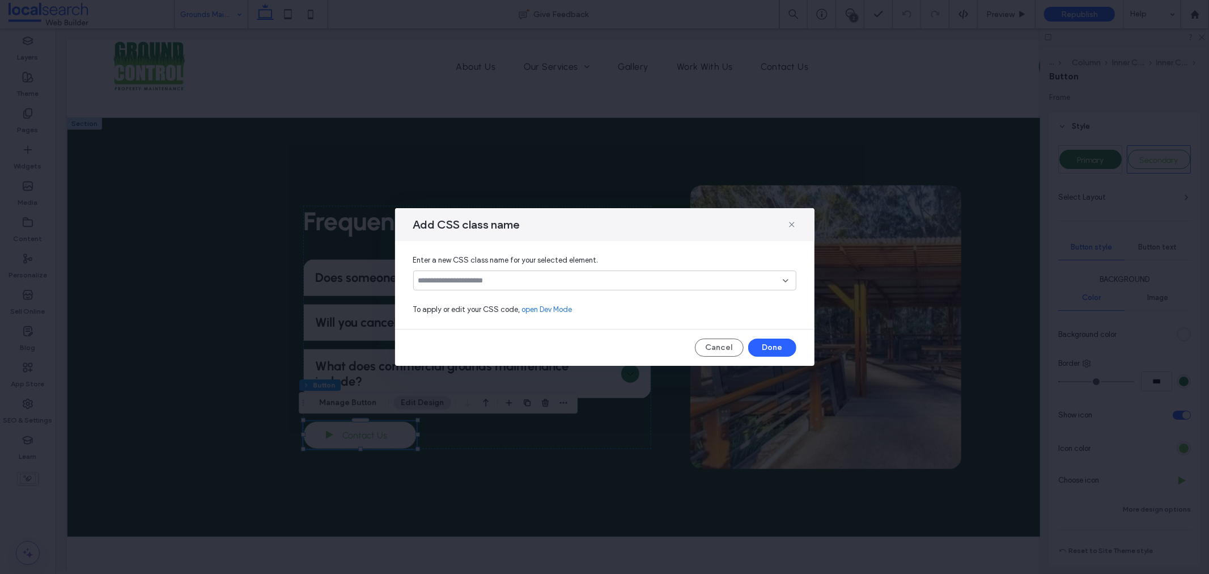
click at [472, 279] on input at bounding box center [600, 280] width 364 height 9
type input "*"
type input "****"
click at [477, 296] on div "Create "test"" at bounding box center [605, 298] width 372 height 9
click at [791, 279] on div "test" at bounding box center [604, 280] width 383 height 20
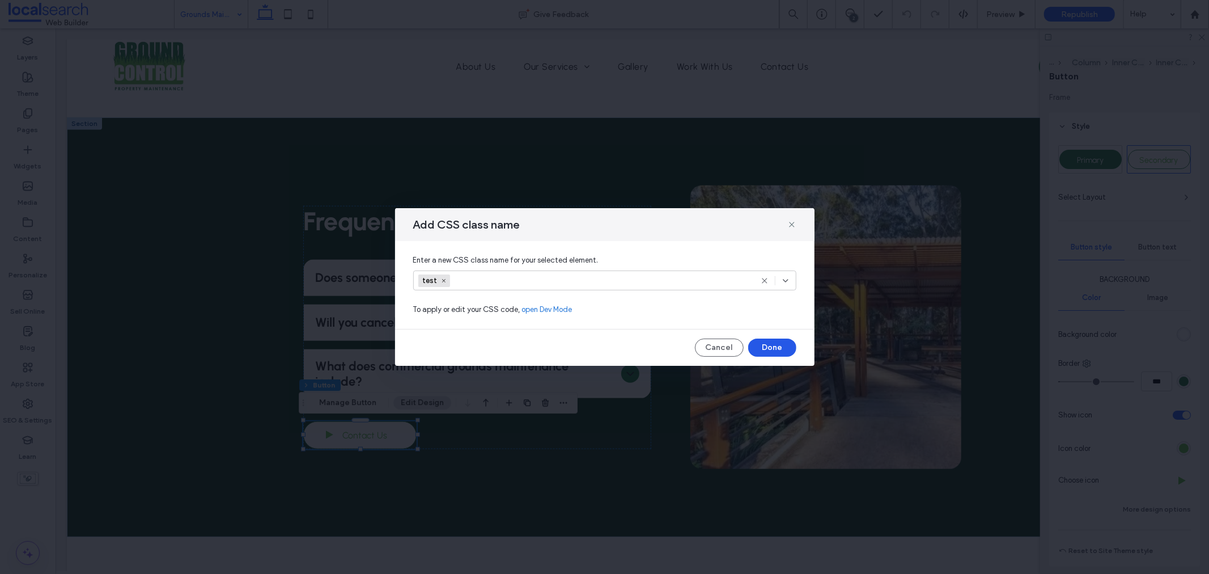
click at [777, 354] on button "Done" at bounding box center [772, 347] width 48 height 18
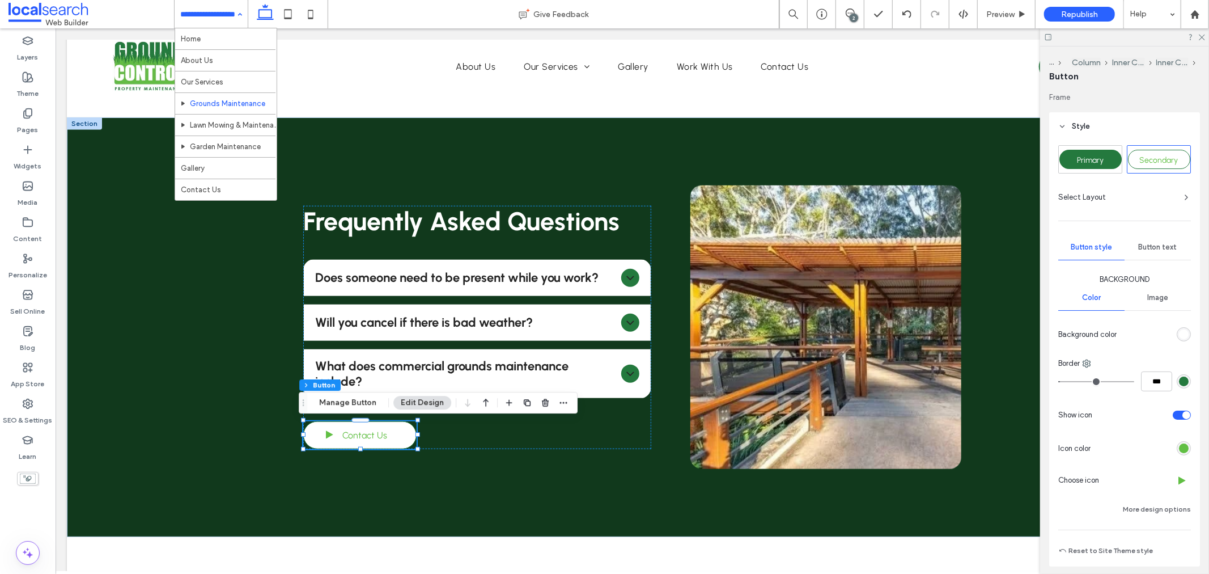
click at [236, 12] on div "Home About Us Our Services Grounds Maintenance Lawn Mowing & Maintenance Garden…" at bounding box center [211, 14] width 73 height 28
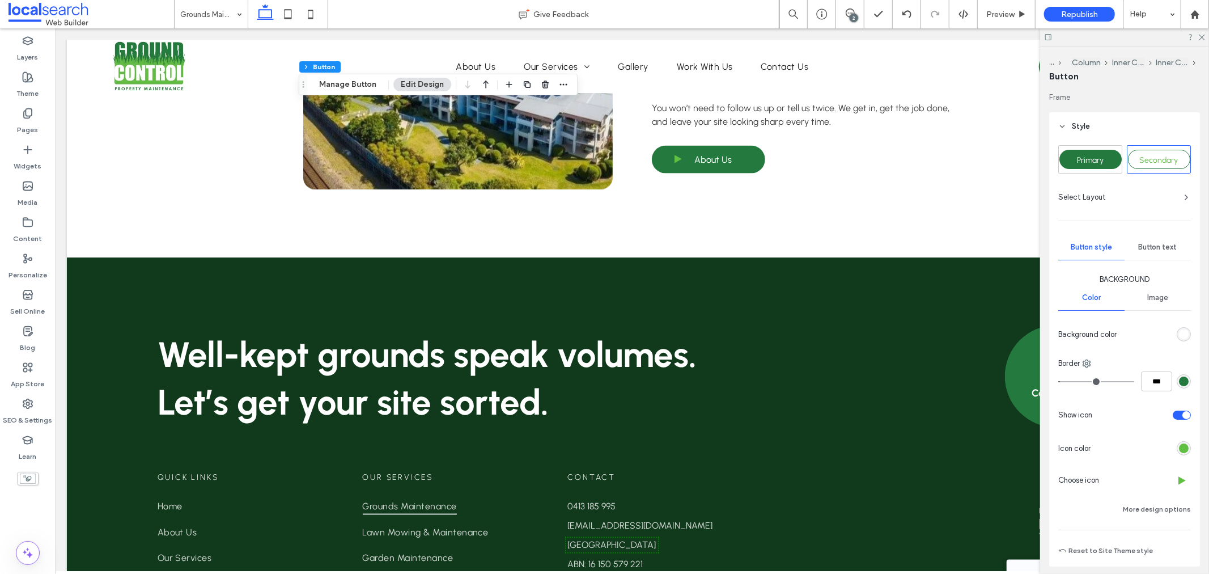
scroll to position [1574, 0]
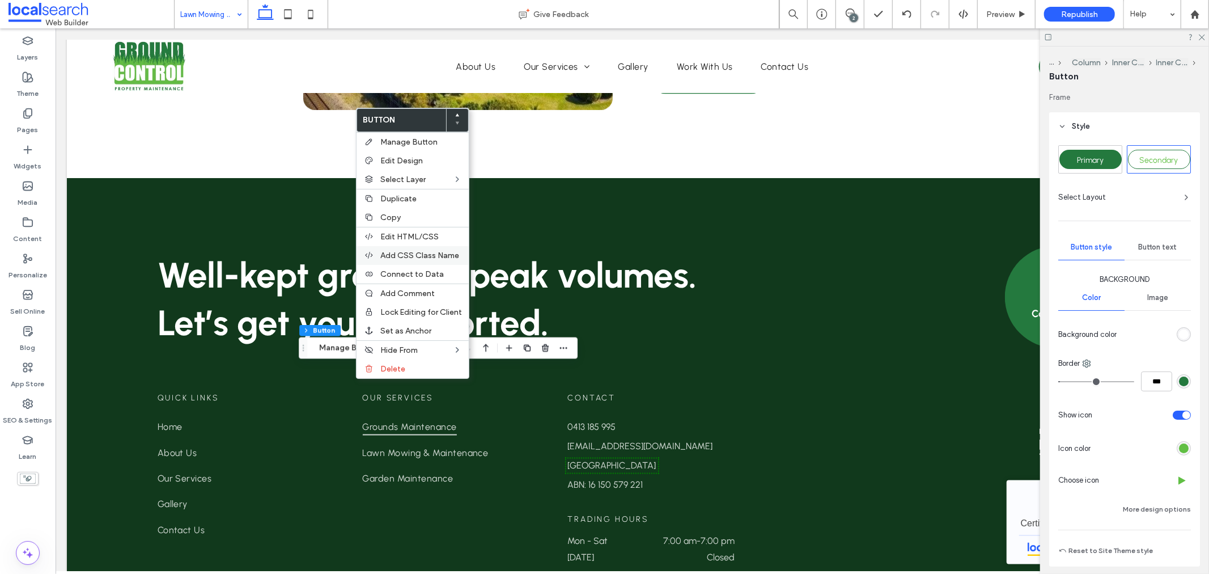
click at [406, 248] on div "Add CSS Class Name" at bounding box center [412, 255] width 112 height 19
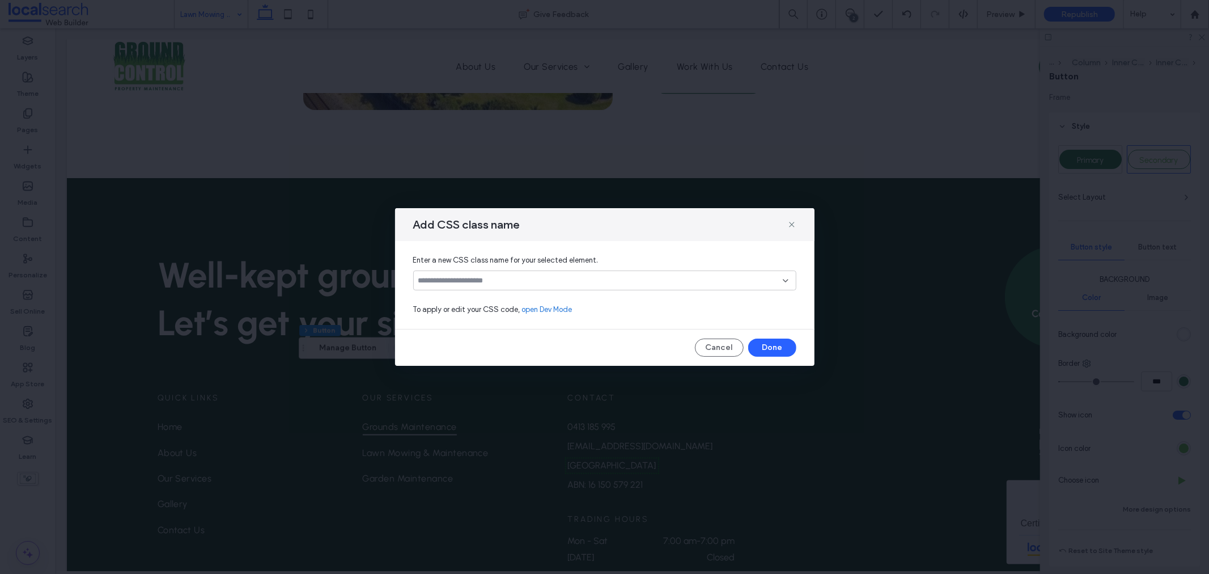
click at [457, 270] on div at bounding box center [604, 280] width 383 height 20
click at [455, 279] on input at bounding box center [600, 280] width 364 height 9
type input "****"
click at [460, 294] on div "Create "test"" at bounding box center [605, 298] width 372 height 9
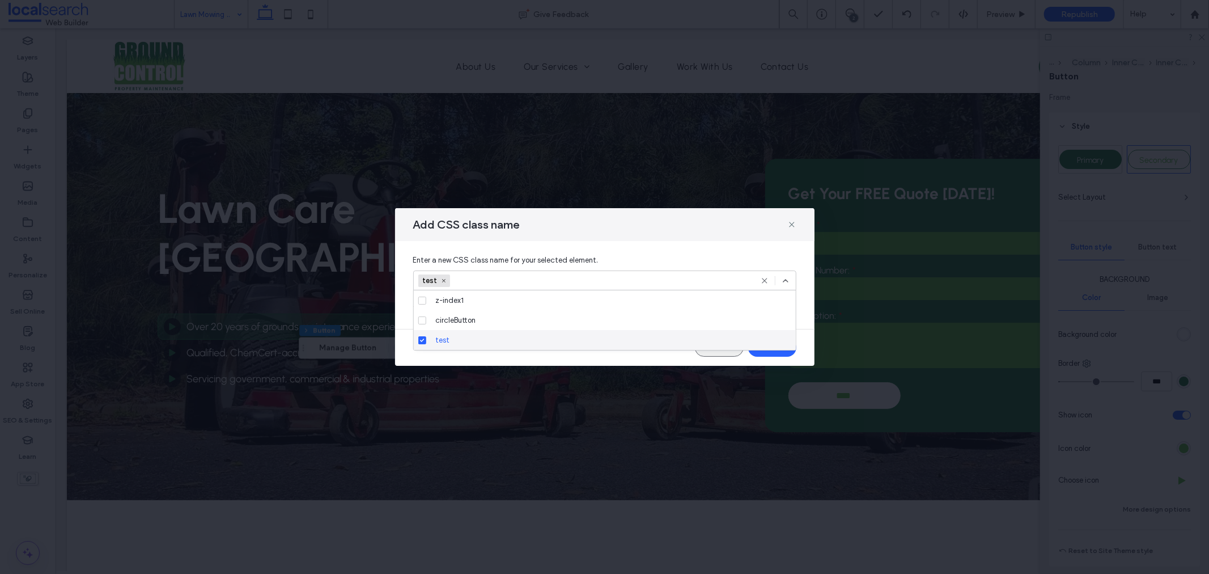
scroll to position [881, 0]
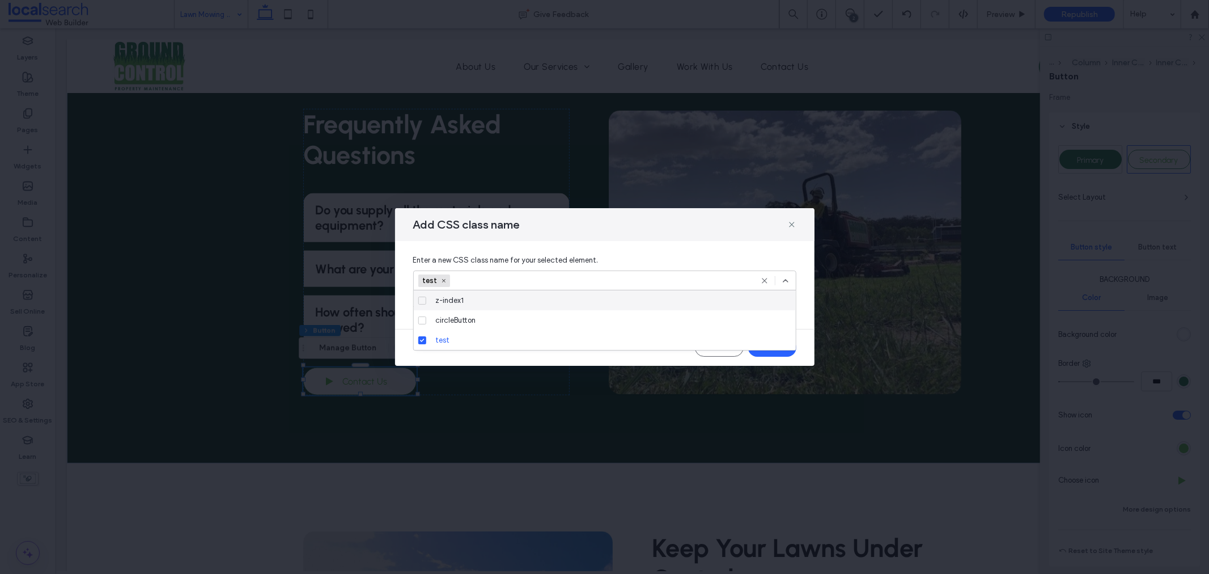
click at [785, 279] on use at bounding box center [785, 280] width 5 height 2
click at [774, 347] on button "Done" at bounding box center [772, 347] width 48 height 18
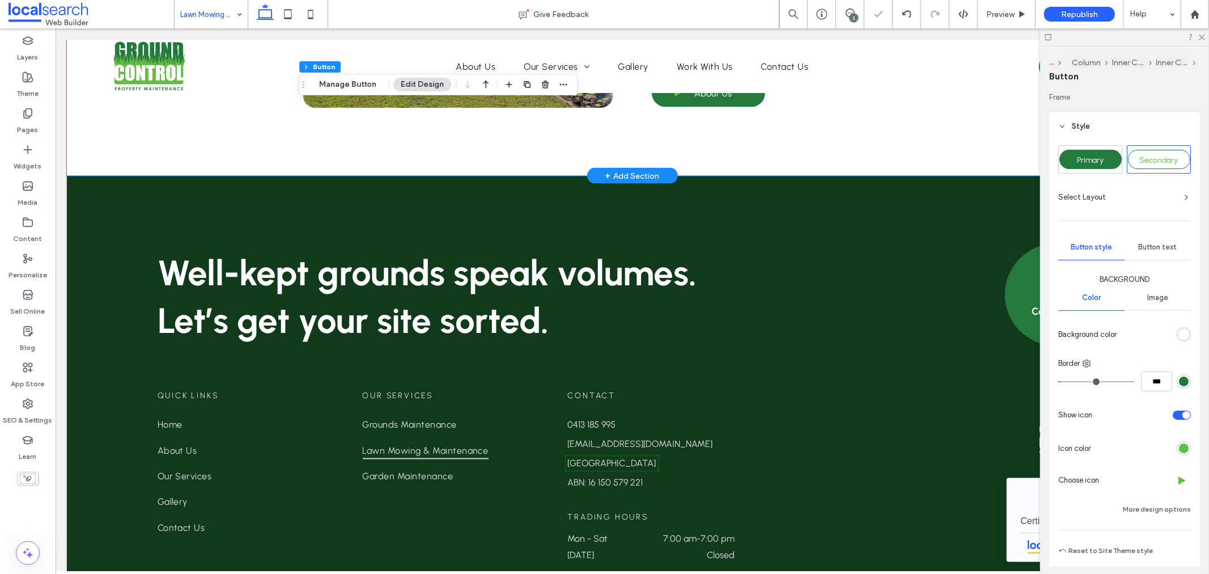
scroll to position [1637, 0]
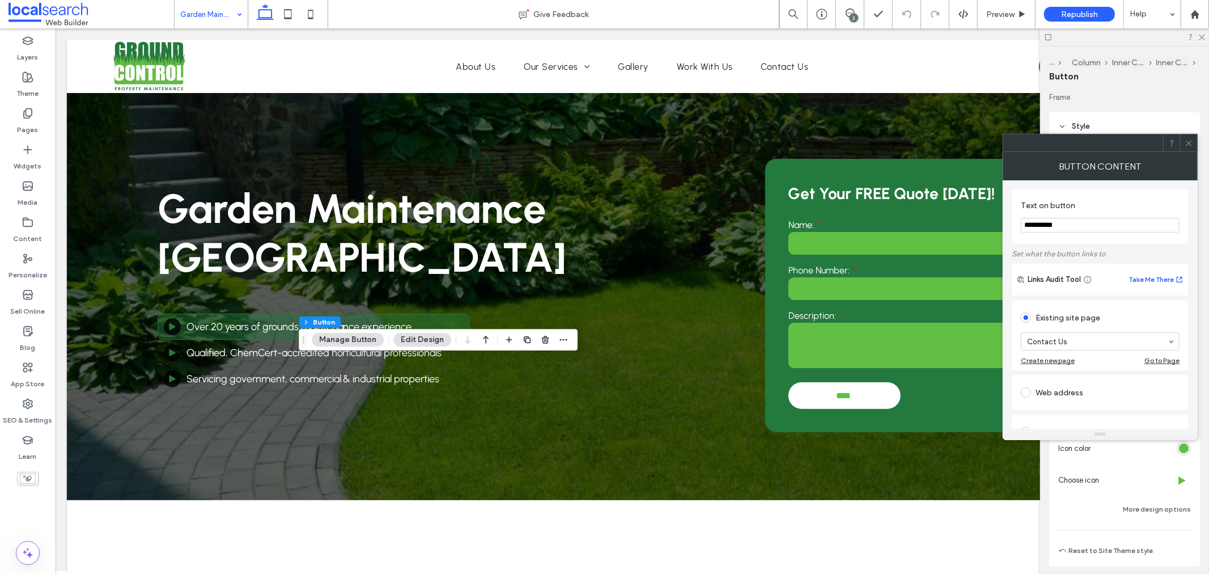
scroll to position [881, 0]
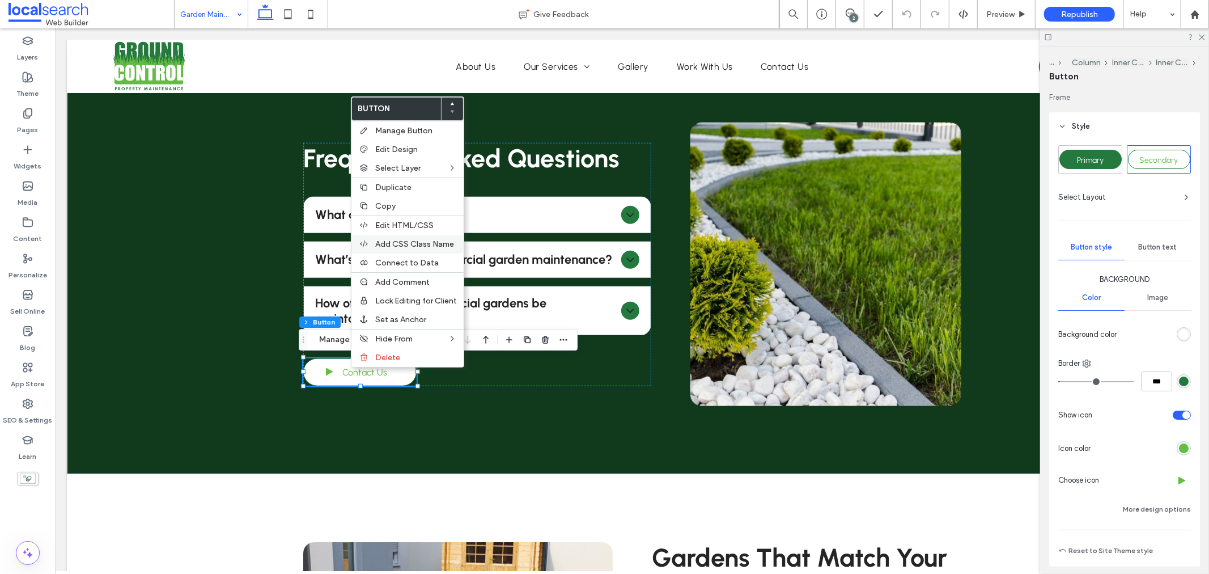
click at [398, 246] on span "Add CSS Class Name" at bounding box center [414, 244] width 79 height 10
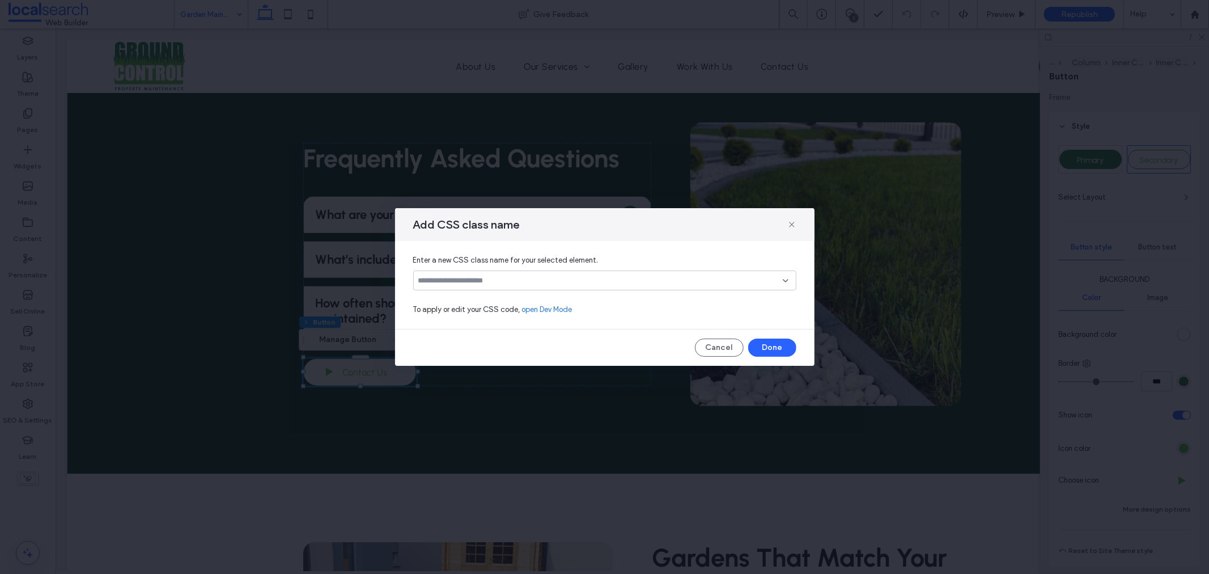
click at [452, 280] on input at bounding box center [600, 280] width 364 height 9
type input "****"
click at [455, 296] on div "Create "test"" at bounding box center [605, 298] width 372 height 9
click at [790, 277] on div "test" at bounding box center [604, 280] width 383 height 20
drag, startPoint x: 777, startPoint y: 348, endPoint x: 415, endPoint y: 370, distance: 362.8
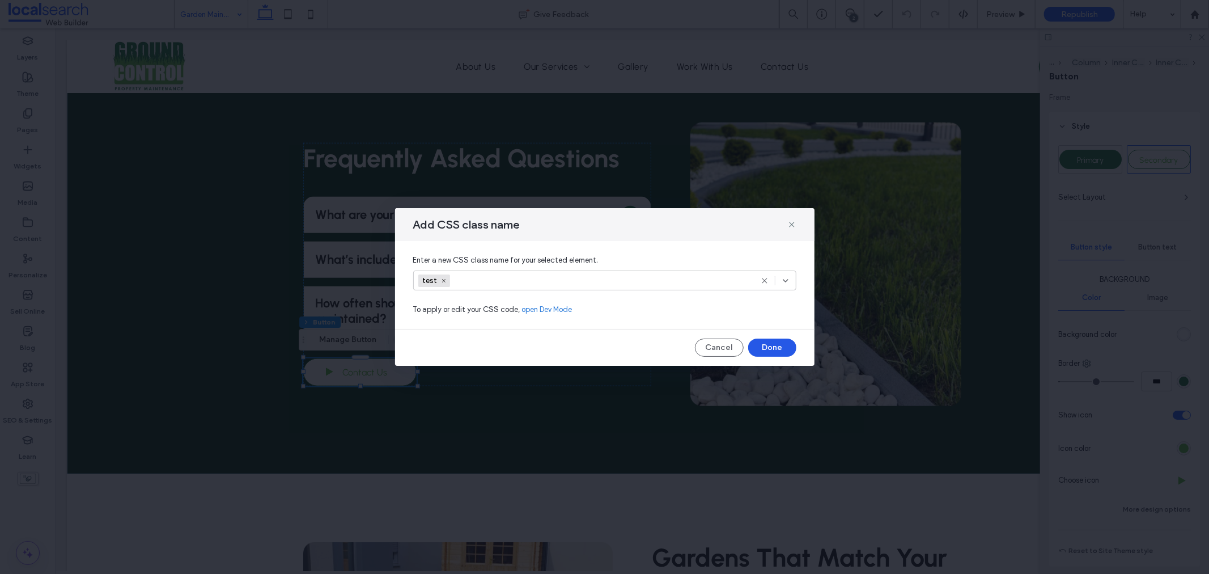
click at [777, 348] on button "Done" at bounding box center [772, 347] width 48 height 18
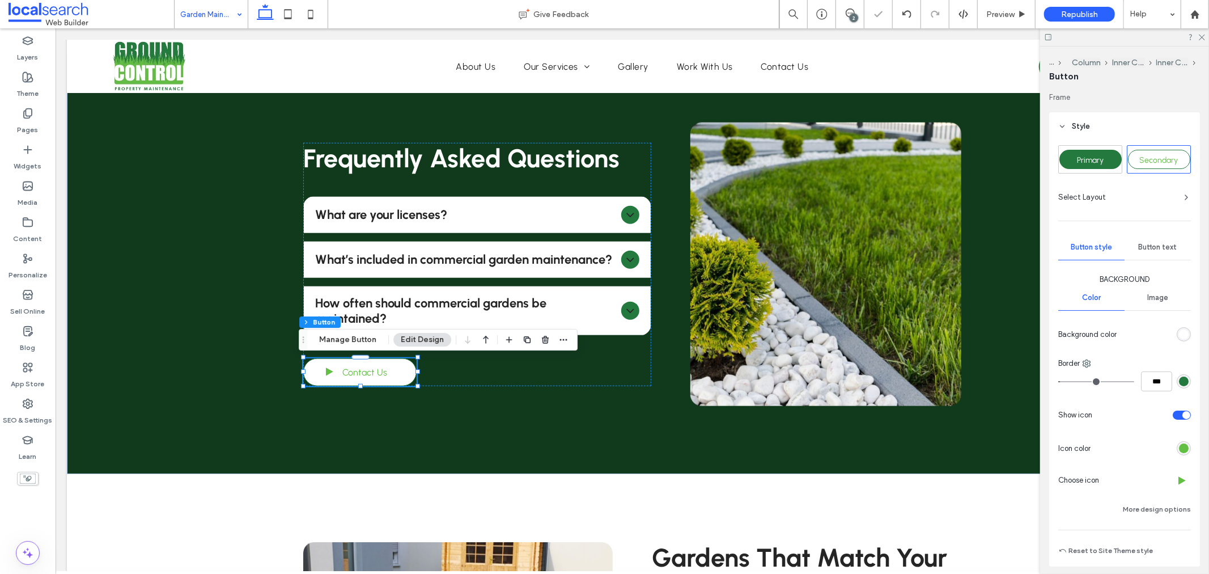
drag, startPoint x: 214, startPoint y: 0, endPoint x: 219, endPoint y: 17, distance: 17.6
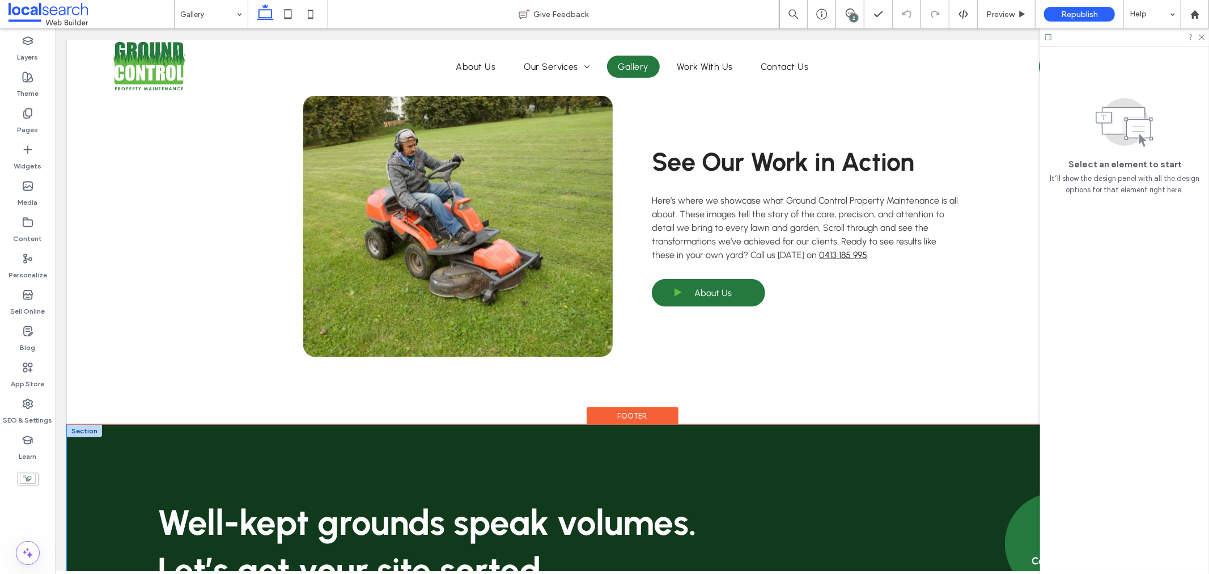
scroll to position [1007, 0]
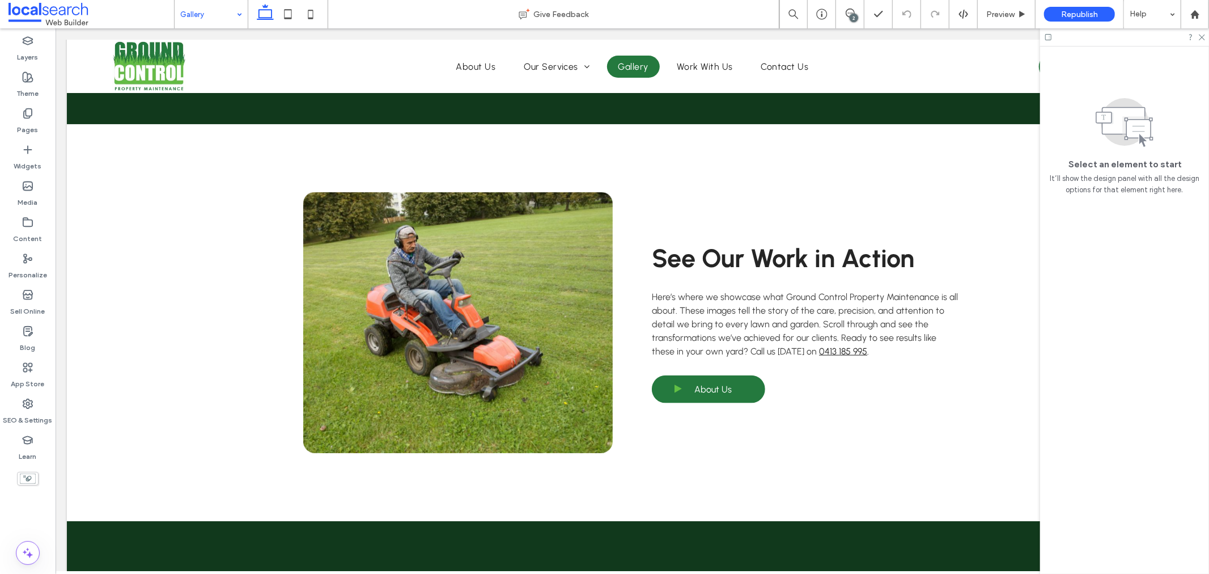
click at [236, 11] on div "Gallery" at bounding box center [211, 14] width 73 height 28
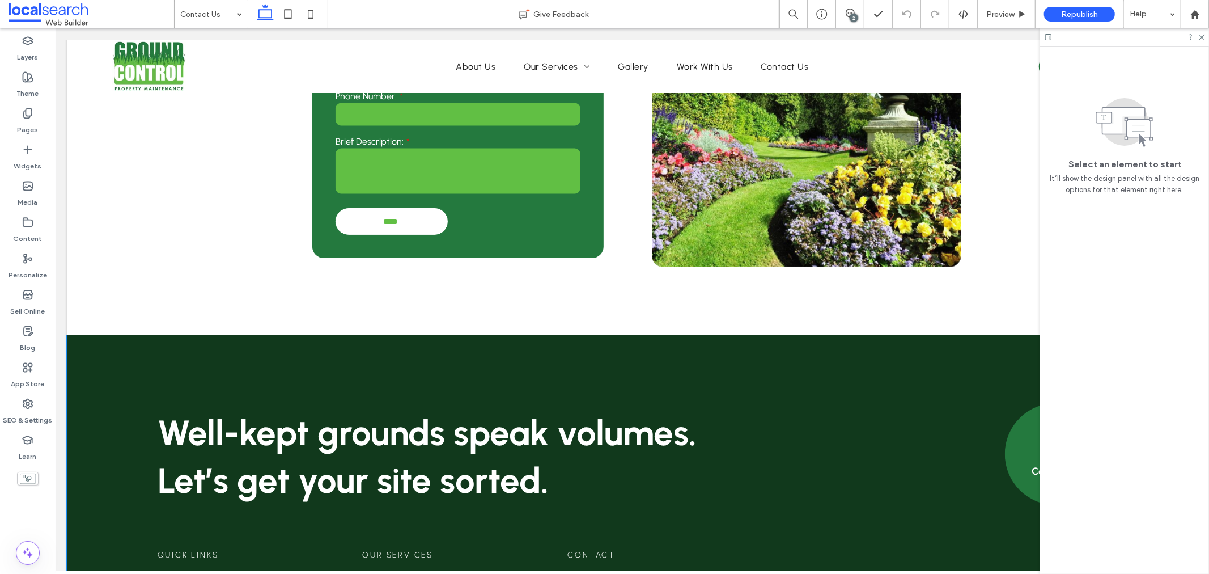
scroll to position [1574, 0]
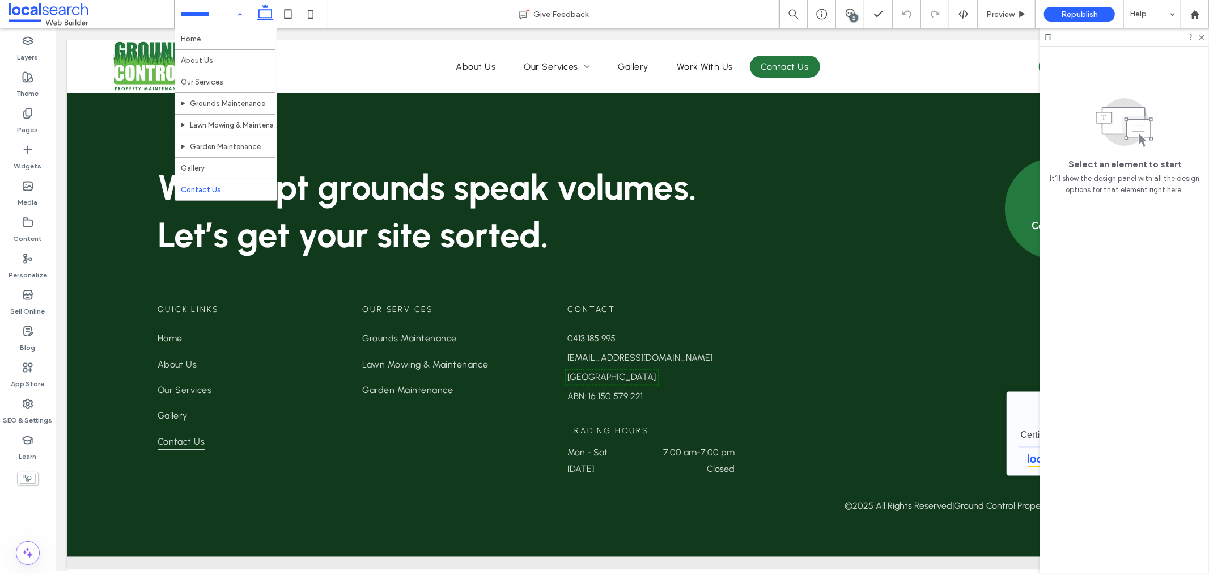
click at [219, 16] on input at bounding box center [208, 14] width 56 height 28
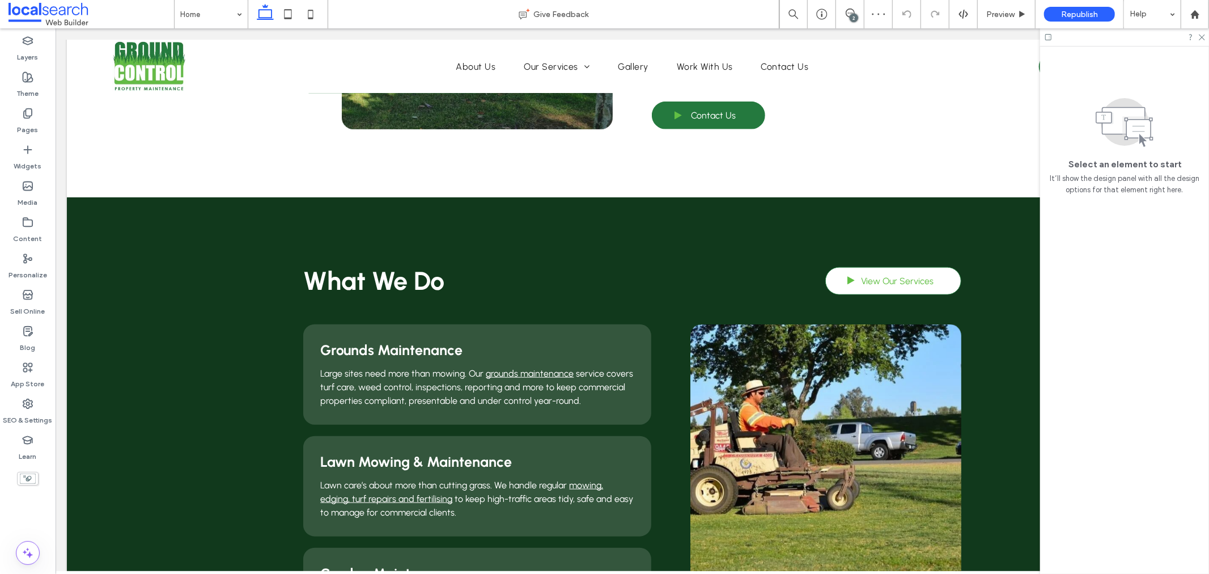
scroll to position [693, 0]
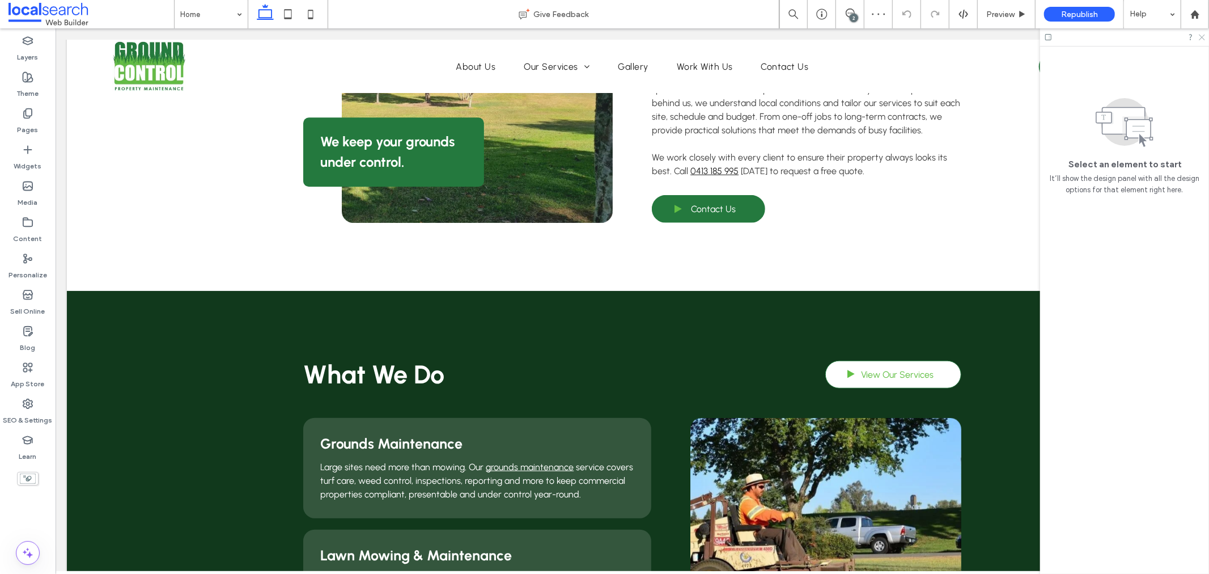
click at [1202, 35] on icon at bounding box center [1200, 36] width 7 height 7
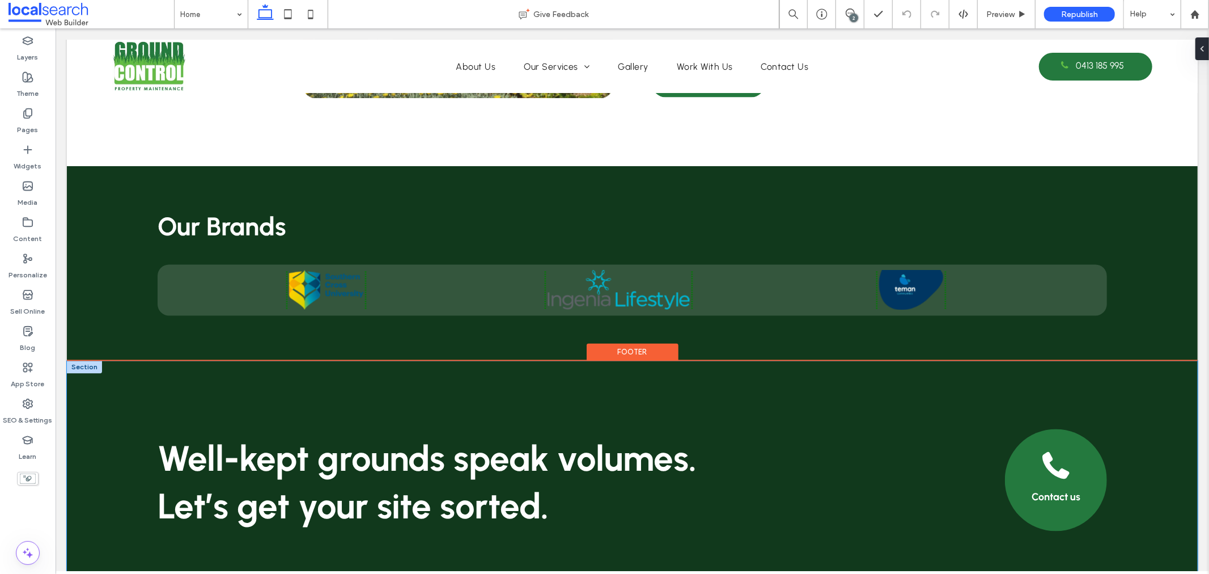
scroll to position [1574, 0]
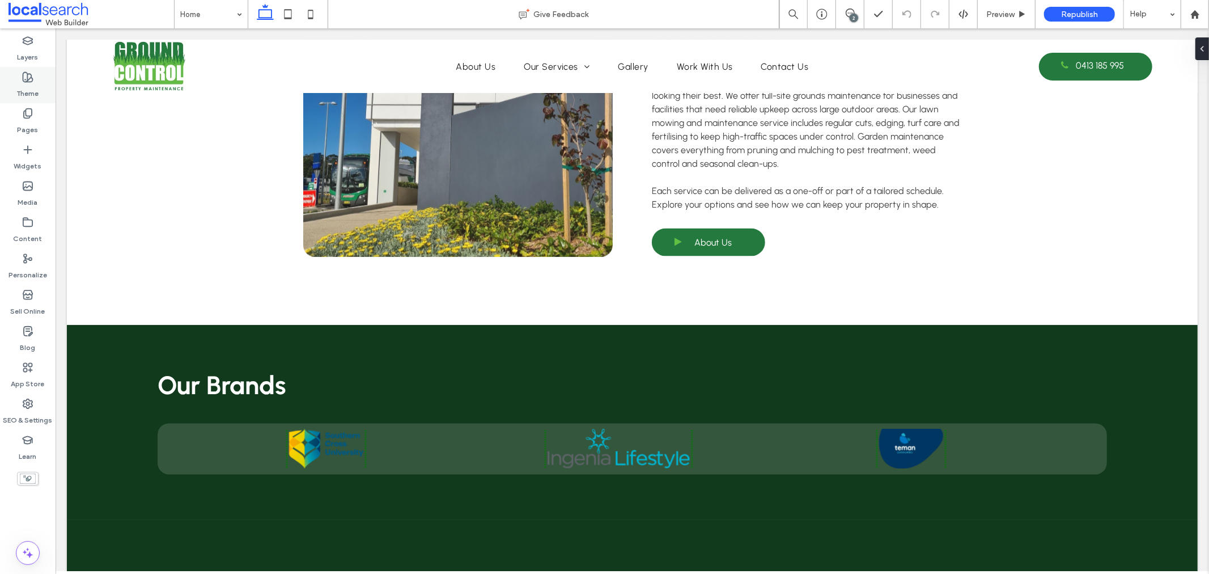
click at [37, 95] on label "Theme" at bounding box center [28, 91] width 22 height 16
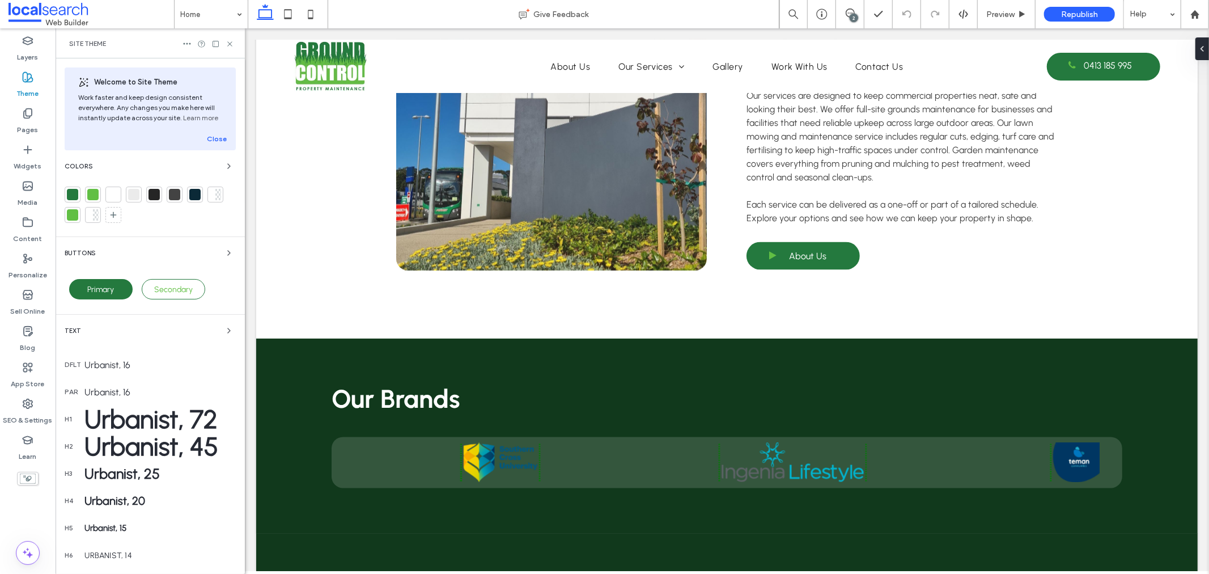
scroll to position [1587, 0]
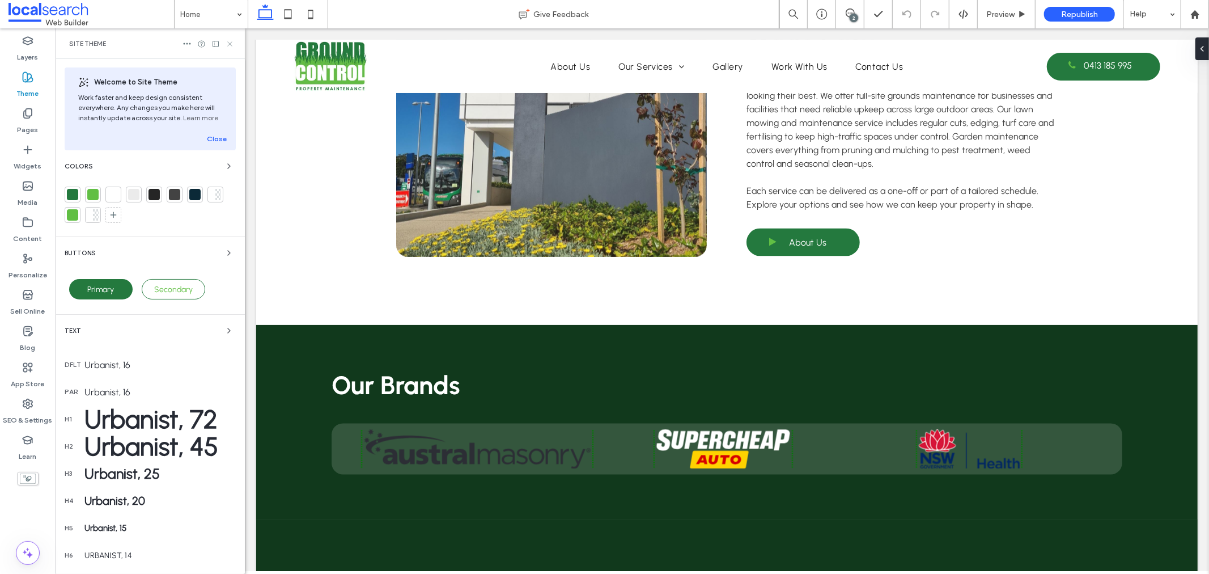
click at [227, 41] on icon at bounding box center [230, 44] width 9 height 9
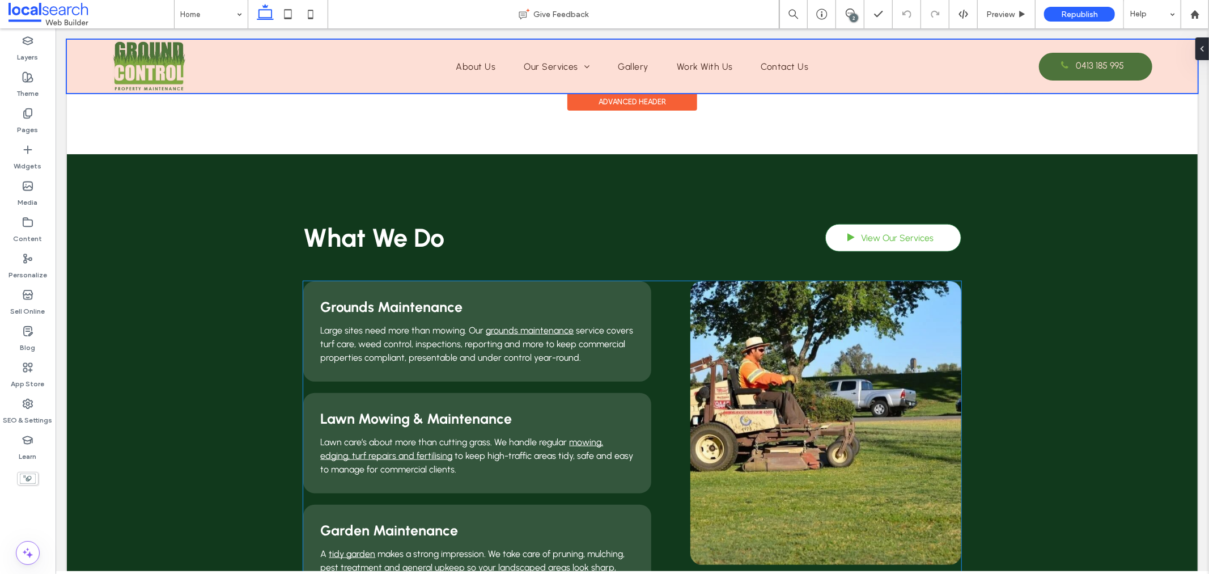
scroll to position [818, 0]
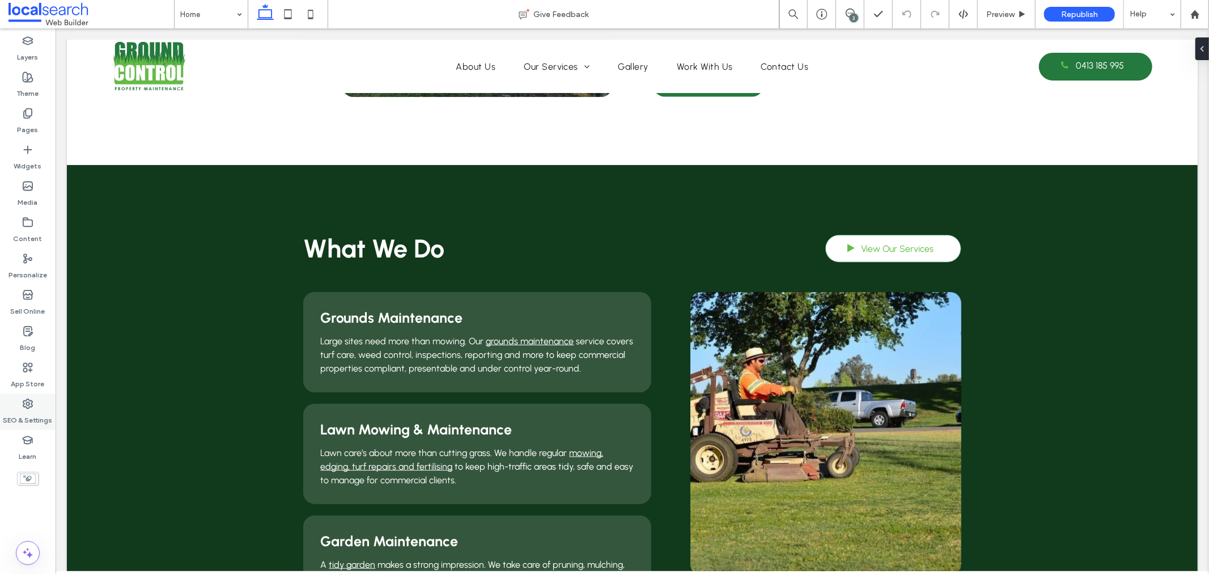
click at [38, 400] on div "SEO & Settings" at bounding box center [28, 411] width 56 height 36
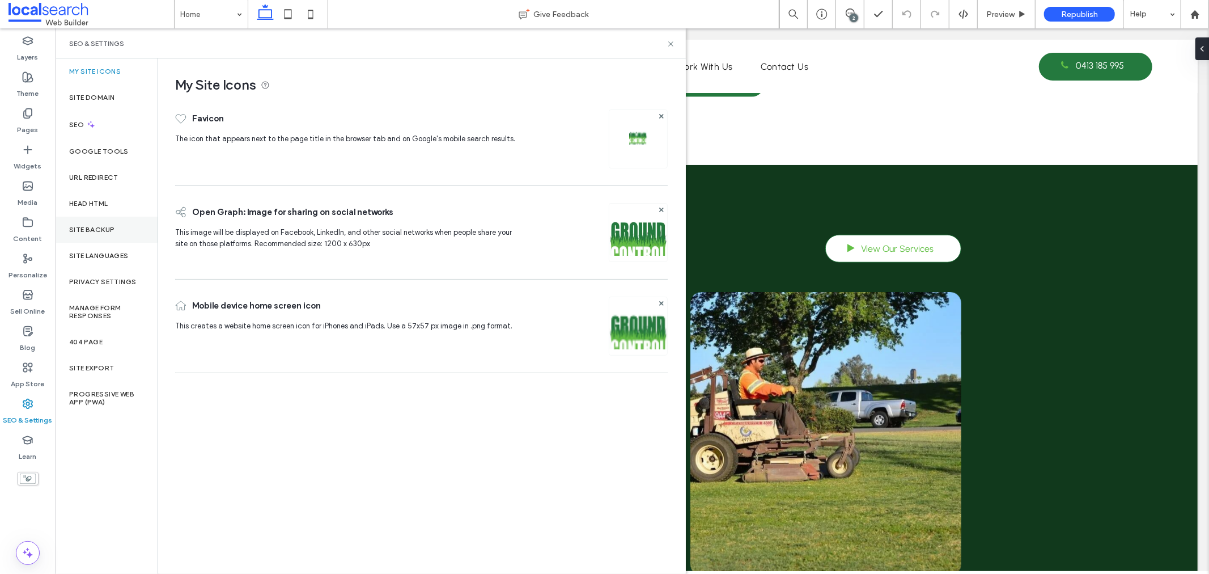
click at [103, 235] on div "Site Backup" at bounding box center [107, 229] width 102 height 26
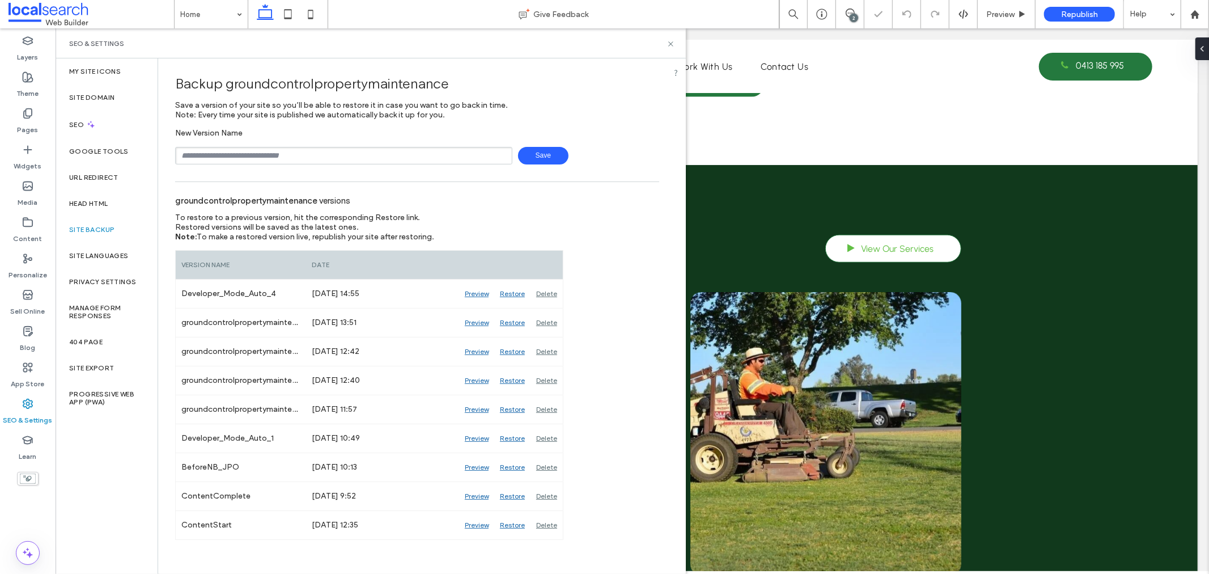
click at [527, 154] on span "Save" at bounding box center [543, 156] width 50 height 18
click at [666, 43] on icon at bounding box center [670, 44] width 9 height 9
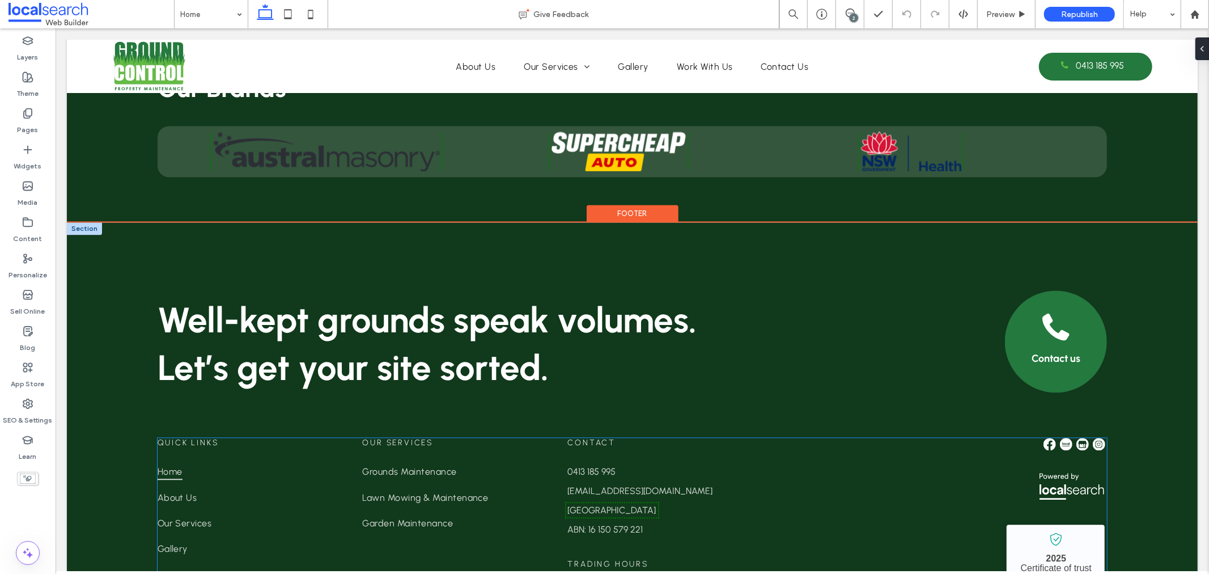
scroll to position [1689, 0]
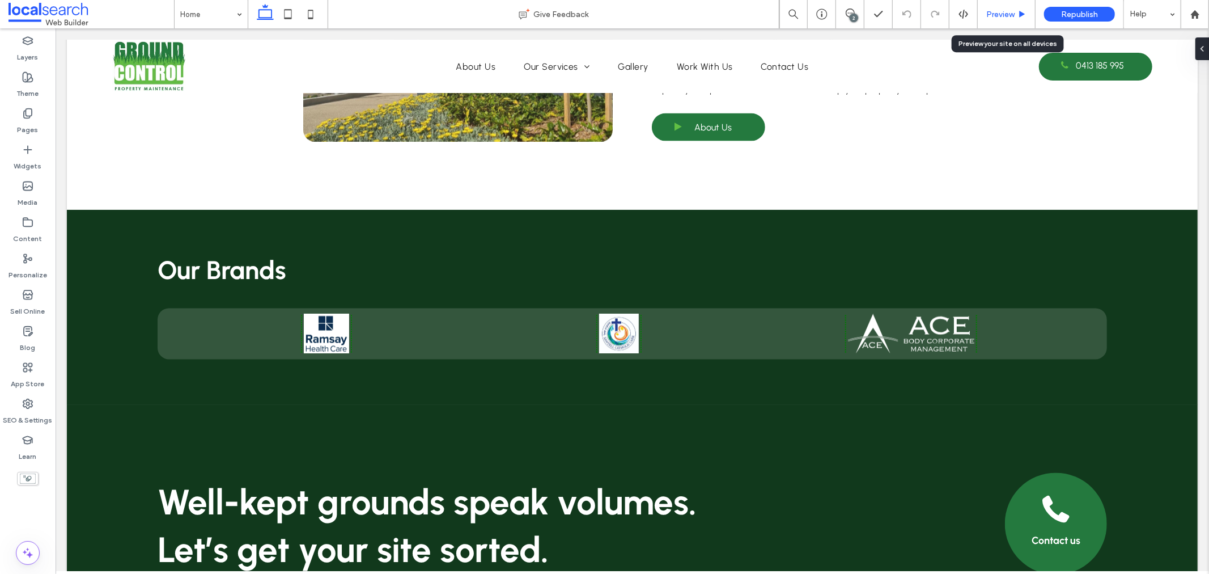
click at [1021, 14] on use at bounding box center [1023, 14] width 6 height 6
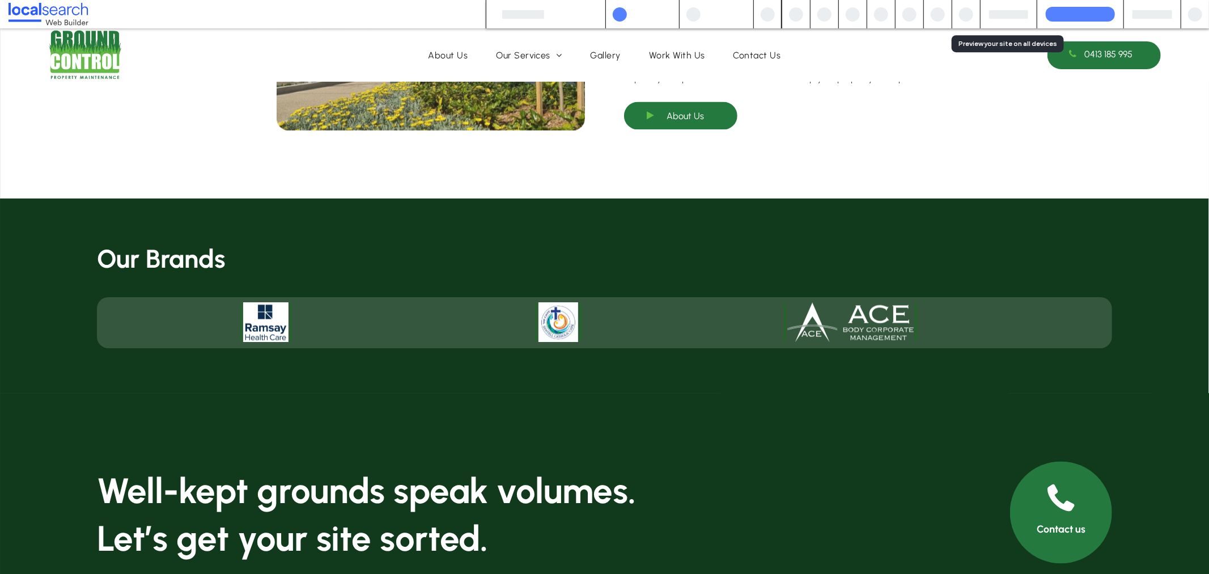
scroll to position [1678, 0]
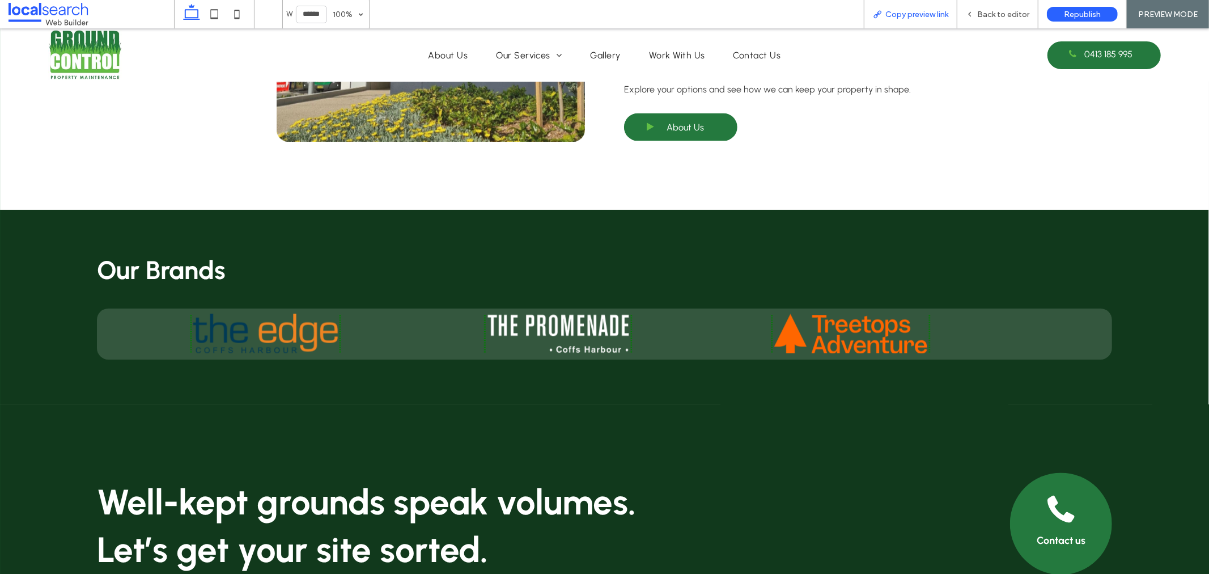
click at [919, 17] on span "Copy preview link" at bounding box center [916, 15] width 63 height 10
click at [993, 15] on span "Back to editor" at bounding box center [1003, 15] width 52 height 10
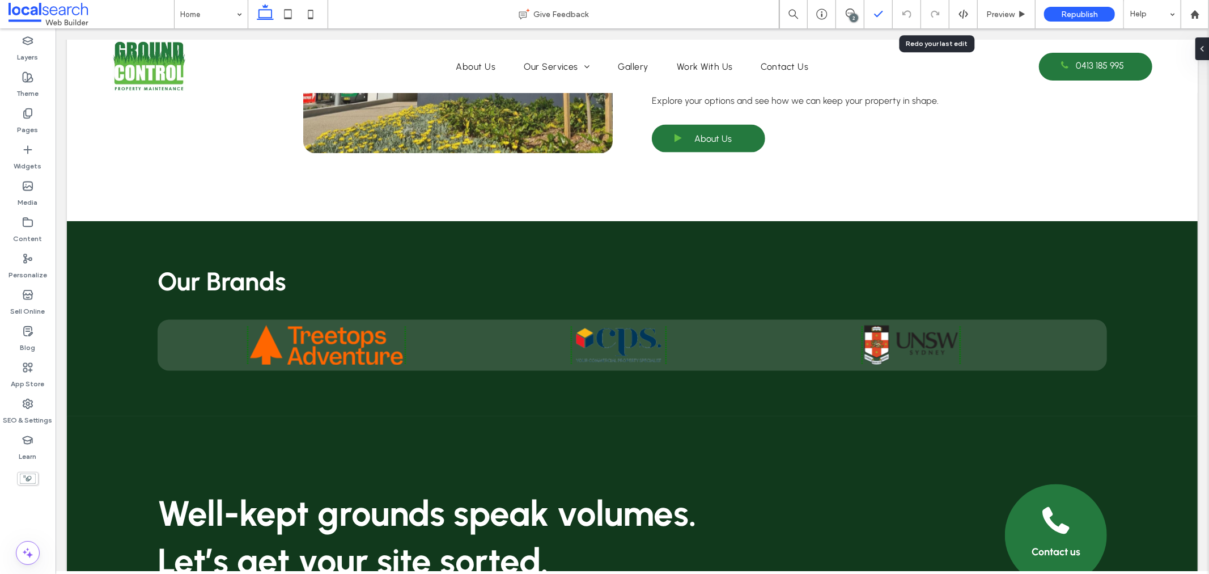
scroll to position [1689, 0]
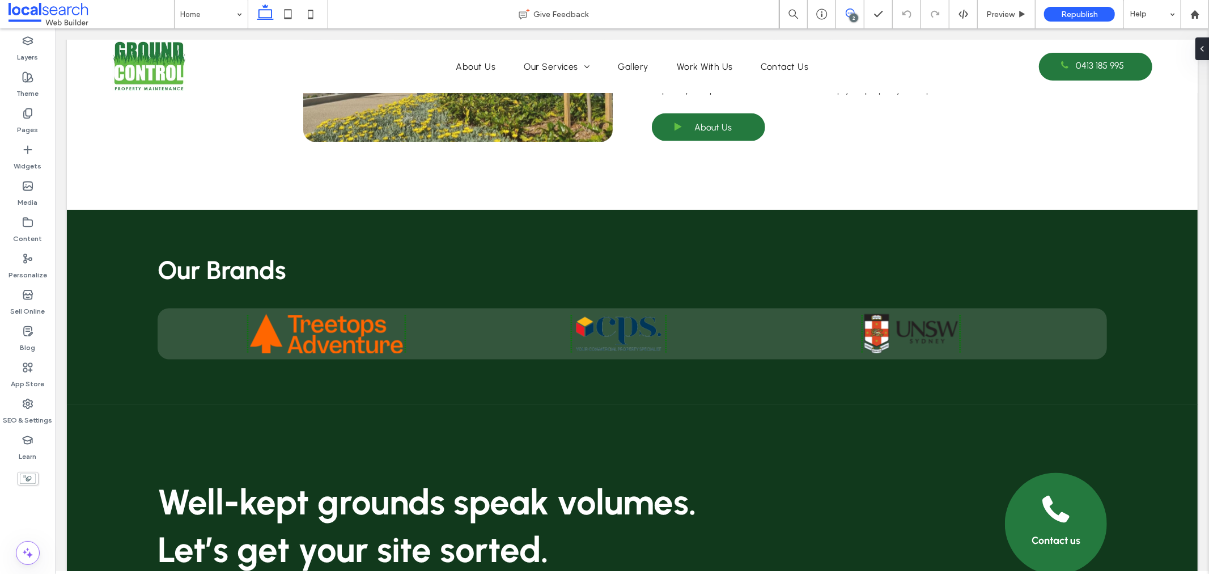
click at [846, 14] on use at bounding box center [850, 13] width 9 height 9
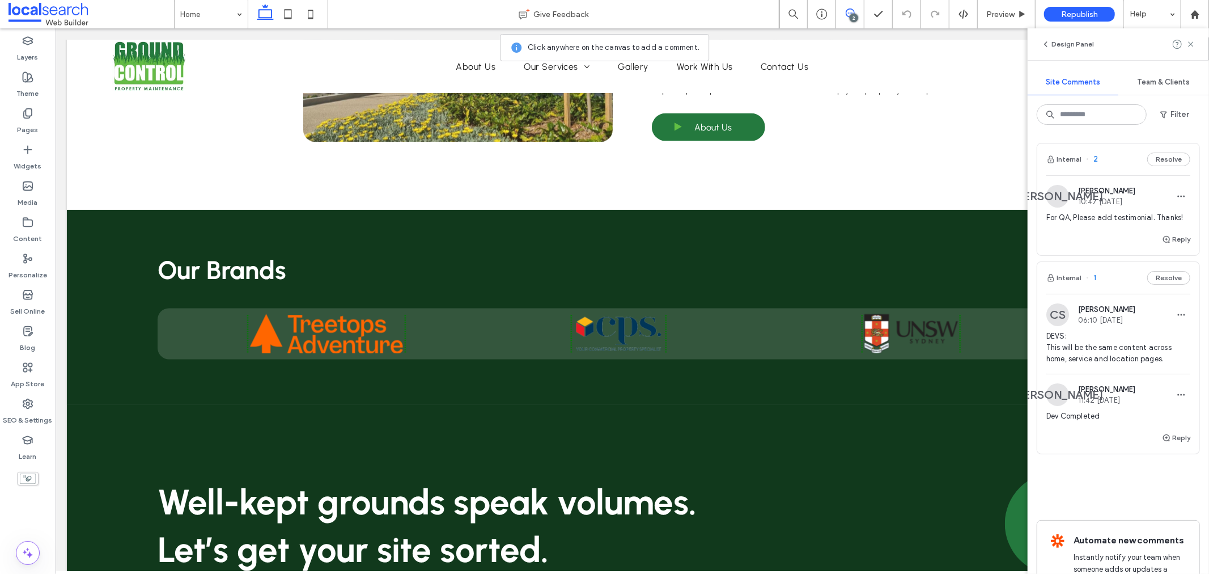
click at [846, 14] on use at bounding box center [850, 13] width 9 height 9
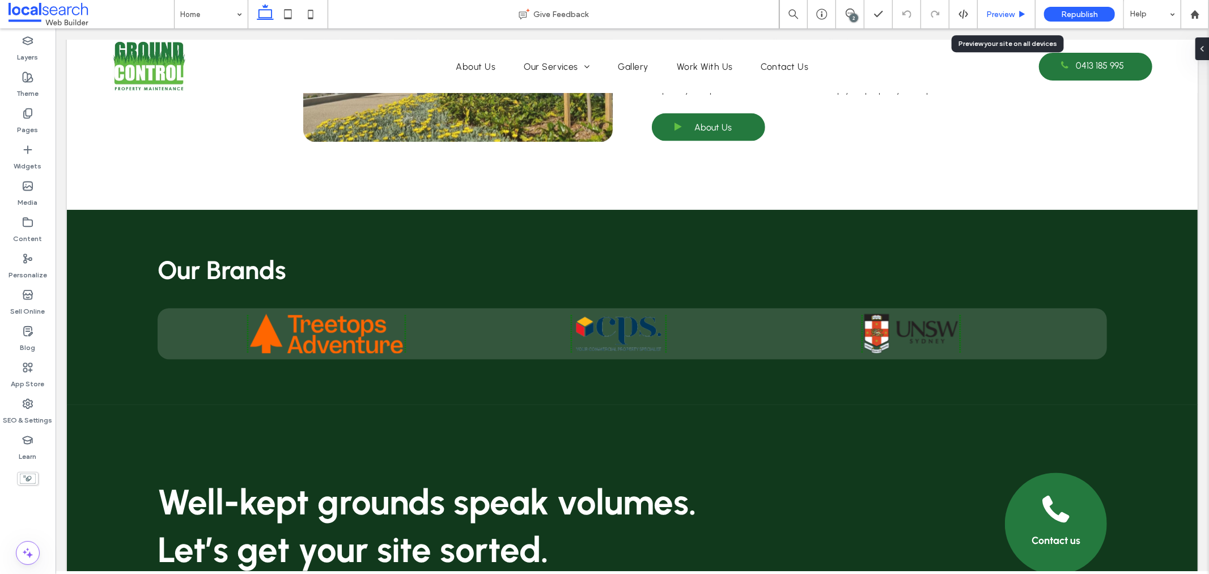
click at [1004, 12] on span "Preview" at bounding box center [1000, 15] width 28 height 10
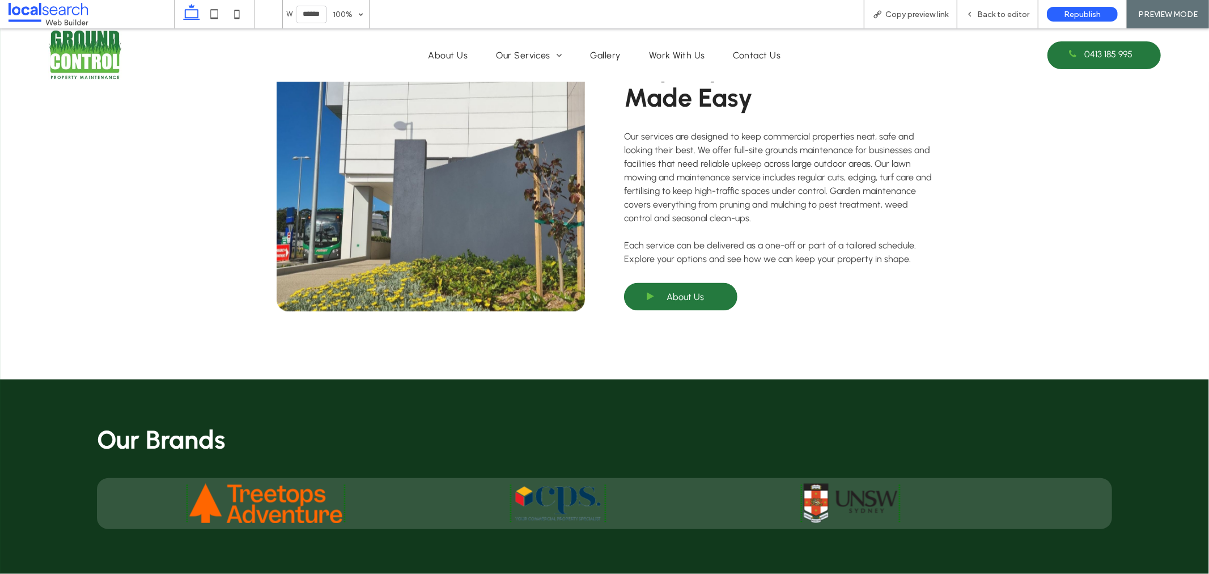
scroll to position [1362, 0]
